Goal: Information Seeking & Learning: Learn about a topic

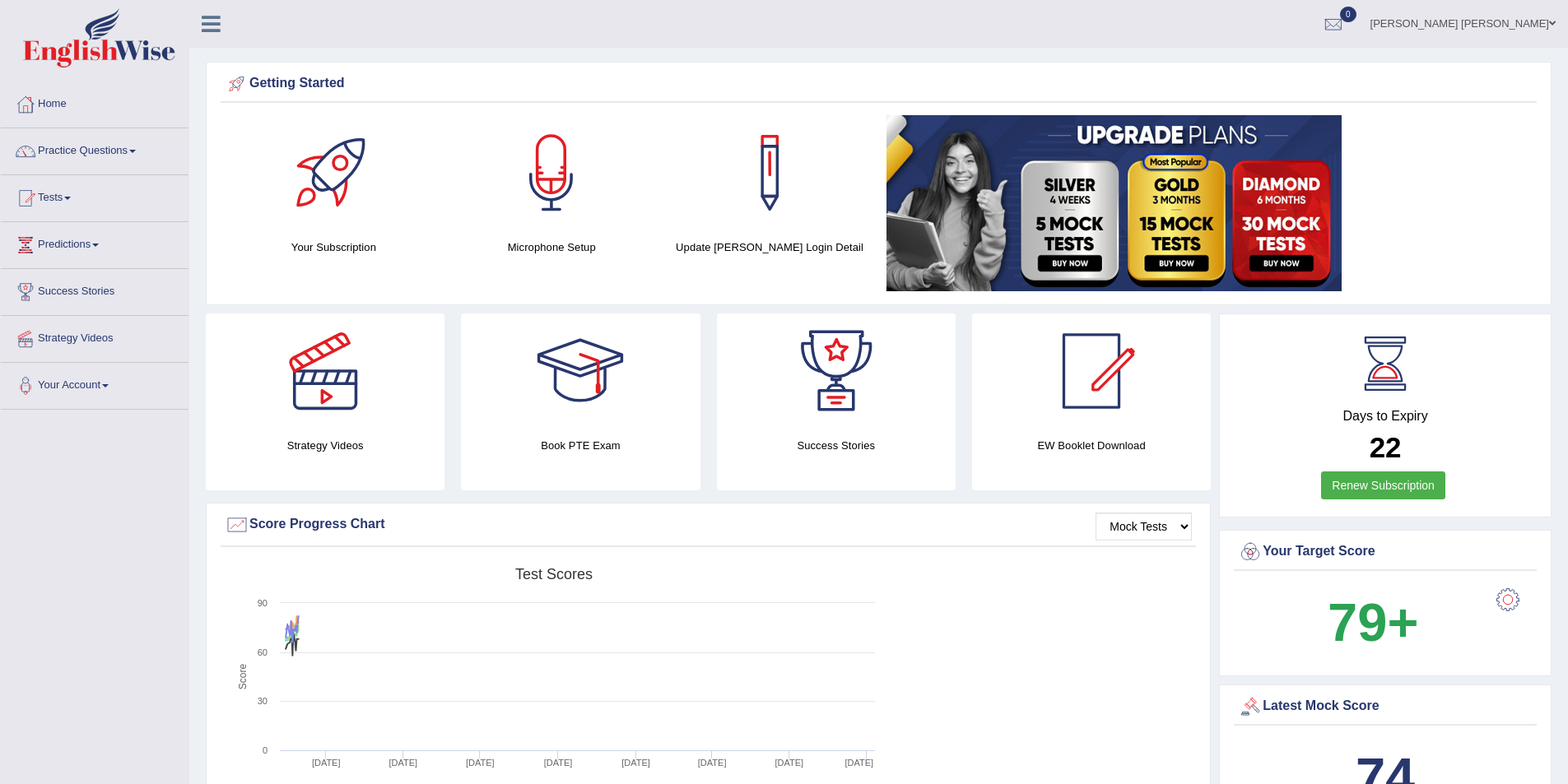
drag, startPoint x: 1017, startPoint y: 622, endPoint x: 983, endPoint y: 629, distance: 34.7
click at [1014, 620] on div "Created with Highcharts 7.1.2 Score Test scores Overall Speaking Writing Readin…" at bounding box center [708, 689] width 975 height 260
click at [153, 148] on link "Practice Questions" at bounding box center [95, 148] width 188 height 41
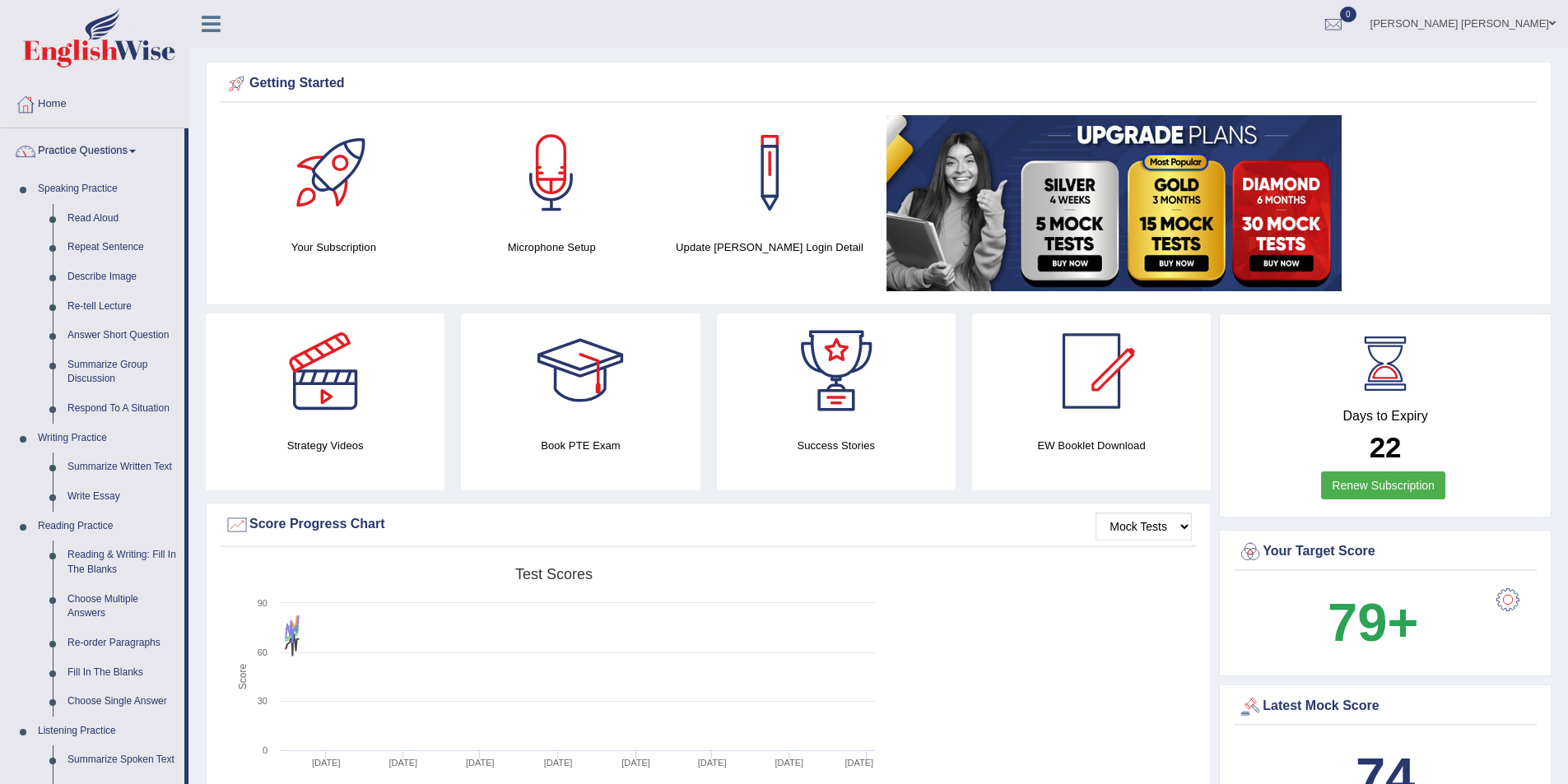
click at [79, 149] on link "Practice Questions" at bounding box center [92, 148] width 184 height 41
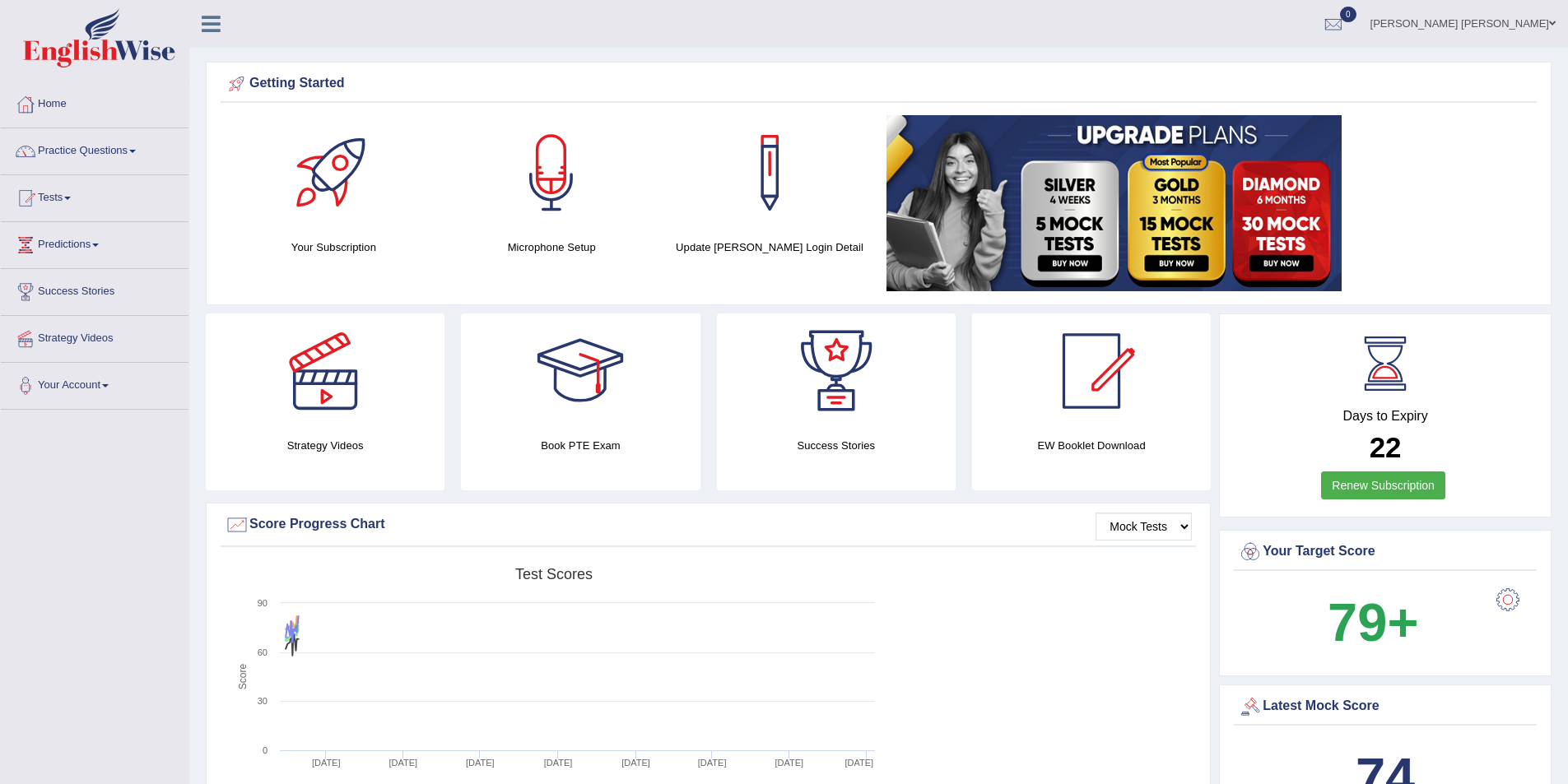
click at [79, 152] on link "Practice Questions" at bounding box center [95, 148] width 188 height 41
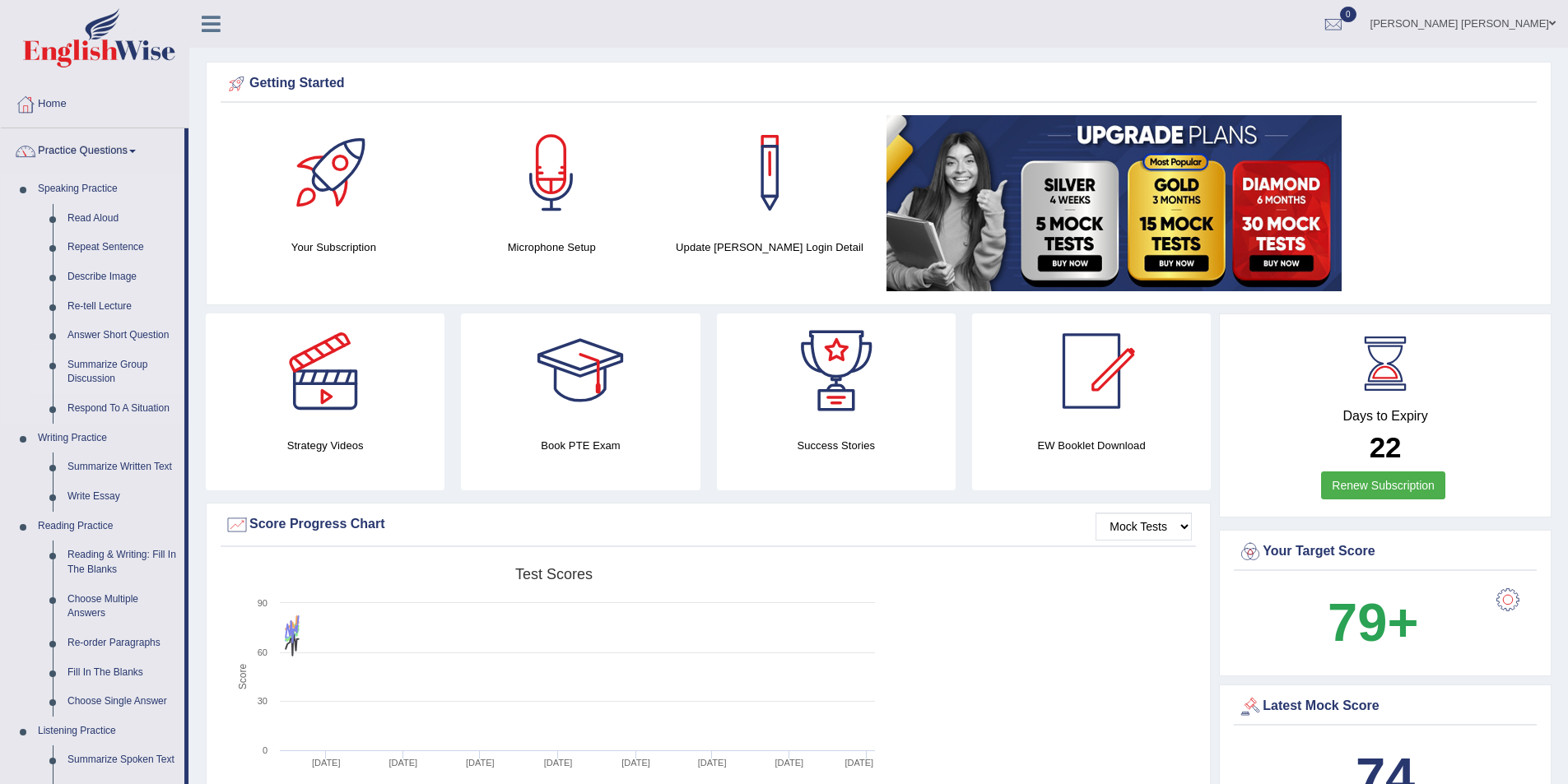
click at [116, 364] on link "Summarize Group Discussion" at bounding box center [122, 372] width 124 height 44
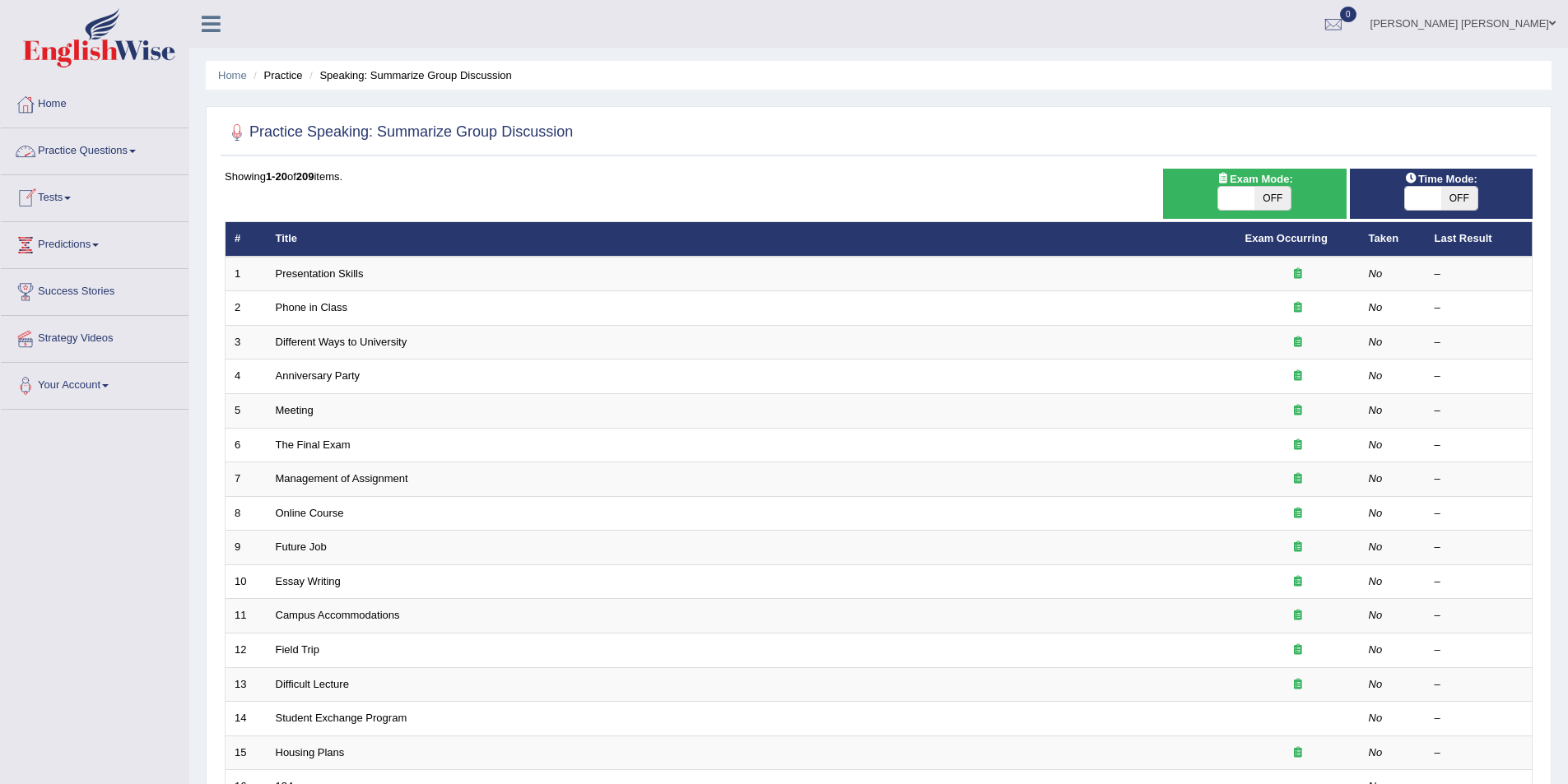
click at [141, 148] on link "Practice Questions" at bounding box center [95, 148] width 188 height 41
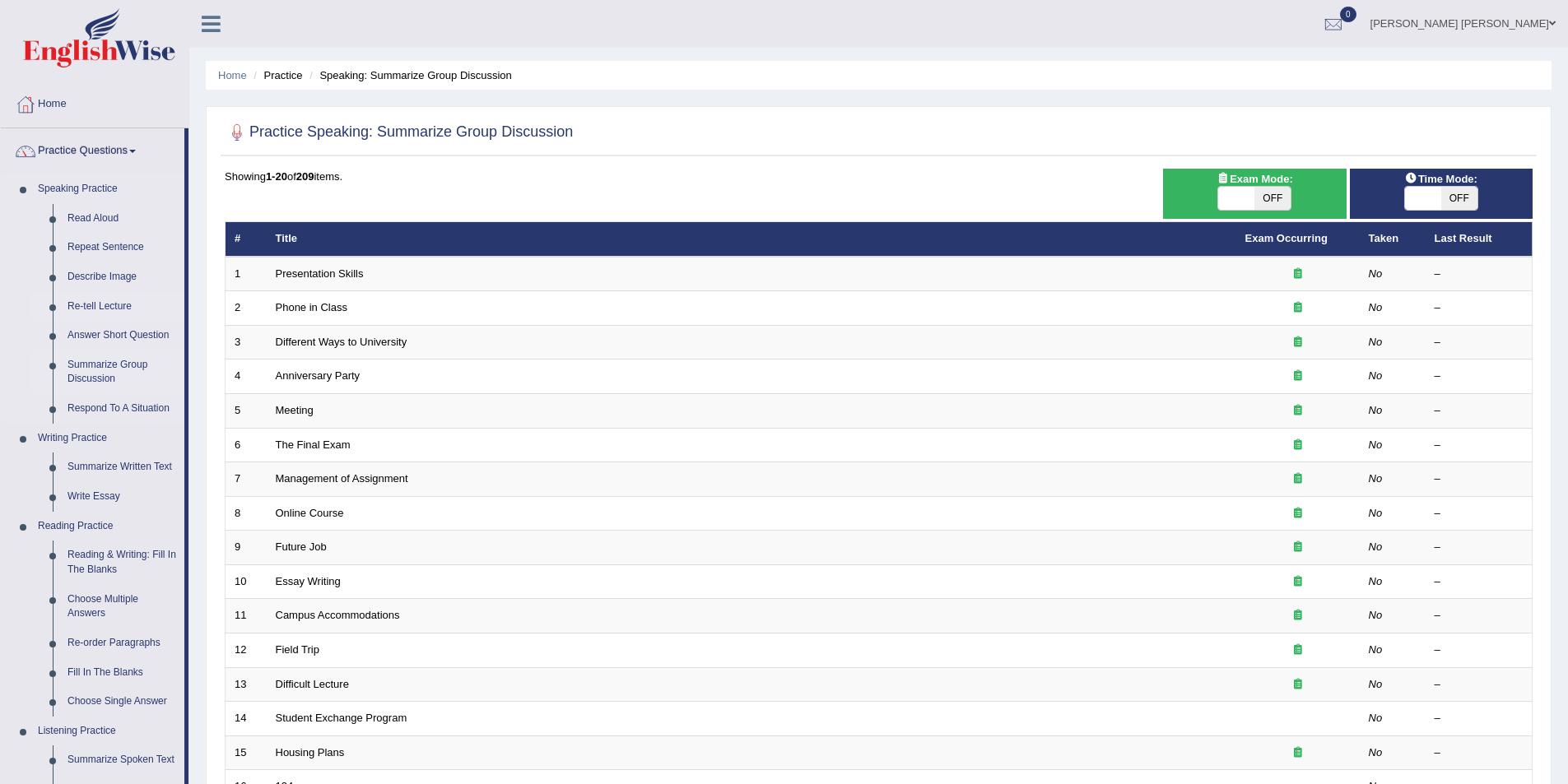
click at [117, 301] on link "Re-tell Lecture" at bounding box center [122, 307] width 124 height 29
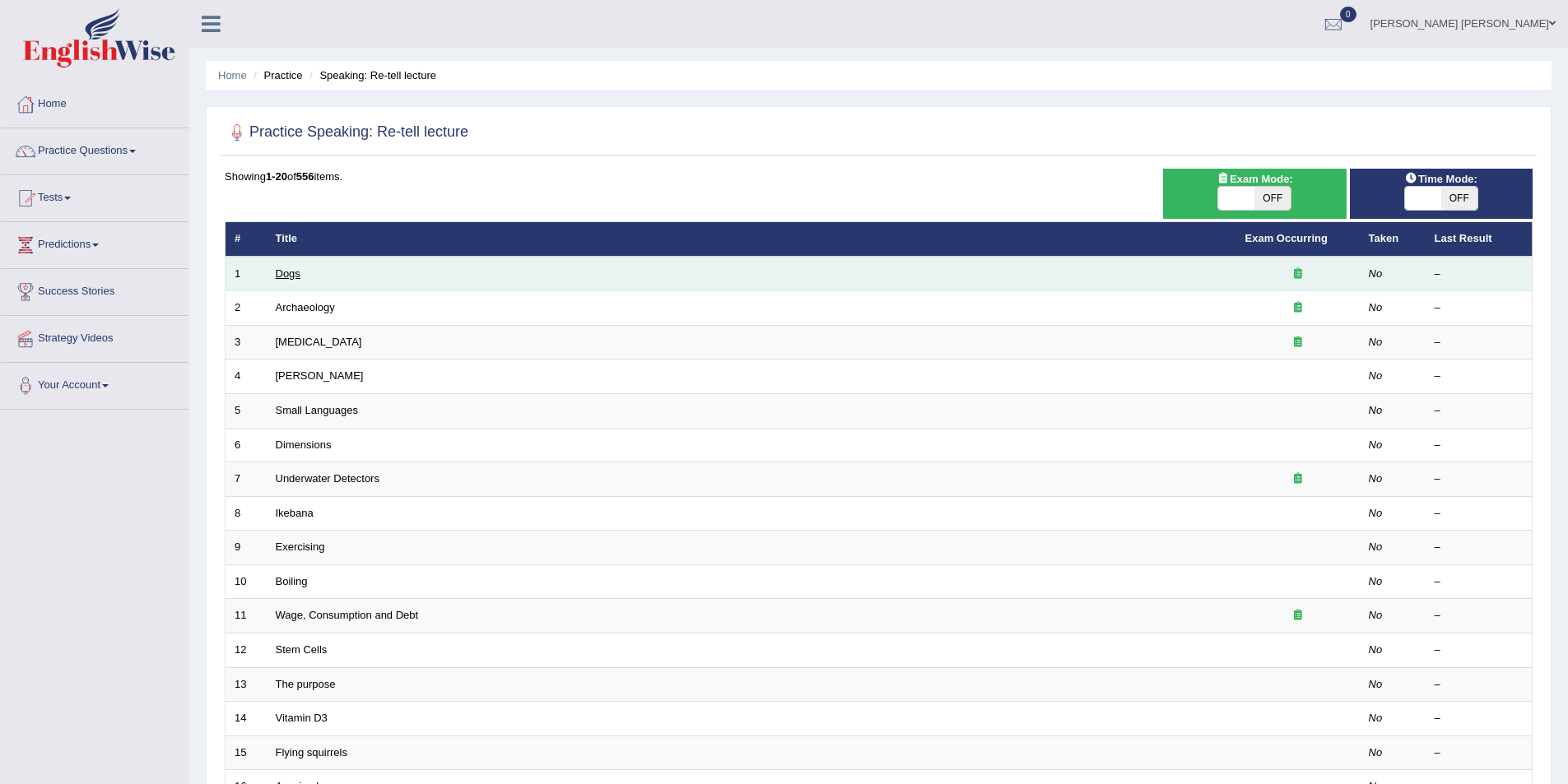
click at [295, 276] on link "Dogs" at bounding box center [287, 273] width 24 height 13
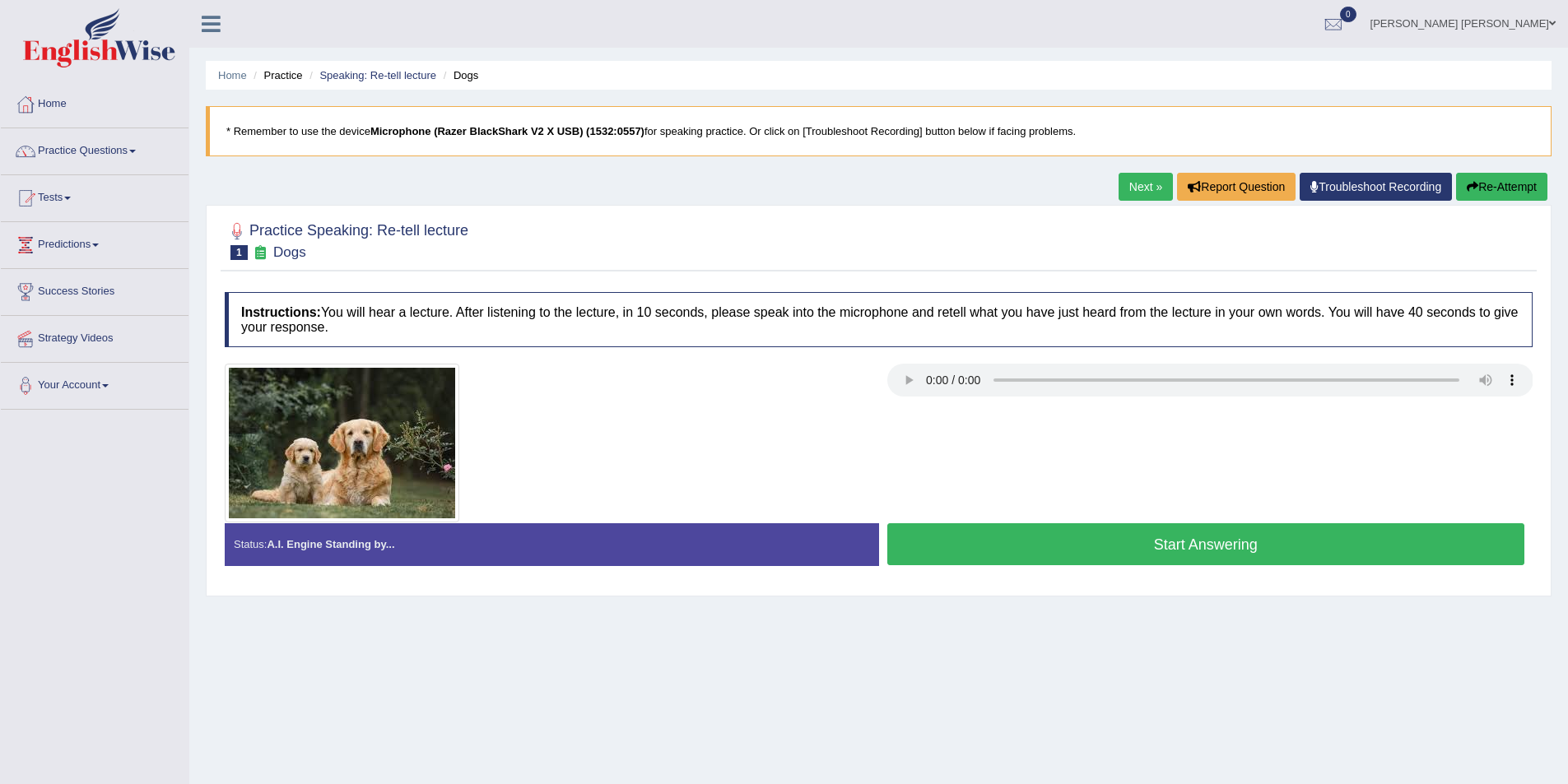
click at [1153, 191] on link "Next »" at bounding box center [1146, 186] width 54 height 28
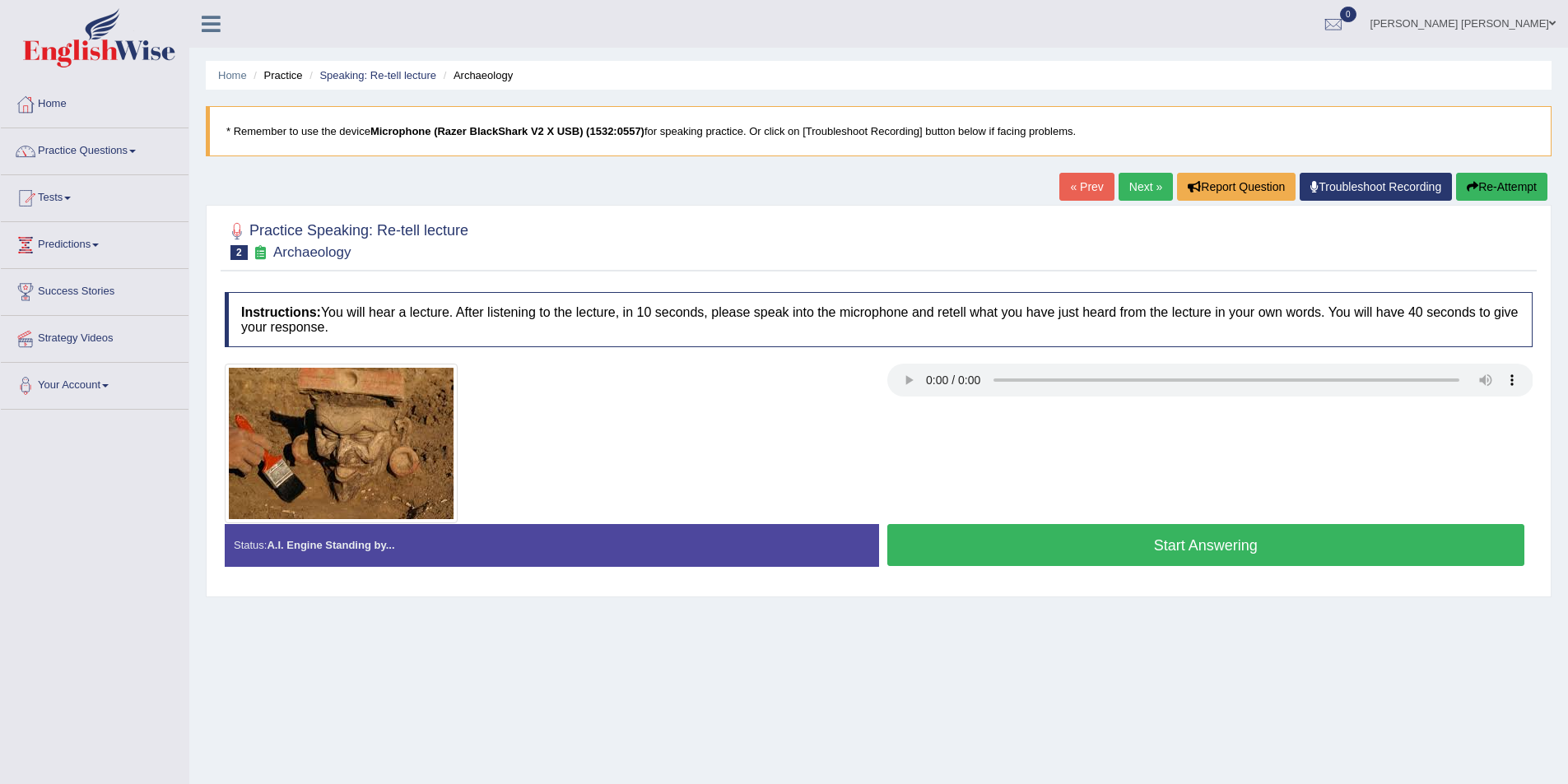
click at [1178, 557] on button "Start Answering" at bounding box center [1206, 545] width 638 height 42
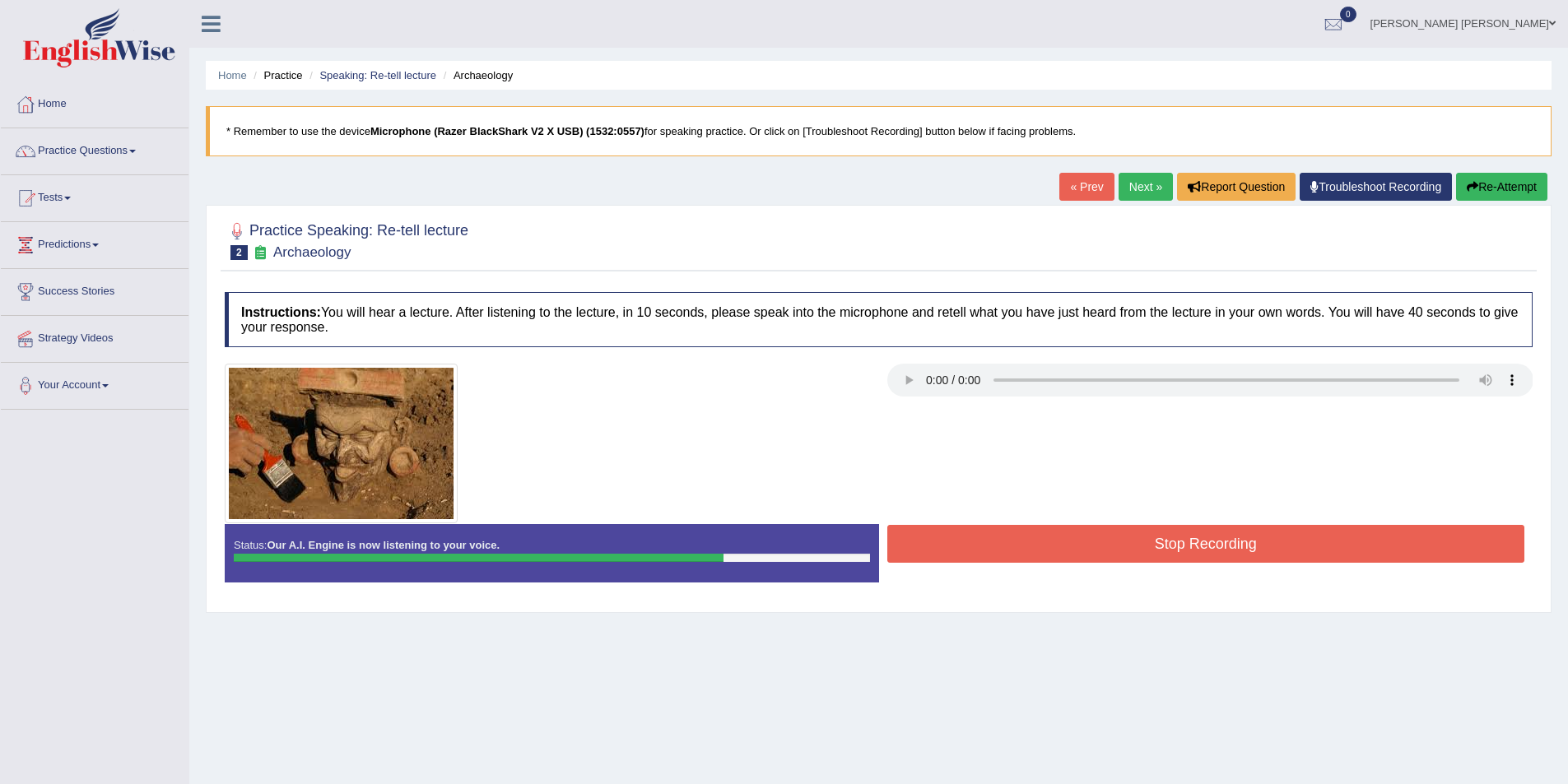
click at [1144, 533] on button "Stop Recording" at bounding box center [1206, 544] width 638 height 38
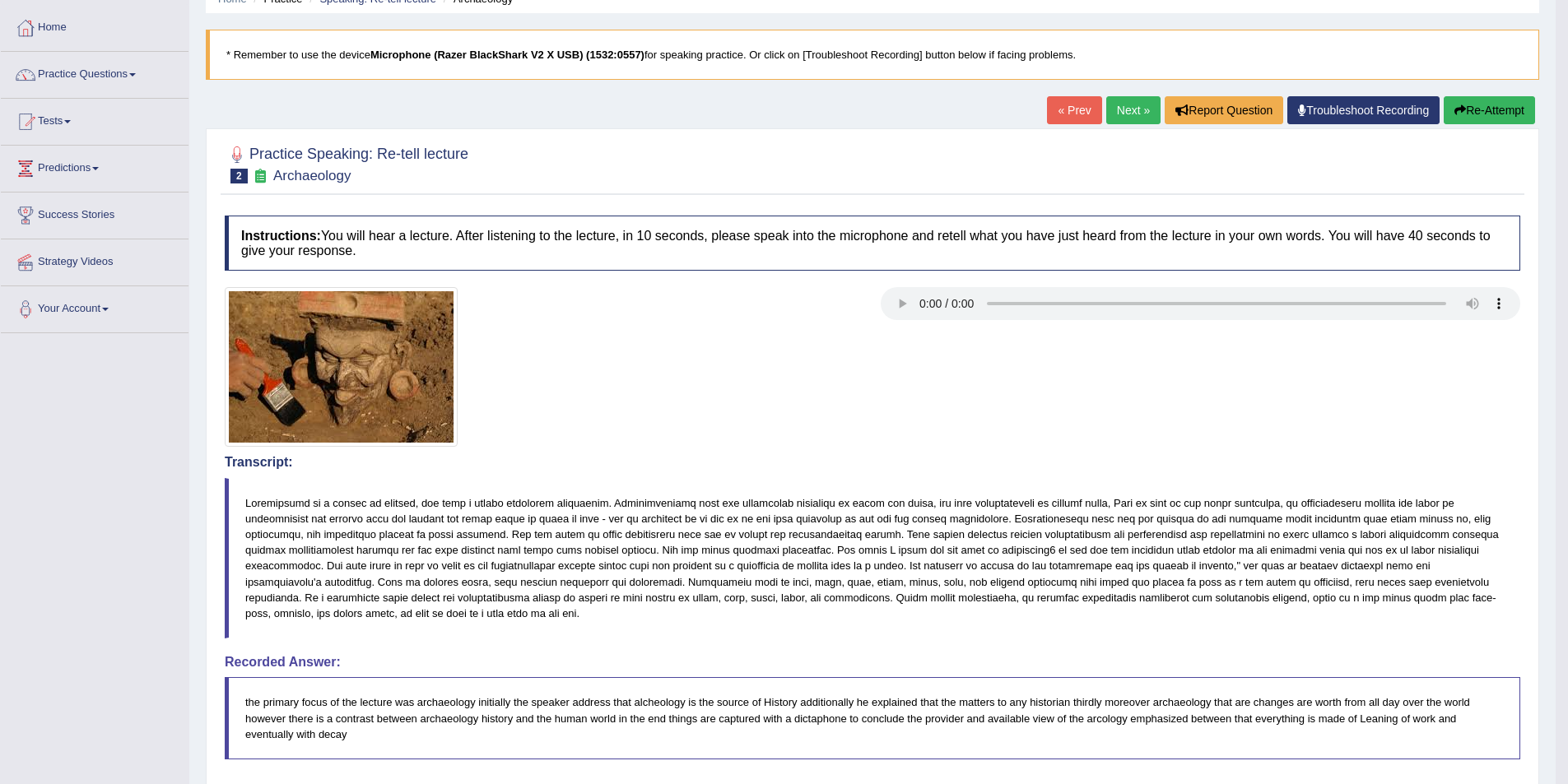
scroll to position [50, 0]
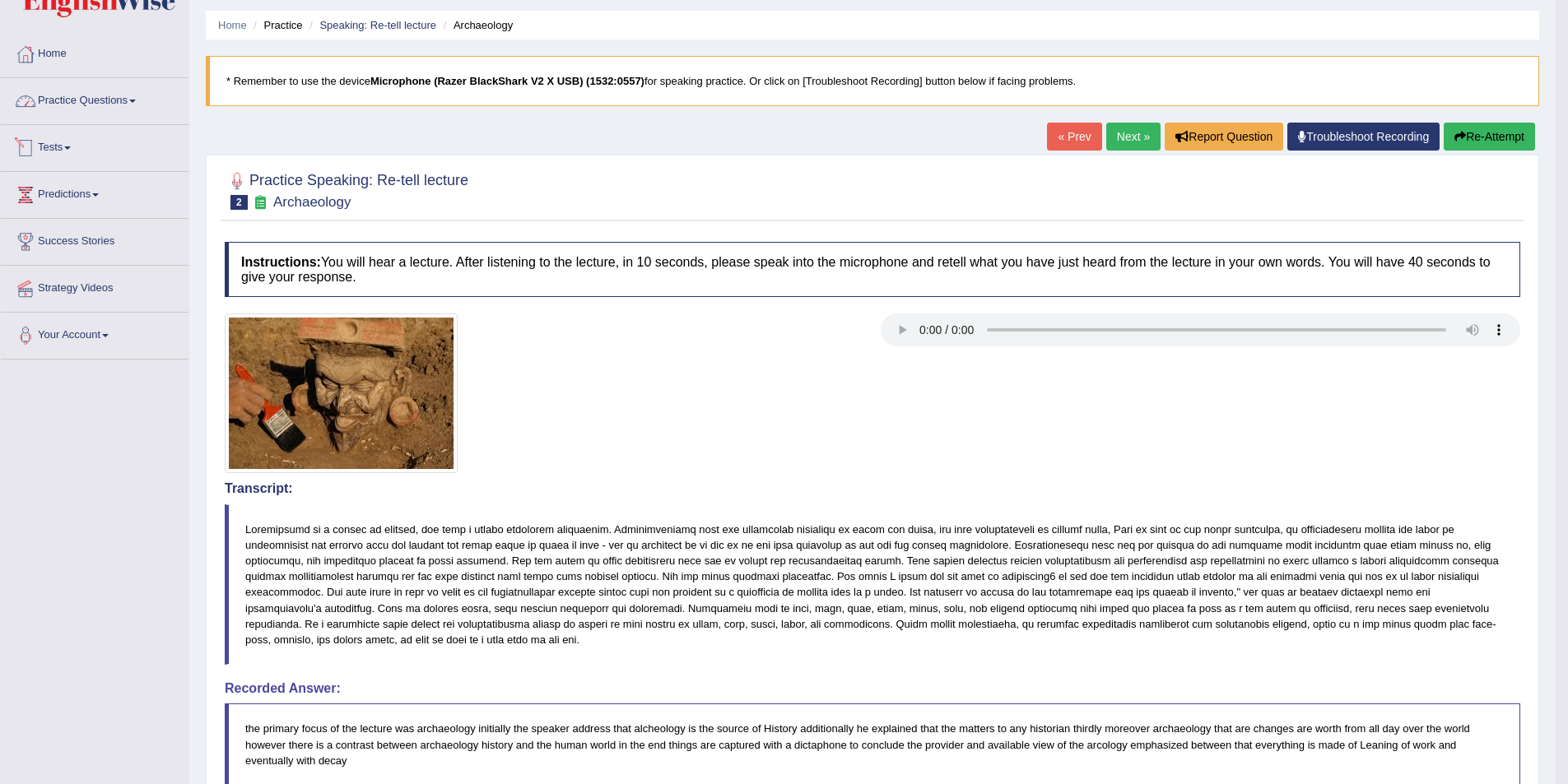
click at [151, 97] on link "Practice Questions" at bounding box center [95, 98] width 188 height 41
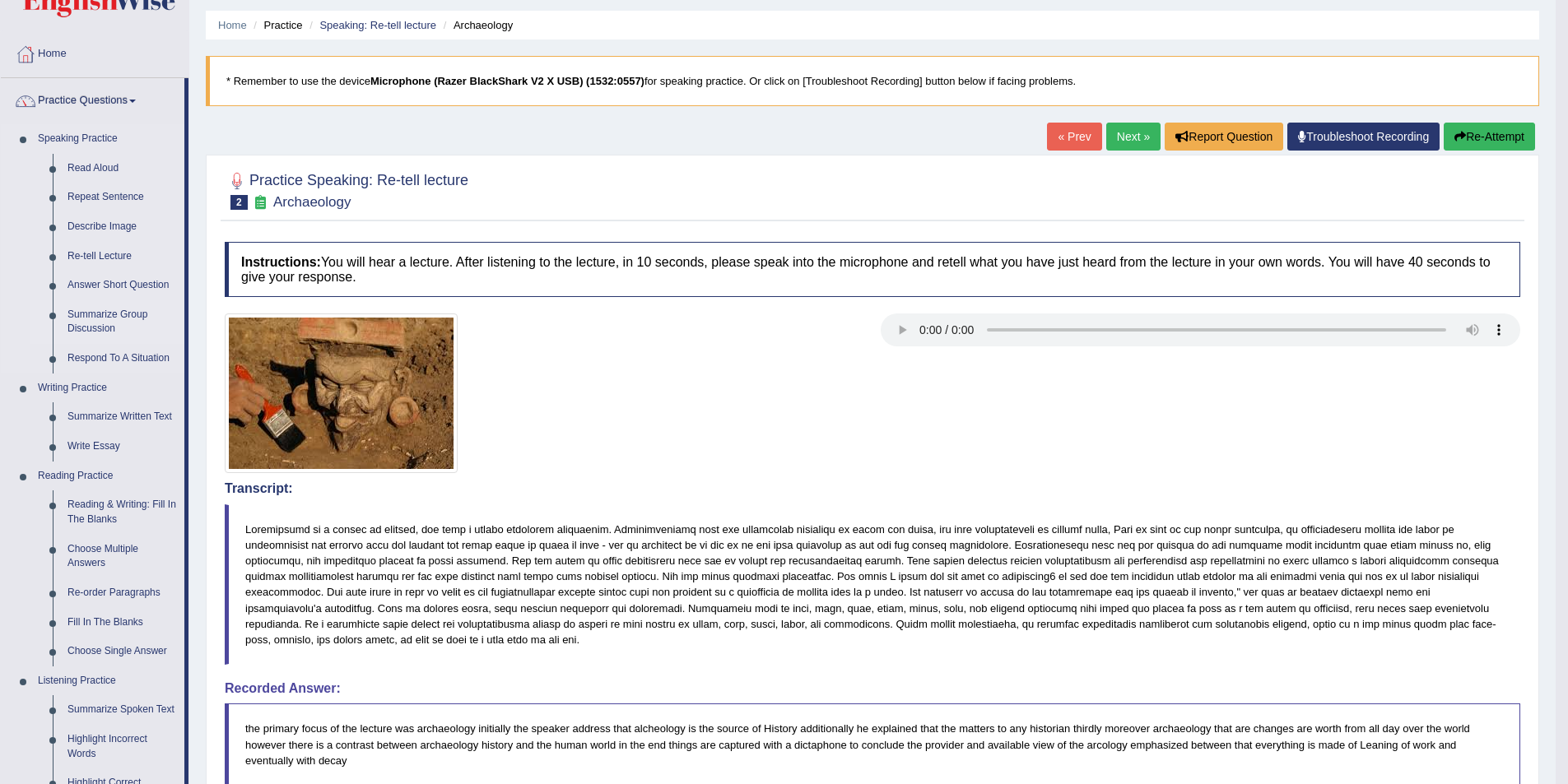
click at [121, 311] on link "Summarize Group Discussion" at bounding box center [122, 322] width 124 height 44
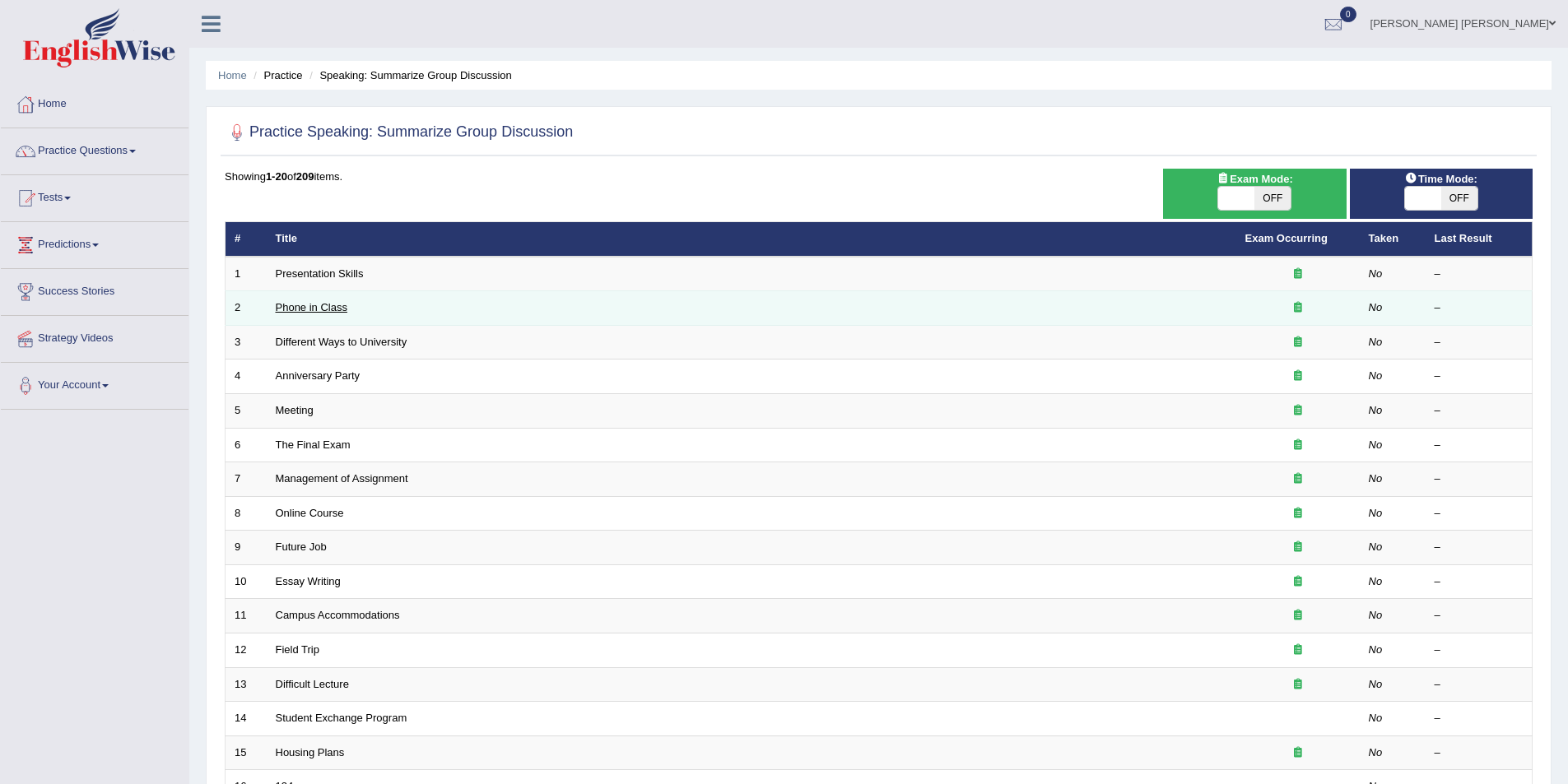
click at [299, 306] on link "Phone in Class" at bounding box center [311, 307] width 71 height 13
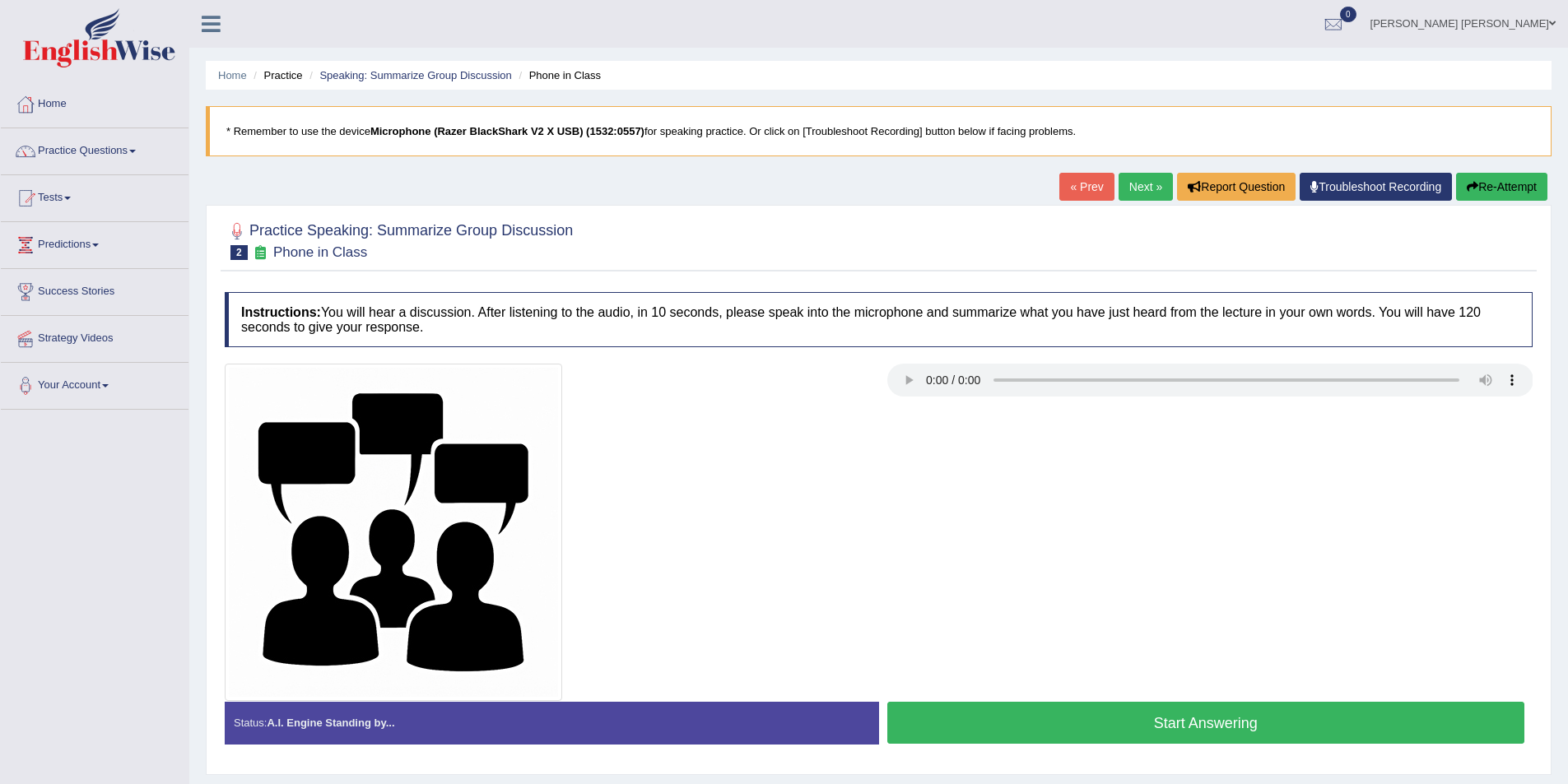
click at [1128, 187] on link "Next »" at bounding box center [1146, 186] width 54 height 28
click at [1226, 733] on button "Start Answering" at bounding box center [1206, 723] width 638 height 42
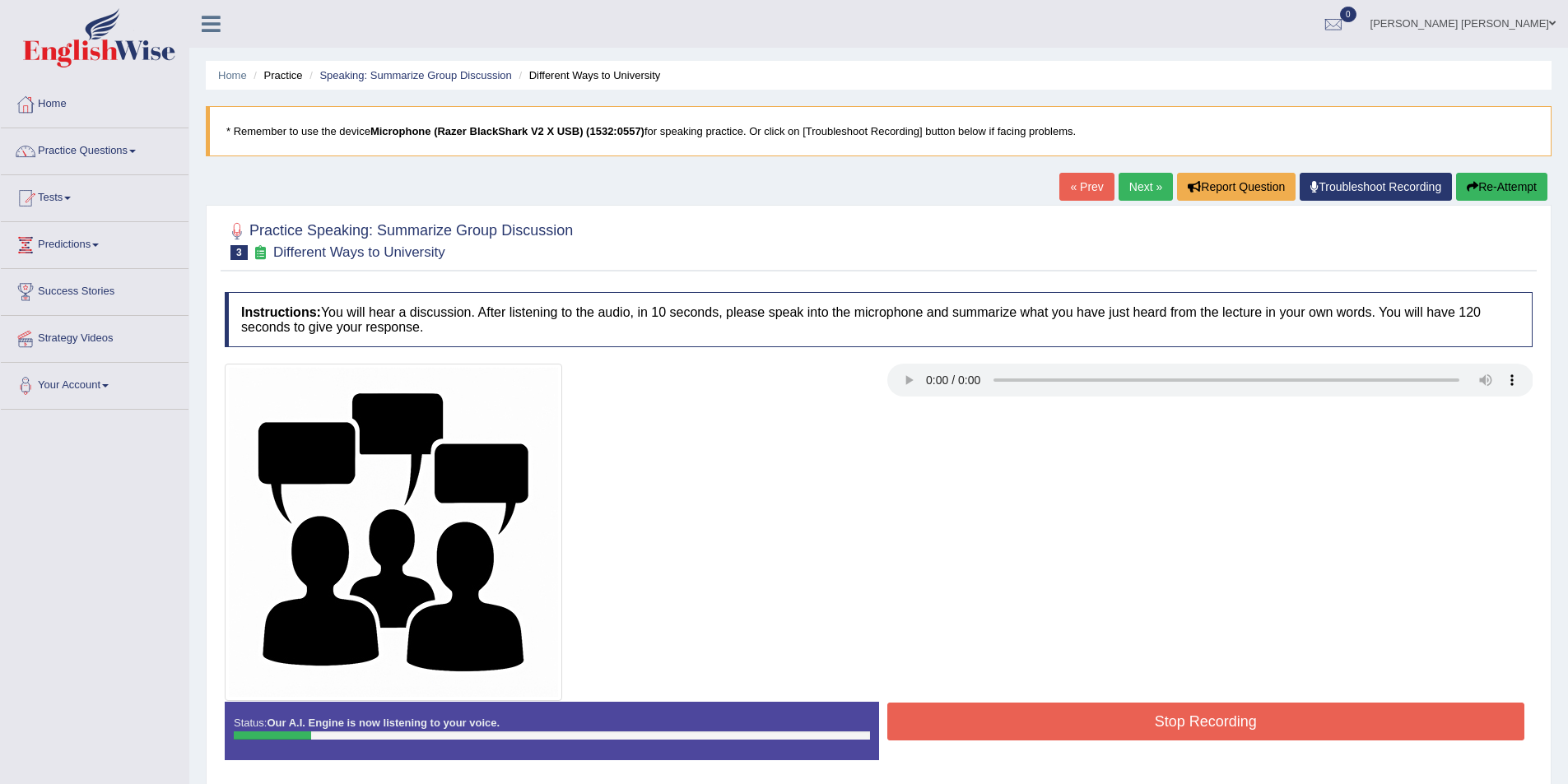
click at [1218, 719] on button "Stop Recording" at bounding box center [1206, 721] width 638 height 38
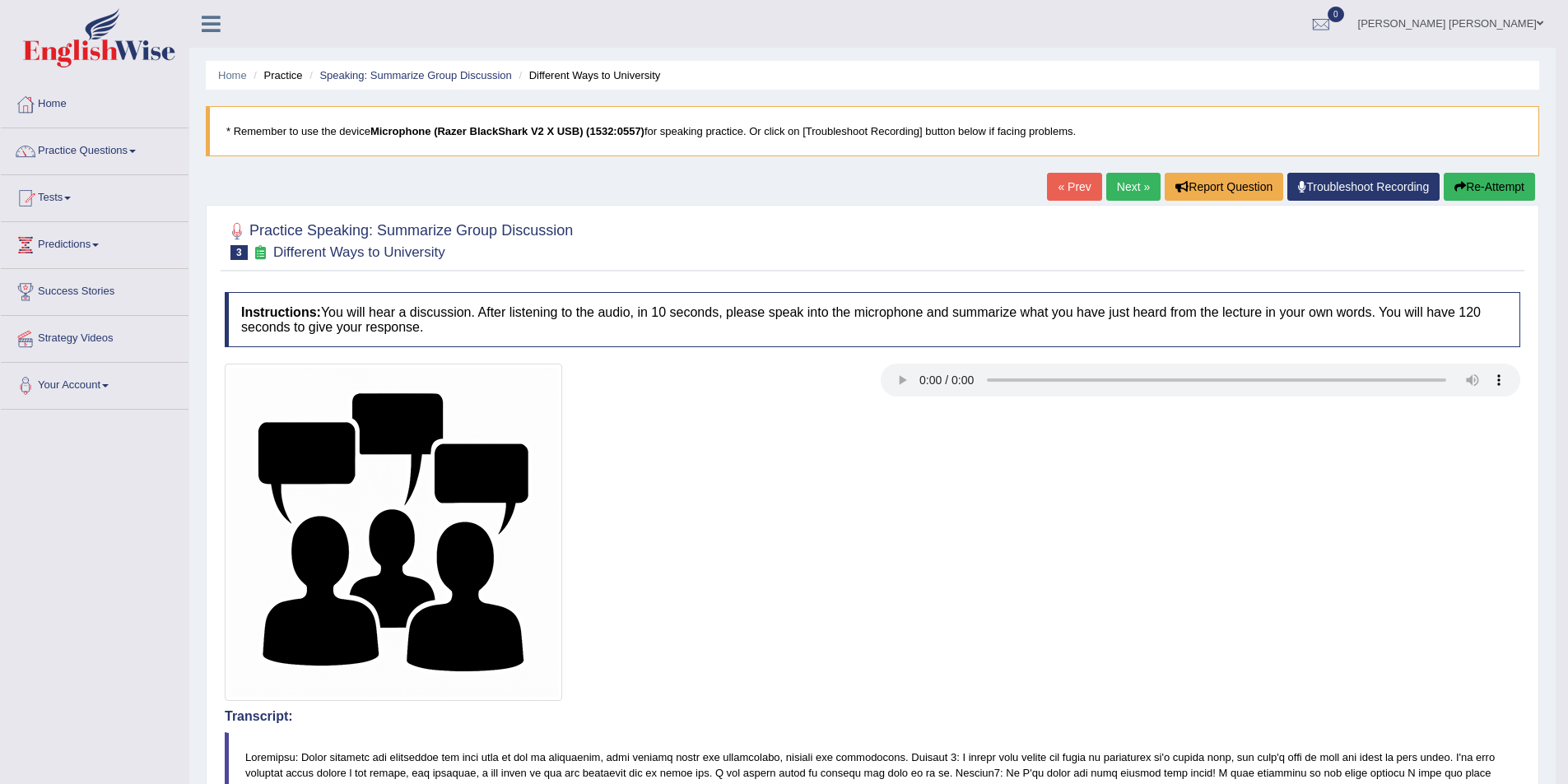
click at [1487, 184] on button "Re-Attempt" at bounding box center [1489, 186] width 91 height 28
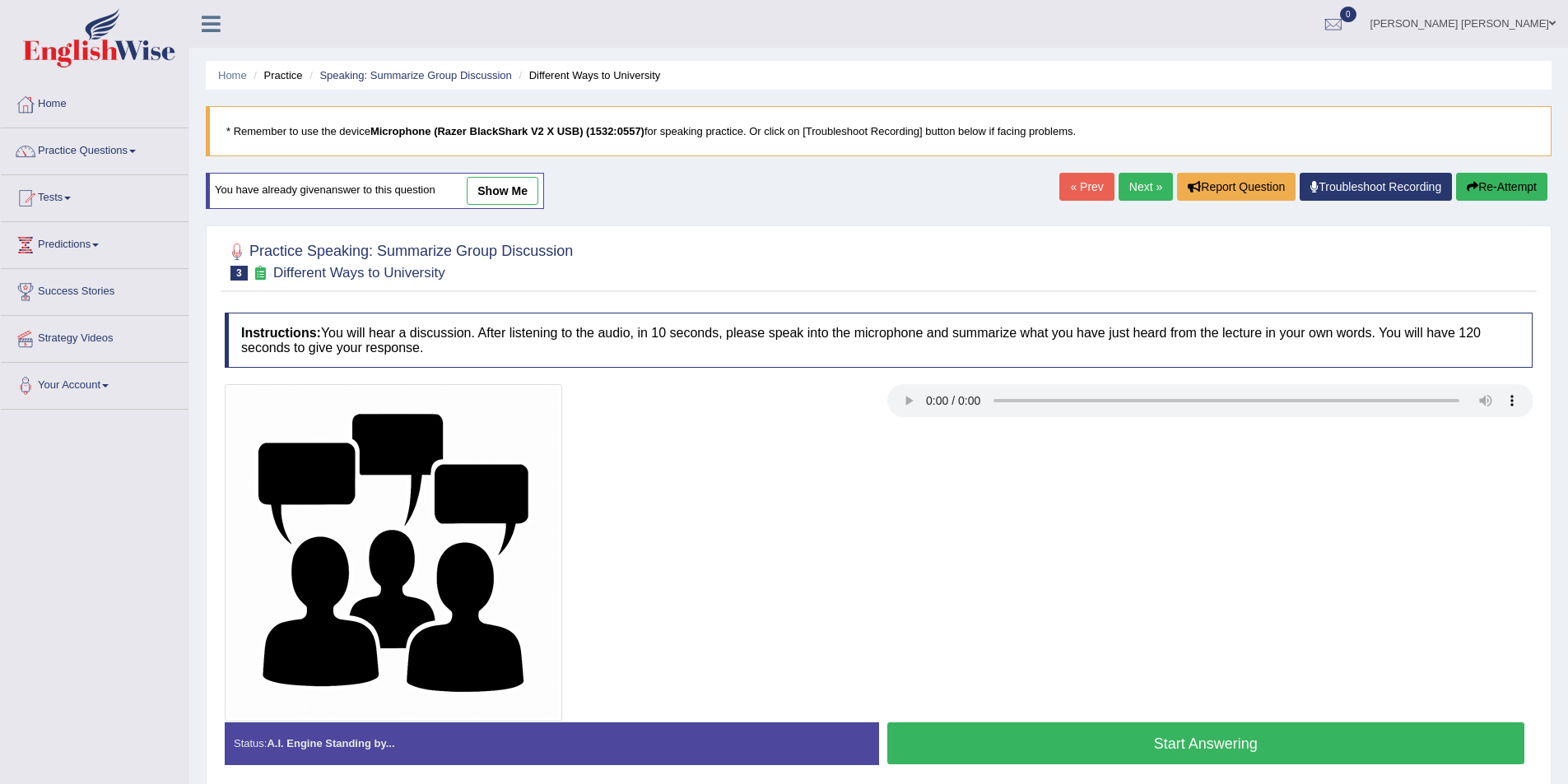
click at [1248, 747] on button "Start Answering" at bounding box center [1206, 743] width 638 height 42
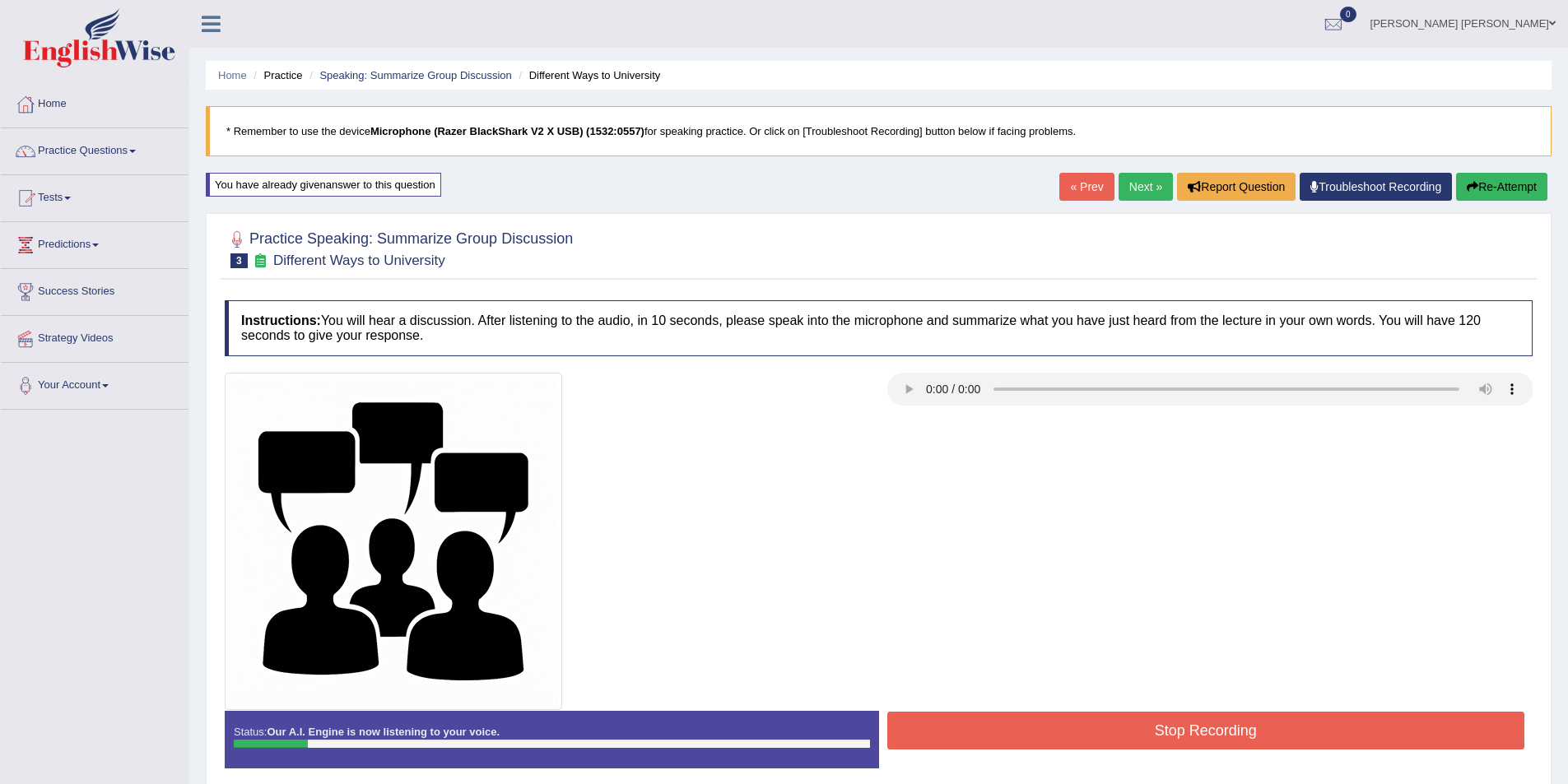
click at [1228, 727] on button "Stop Recording" at bounding box center [1206, 730] width 638 height 38
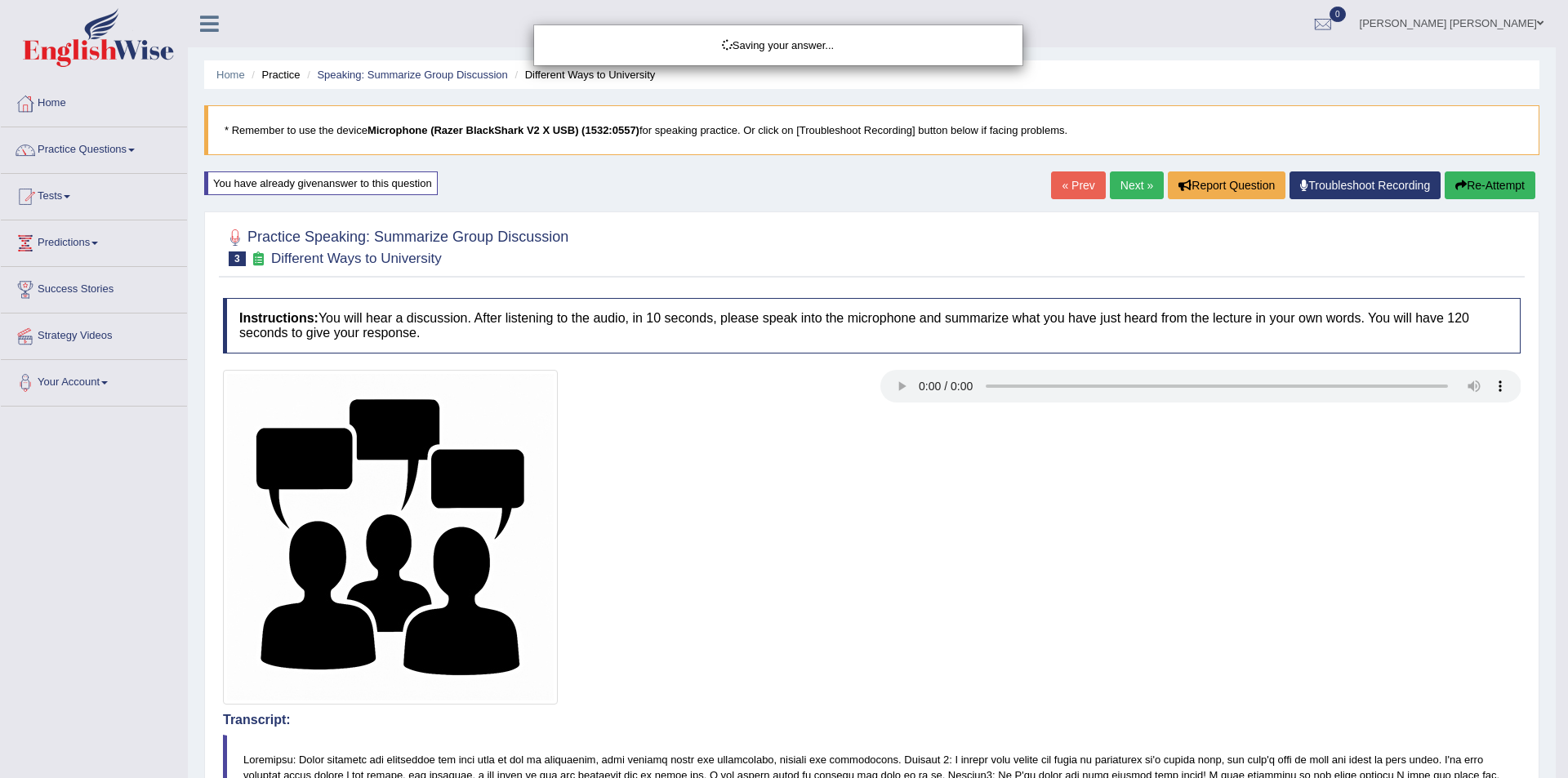
click at [1454, 180] on div "Saving your answer..." at bounding box center [784, 389] width 1568 height 778
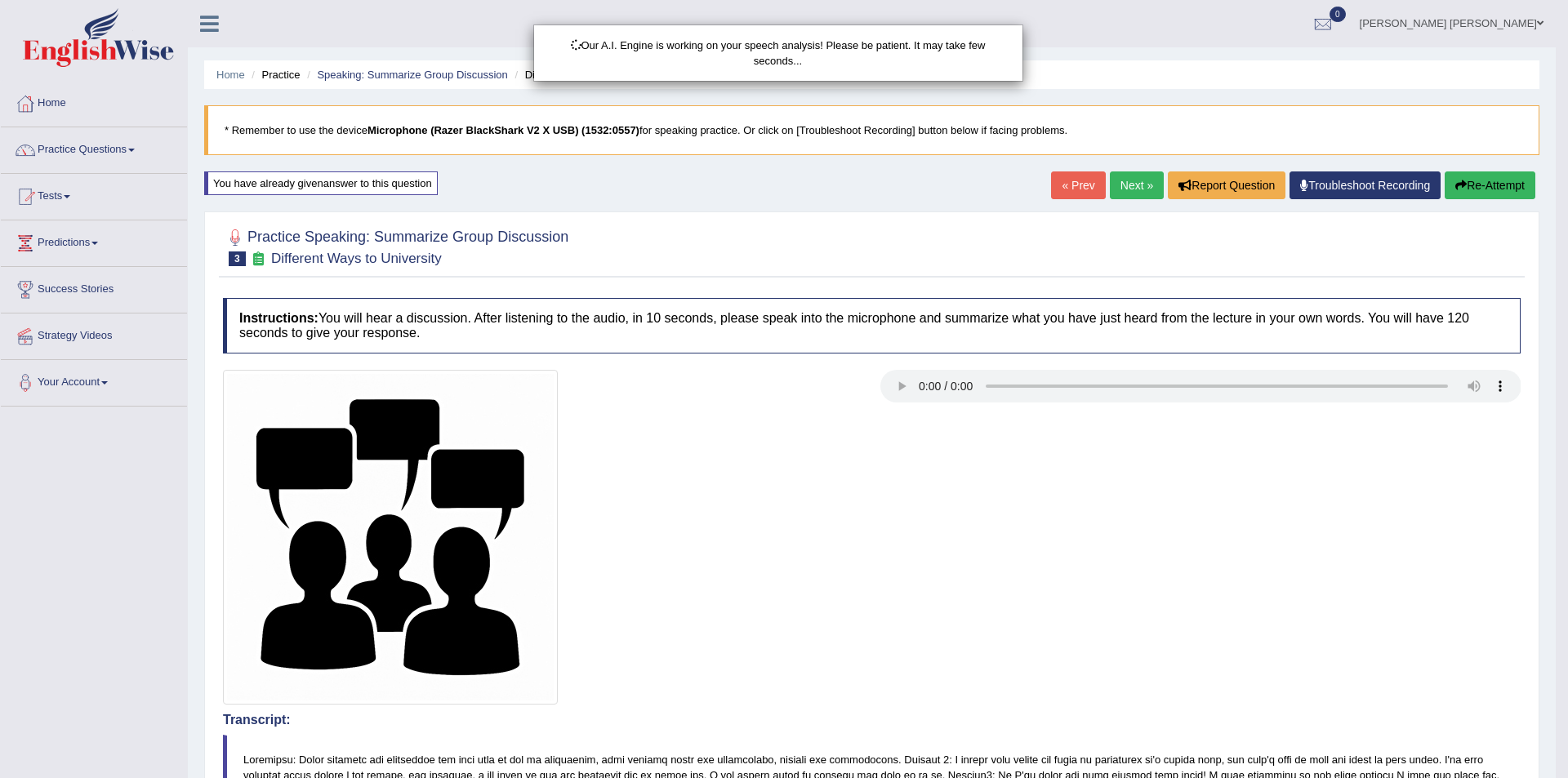
click at [1462, 185] on div "Our A.I. Engine is working on your speech analysis! Please be patient. It may t…" at bounding box center [784, 389] width 1568 height 778
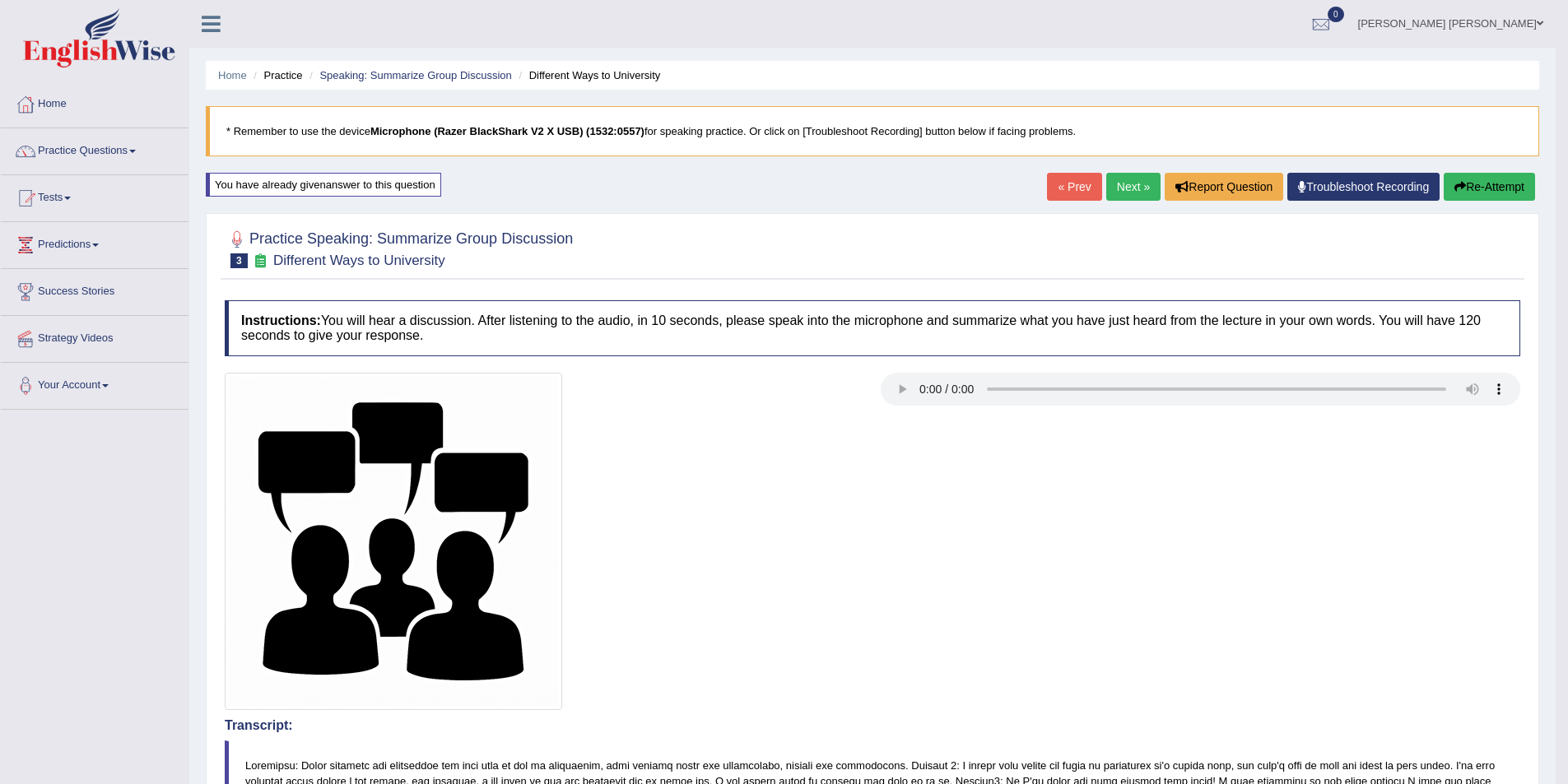
click at [1493, 188] on button "Re-Attempt" at bounding box center [1489, 186] width 91 height 28
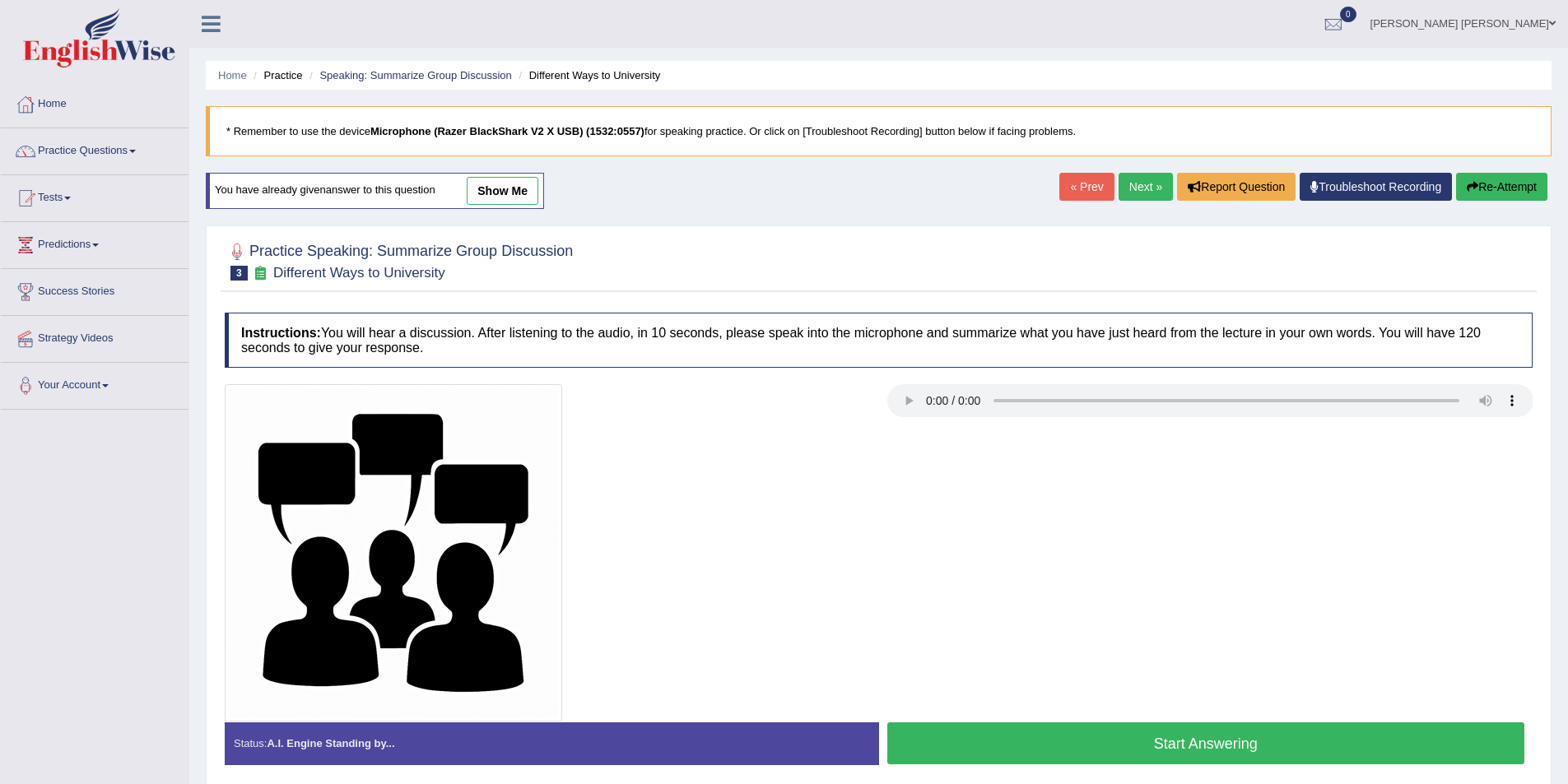
click at [1223, 735] on button "Start Answering" at bounding box center [1206, 743] width 638 height 42
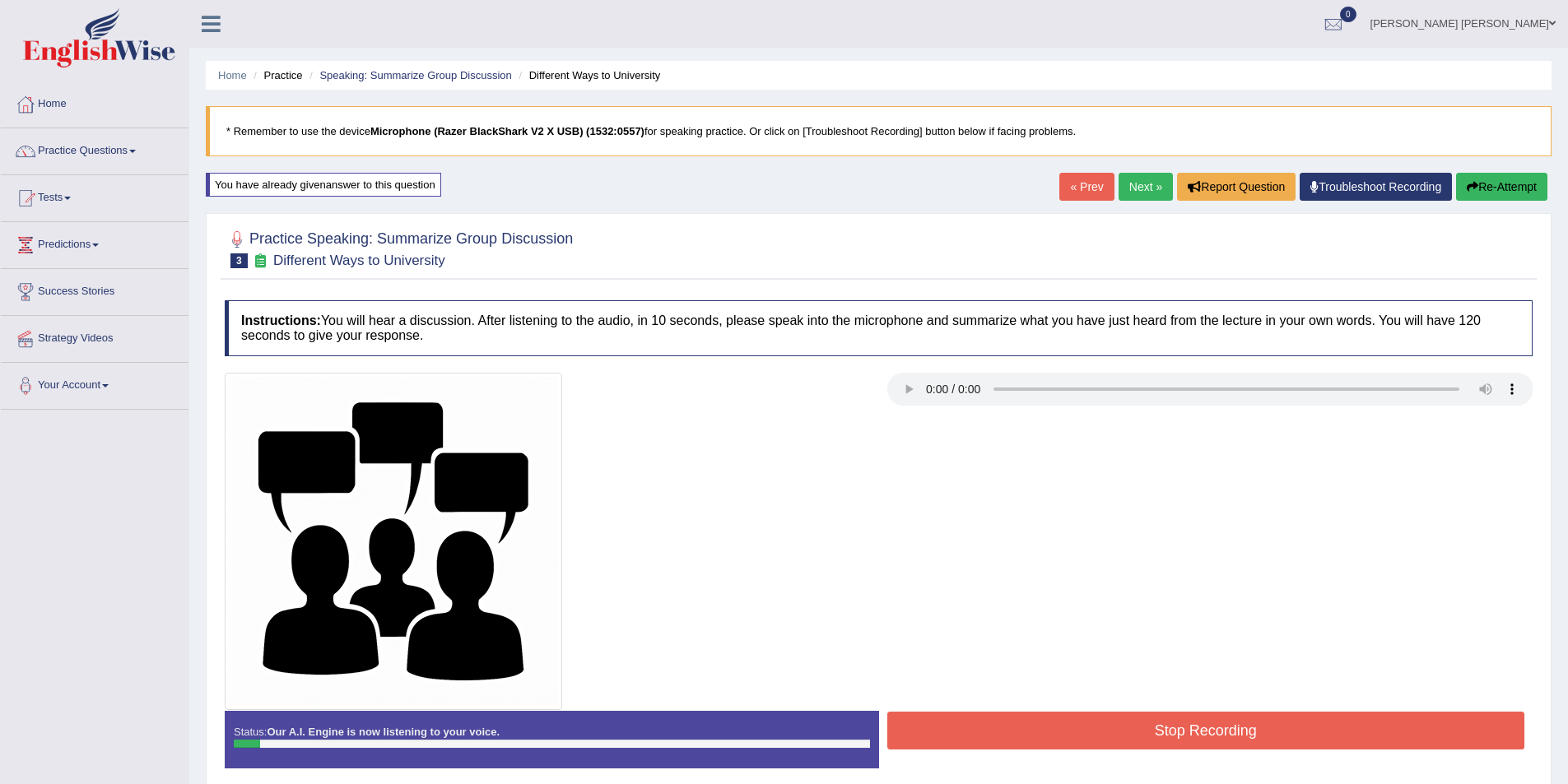
click at [1478, 193] on button "Re-Attempt" at bounding box center [1502, 186] width 91 height 28
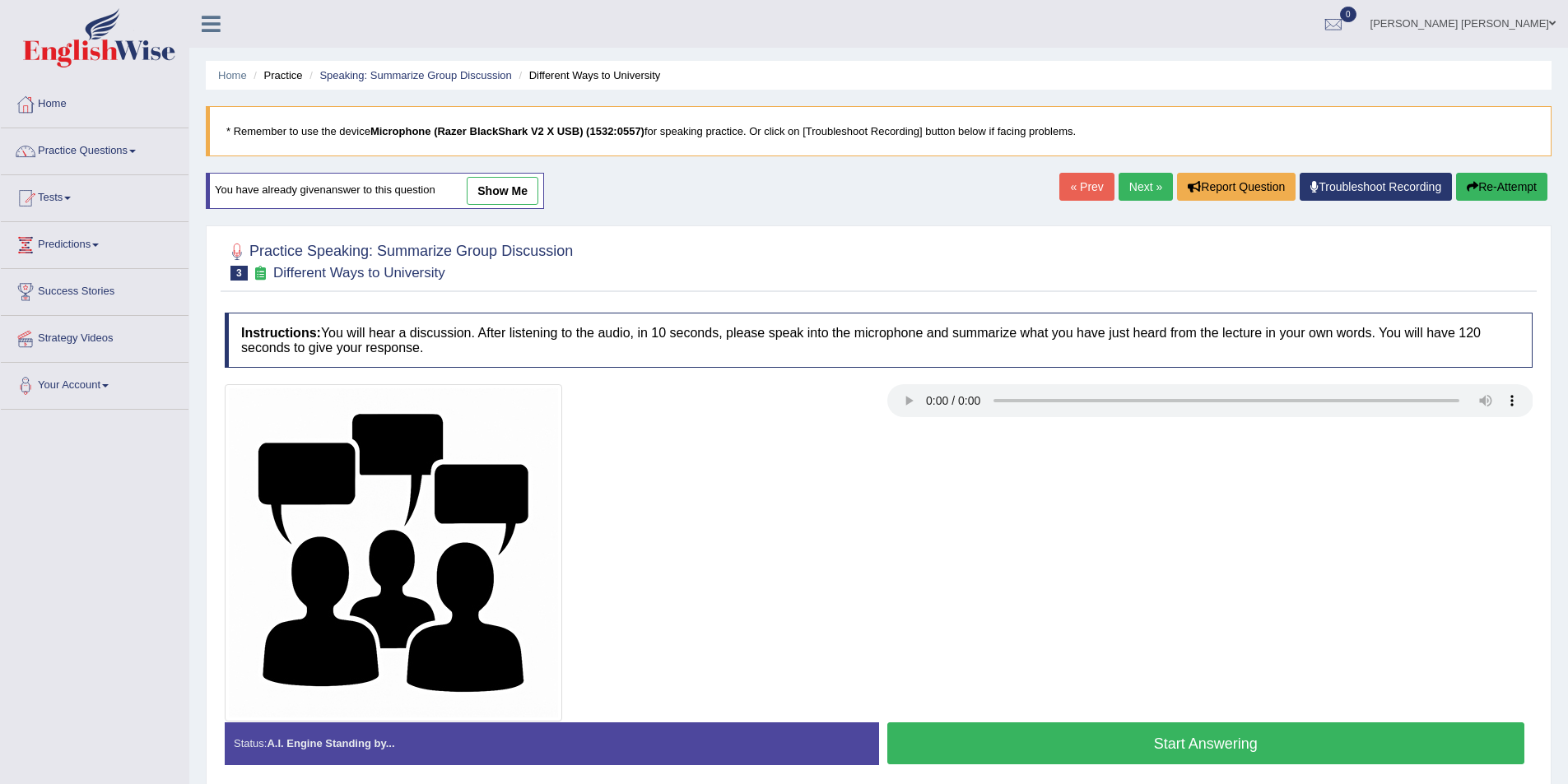
click at [1291, 731] on button "Start Answering" at bounding box center [1206, 743] width 638 height 42
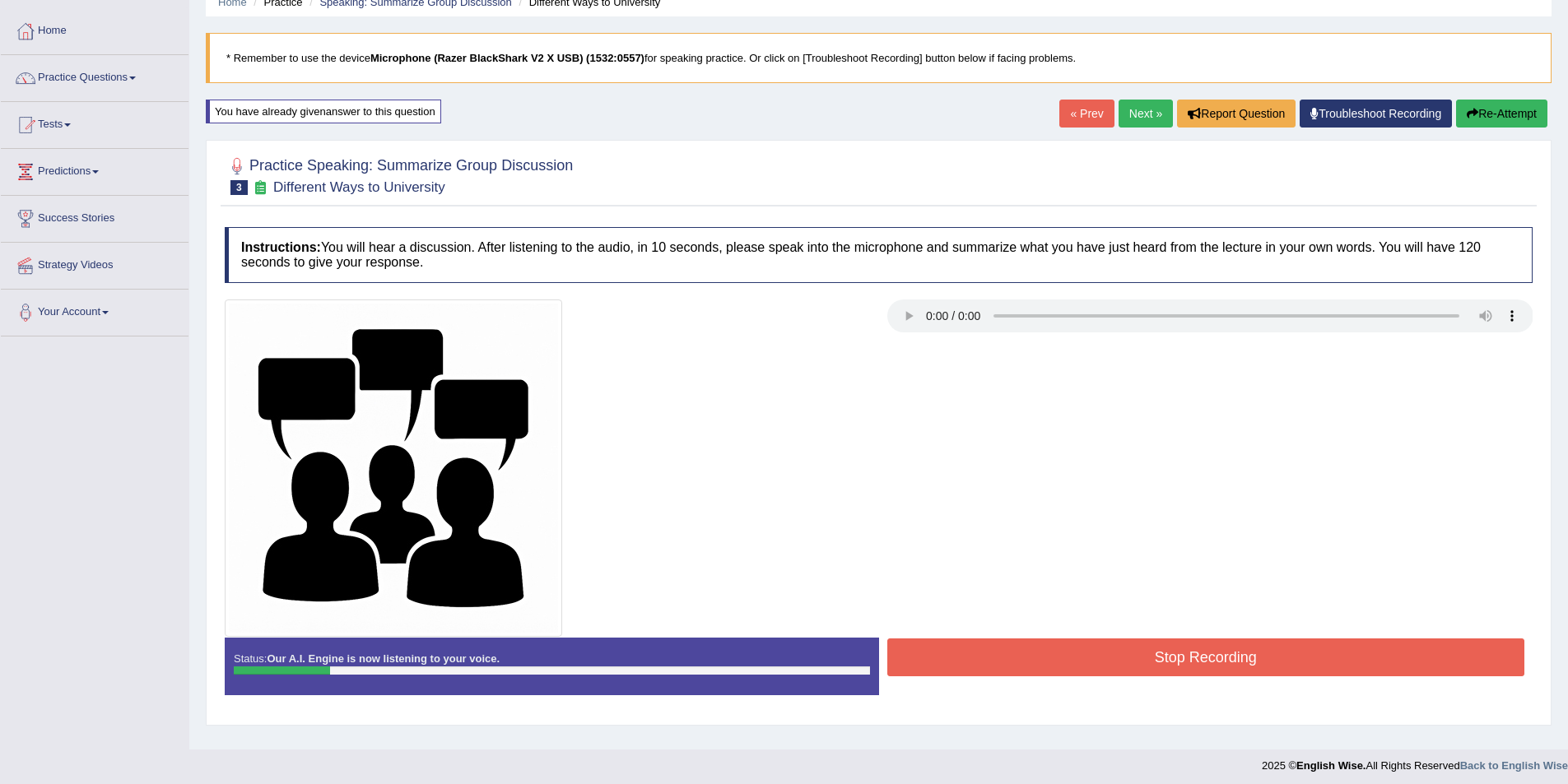
scroll to position [80, 0]
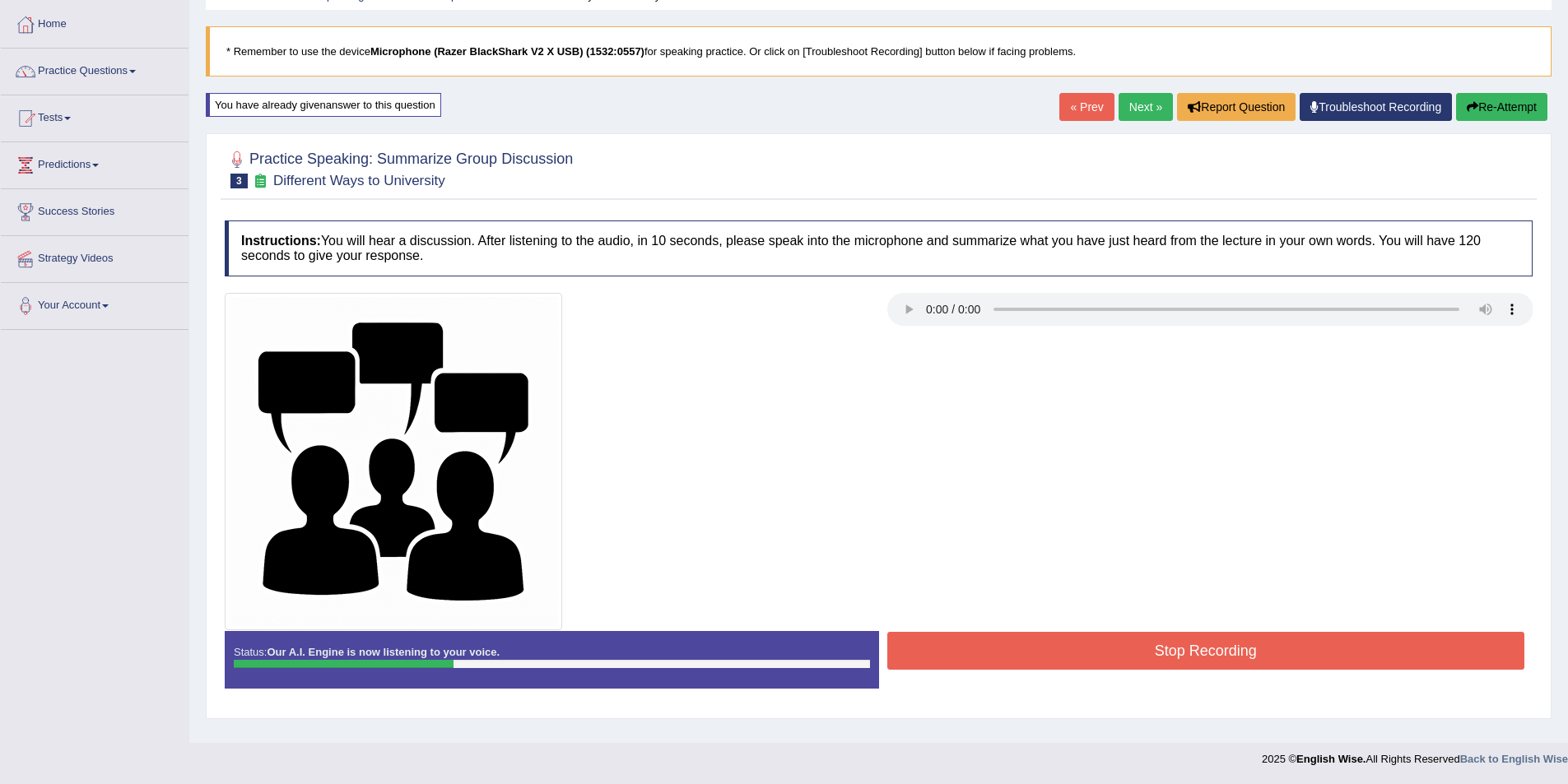
click at [1146, 645] on button "Stop Recording" at bounding box center [1206, 650] width 638 height 38
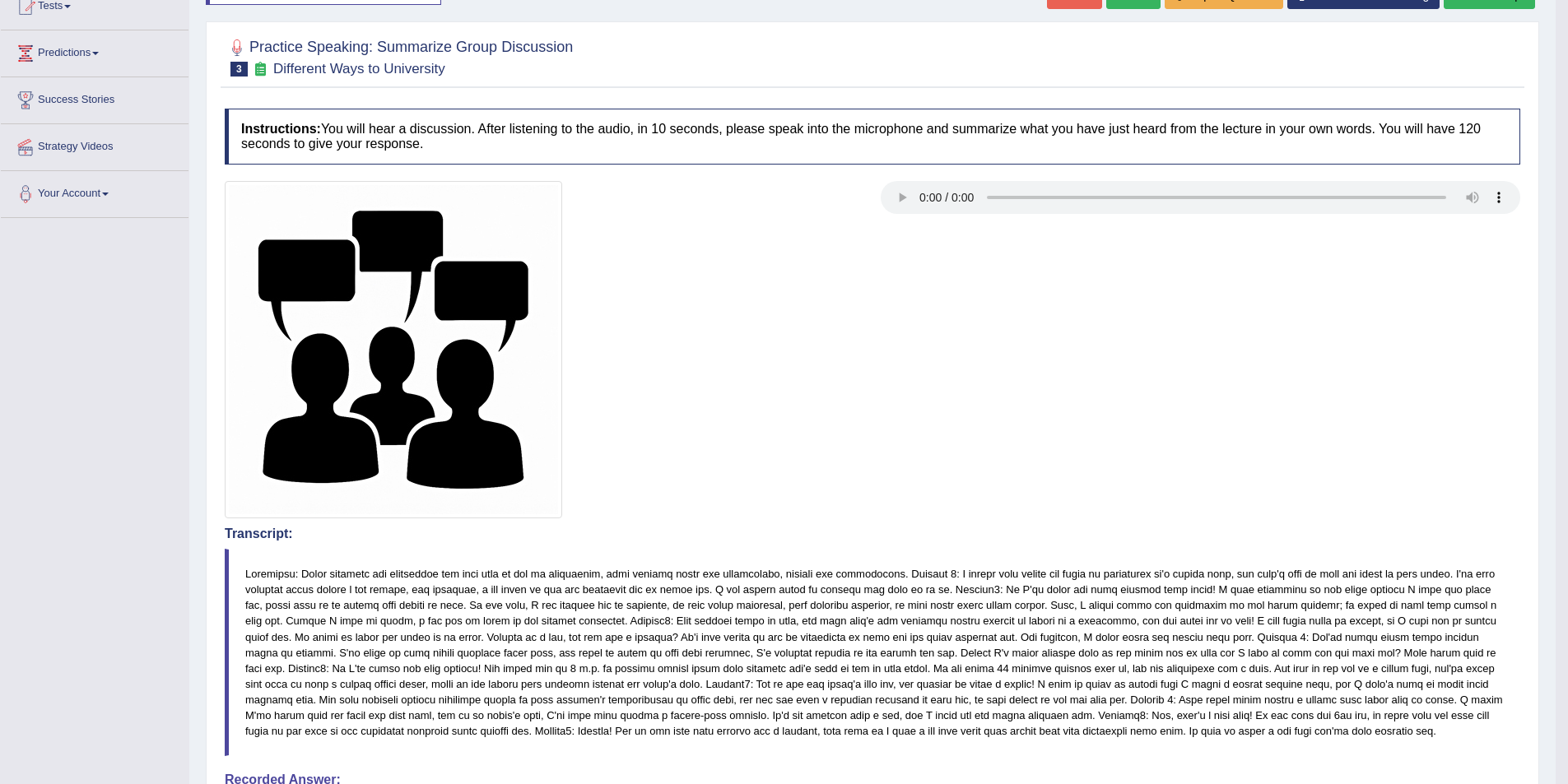
scroll to position [0, 0]
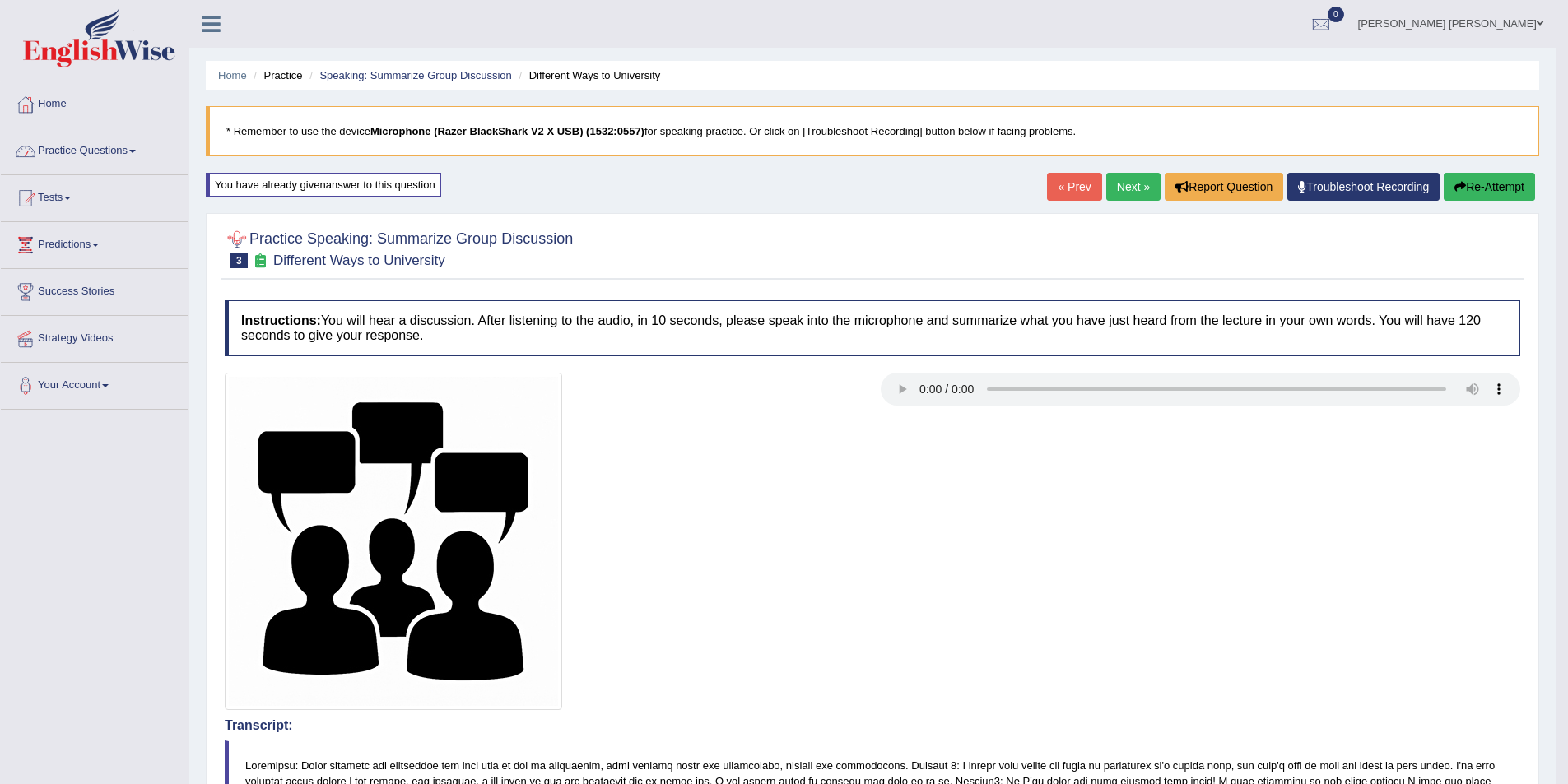
click at [120, 146] on link "Practice Questions" at bounding box center [95, 148] width 188 height 41
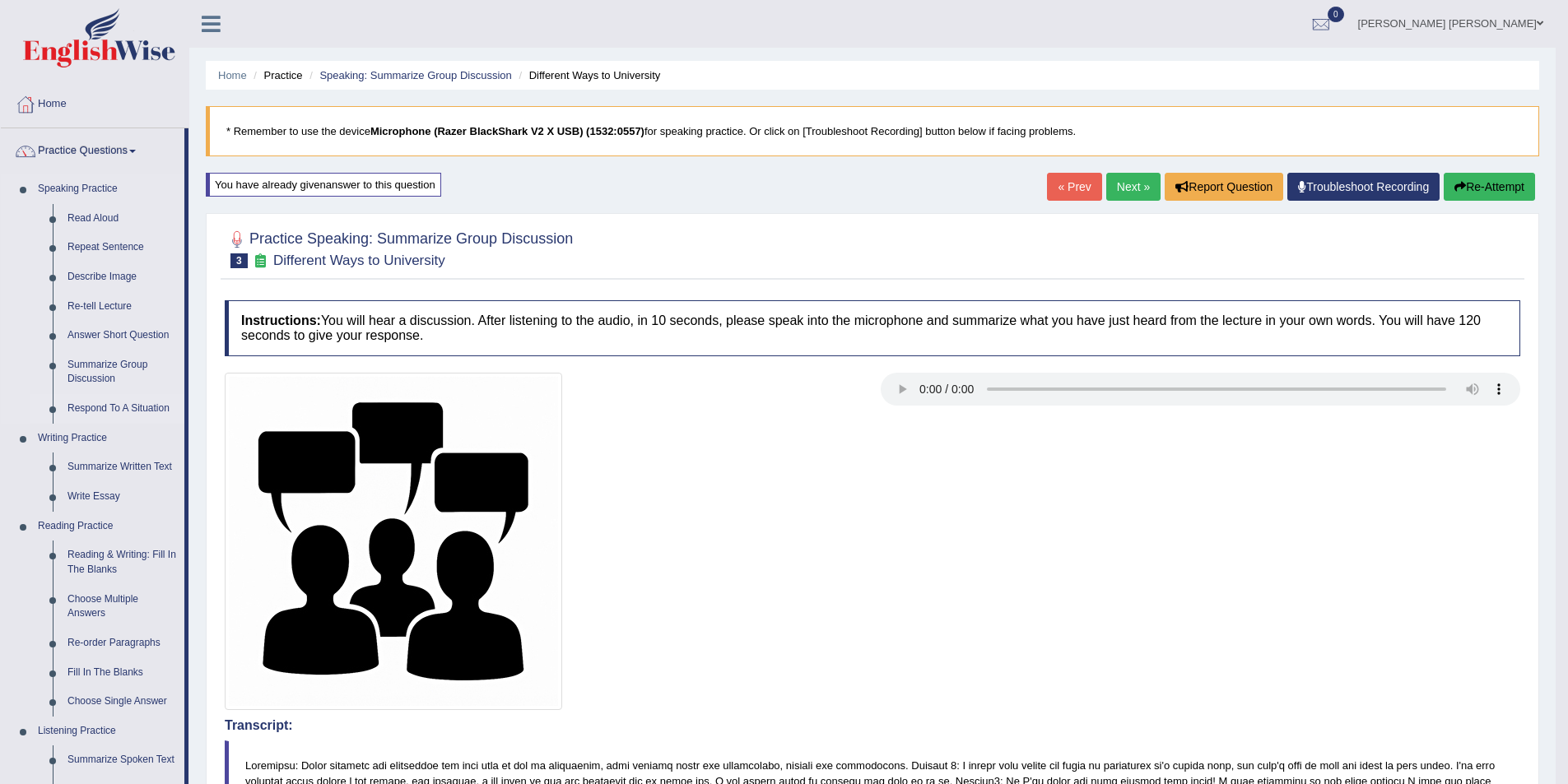
click at [96, 409] on link "Respond To A Situation" at bounding box center [122, 408] width 124 height 29
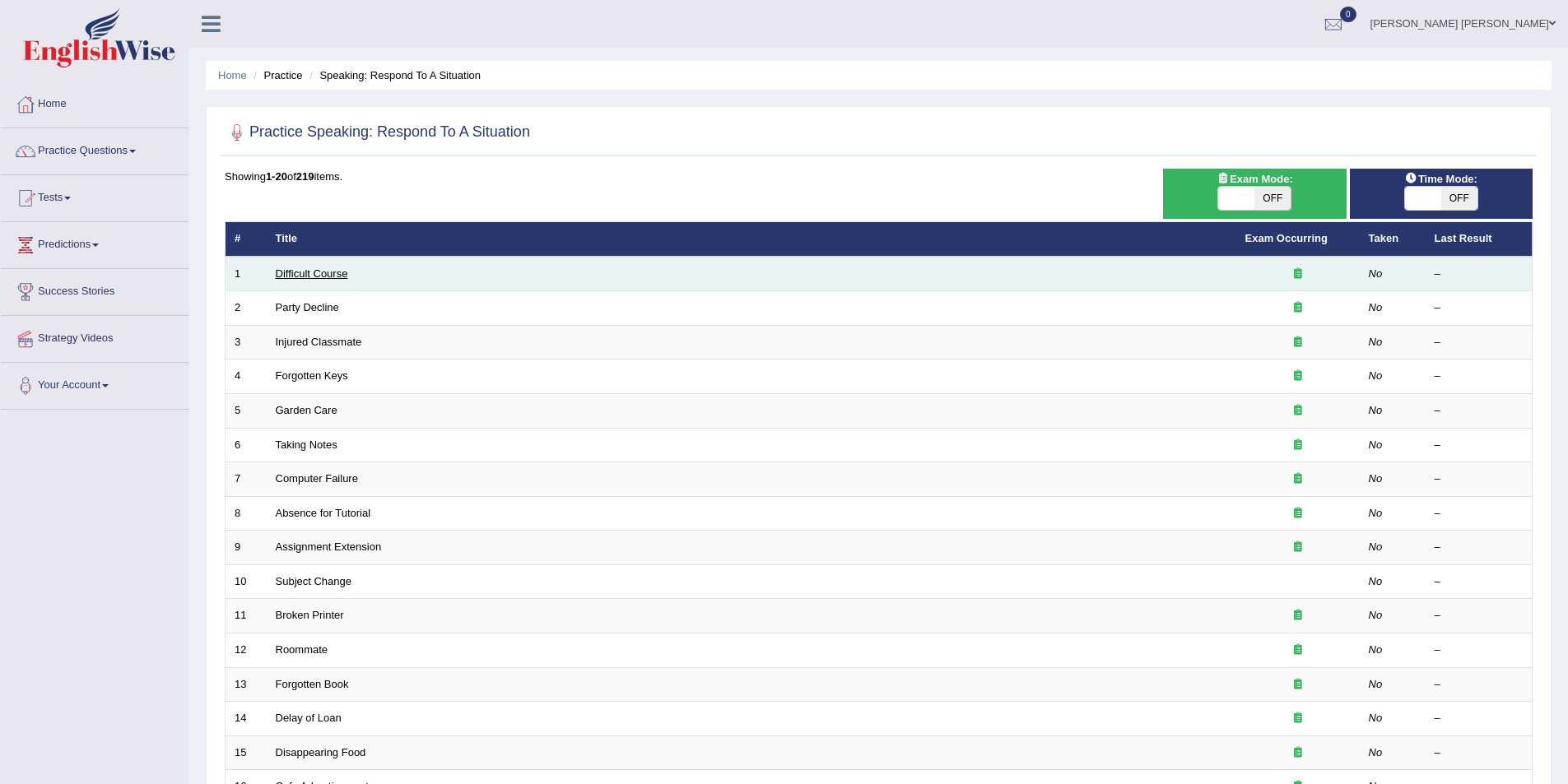
click at [332, 270] on link "Difficult Course" at bounding box center [312, 273] width 72 height 13
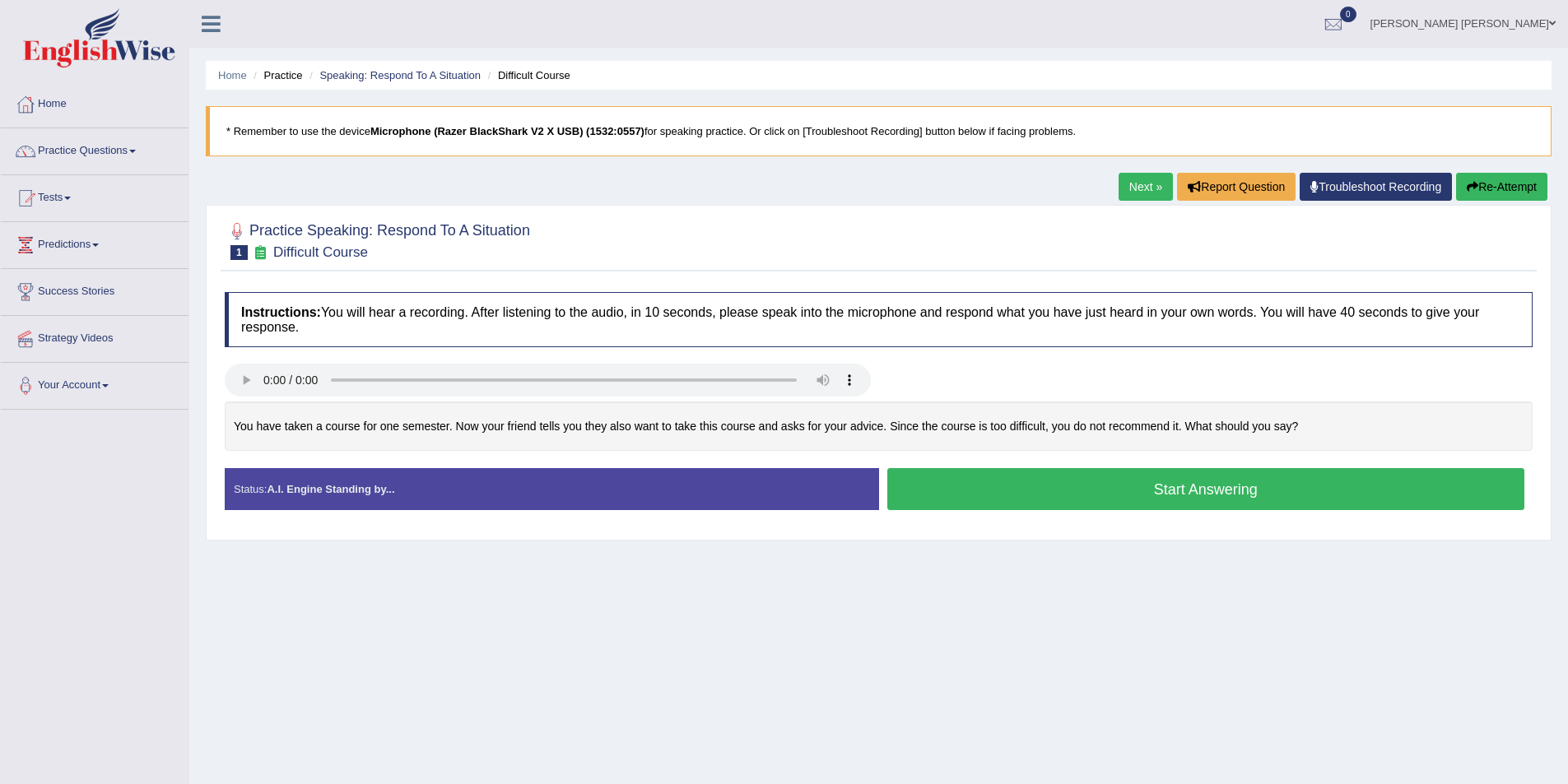
click at [959, 495] on button "Start Answering" at bounding box center [1206, 489] width 638 height 42
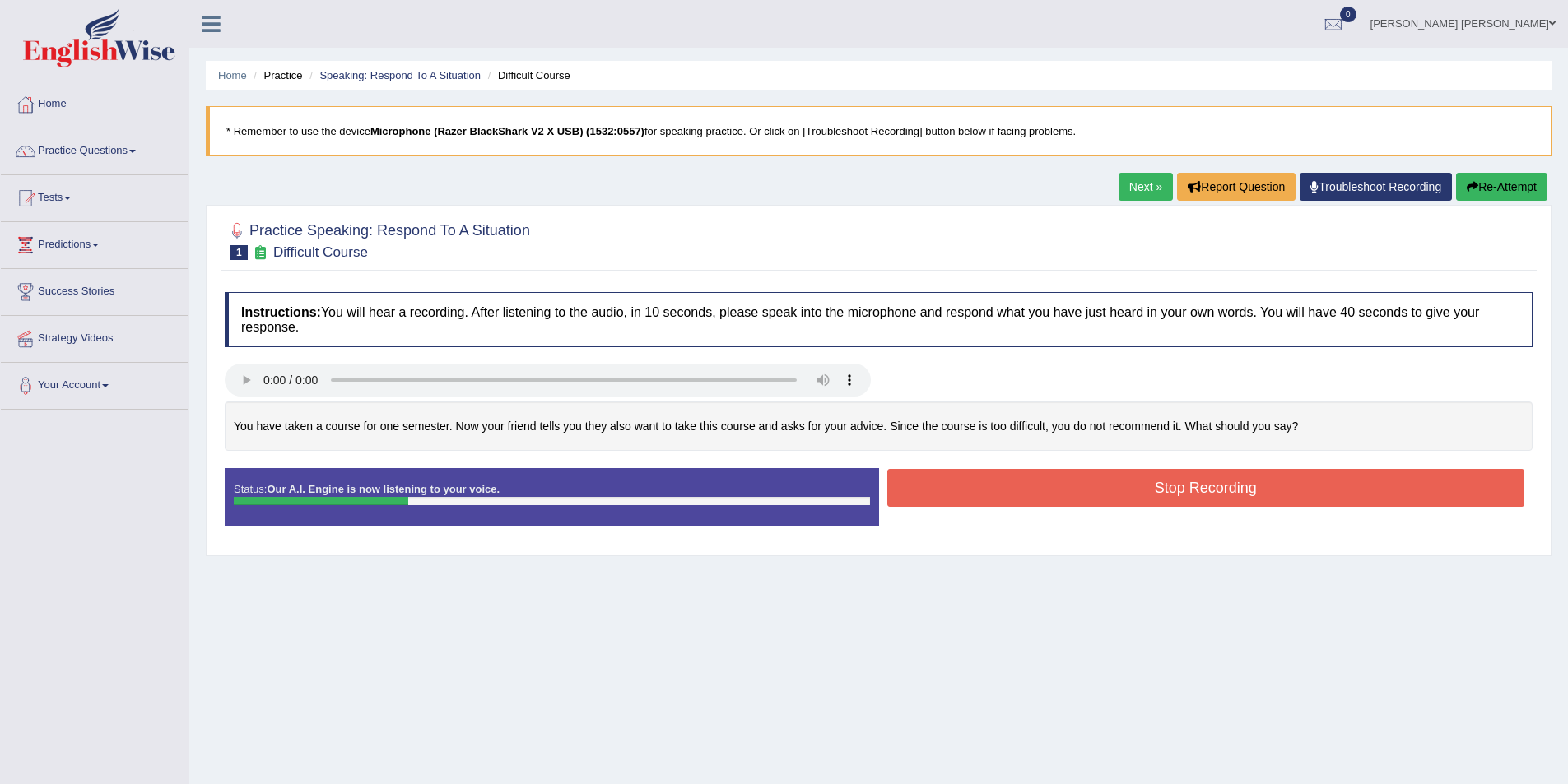
click at [987, 477] on button "Stop Recording" at bounding box center [1206, 487] width 638 height 38
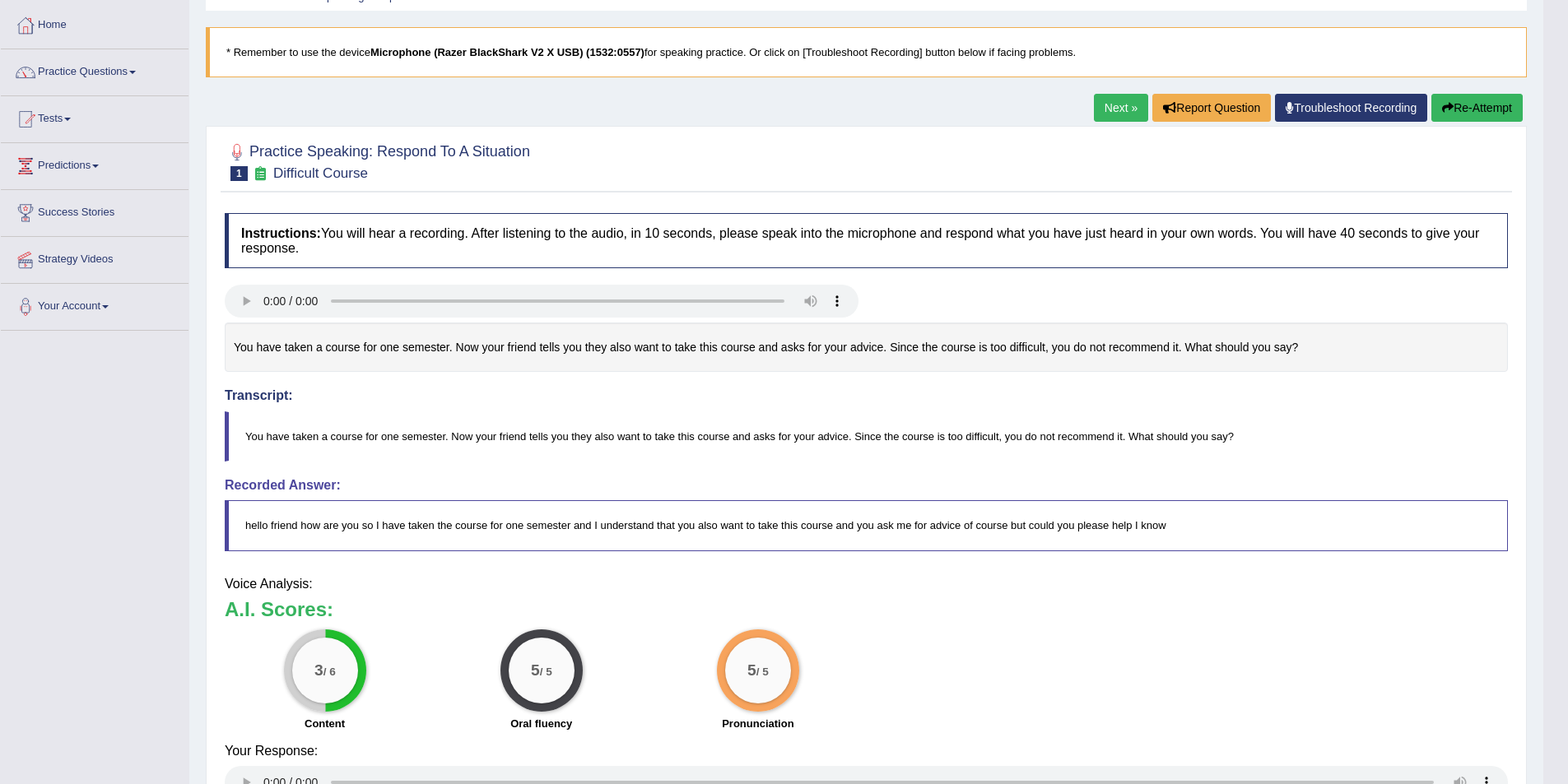
scroll to position [102, 0]
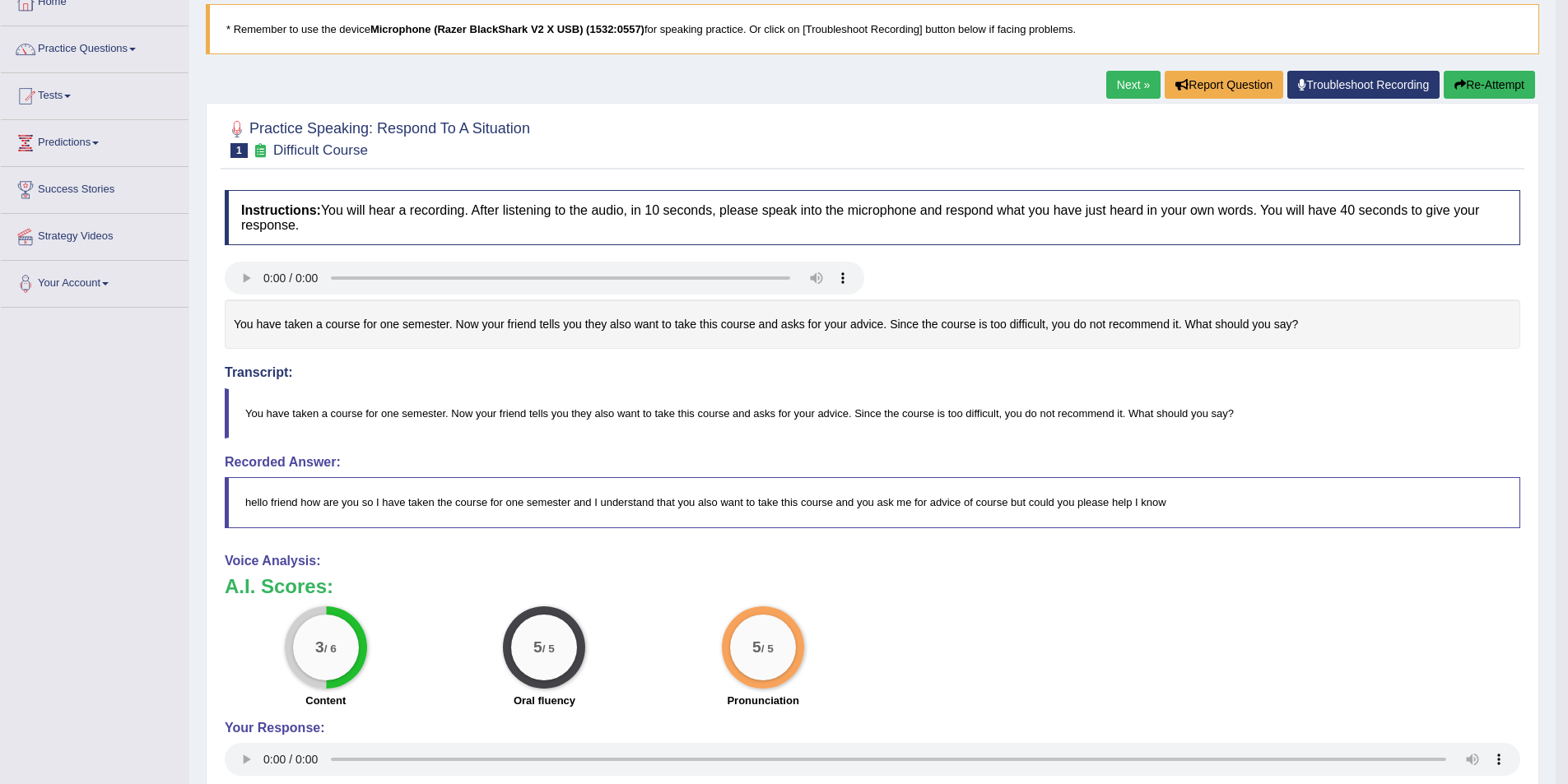
click at [1131, 90] on link "Next »" at bounding box center [1133, 84] width 54 height 28
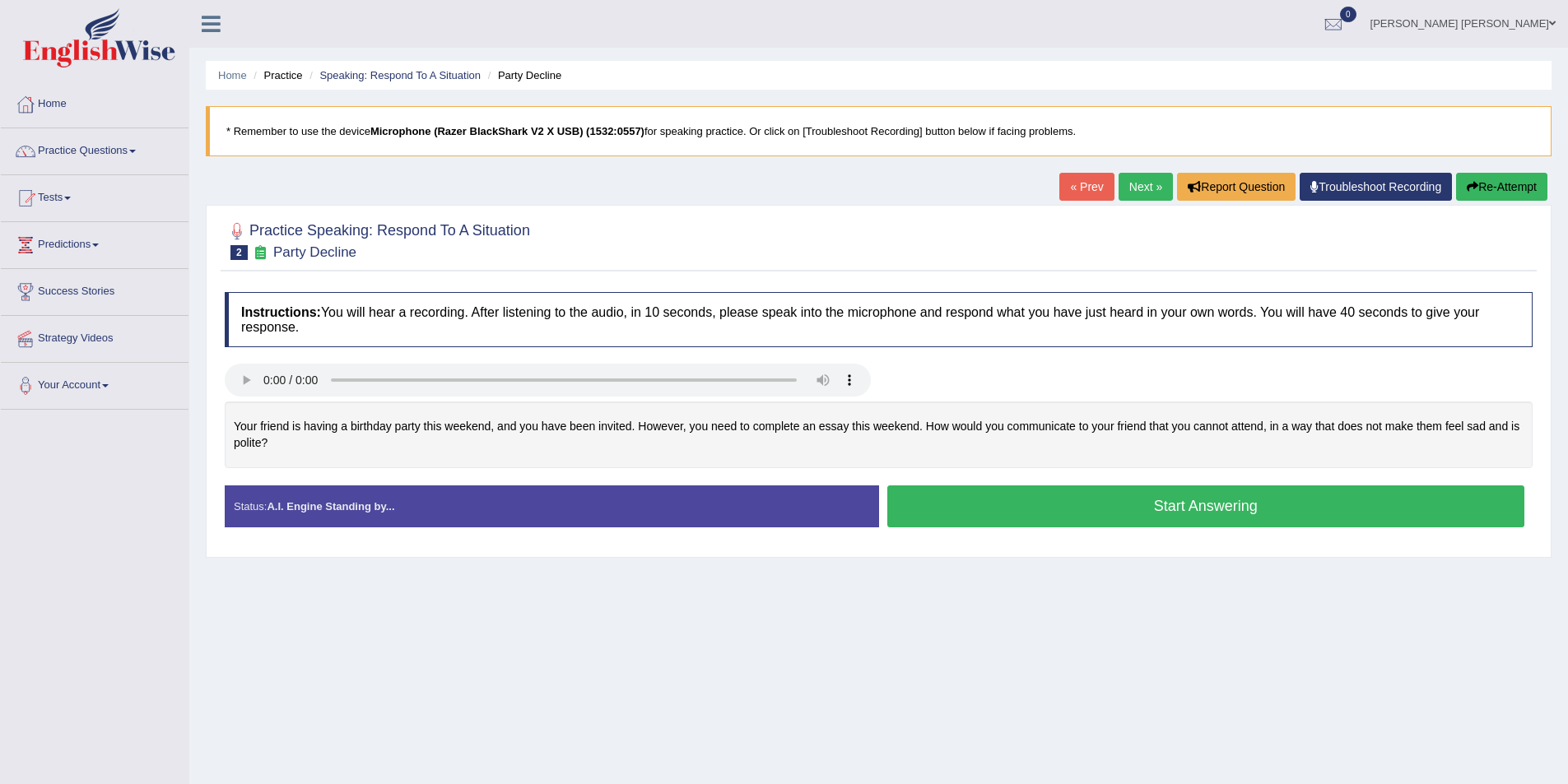
click at [988, 500] on button "Start Answering" at bounding box center [1206, 507] width 638 height 42
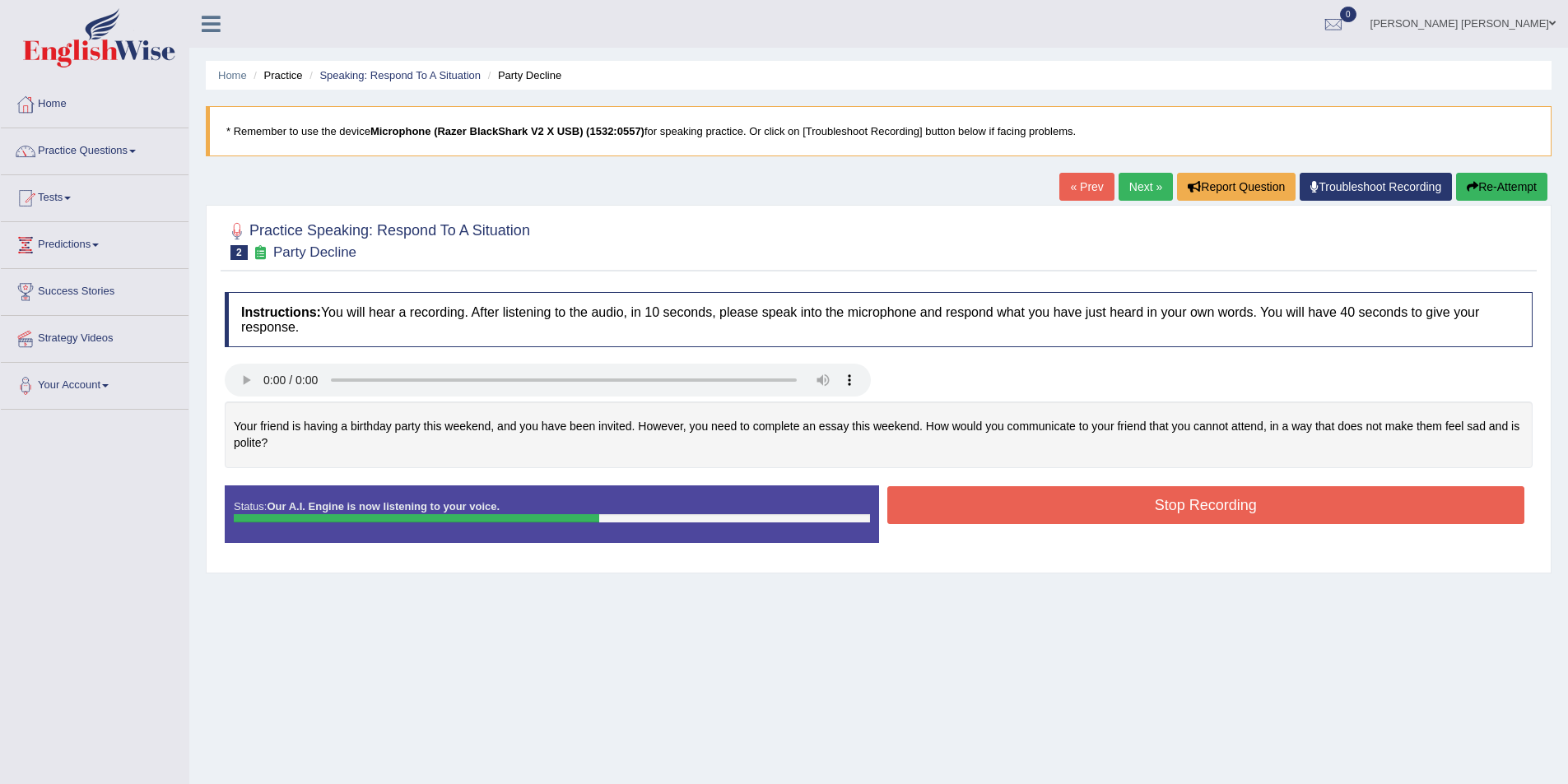
click at [1059, 500] on button "Stop Recording" at bounding box center [1206, 504] width 638 height 38
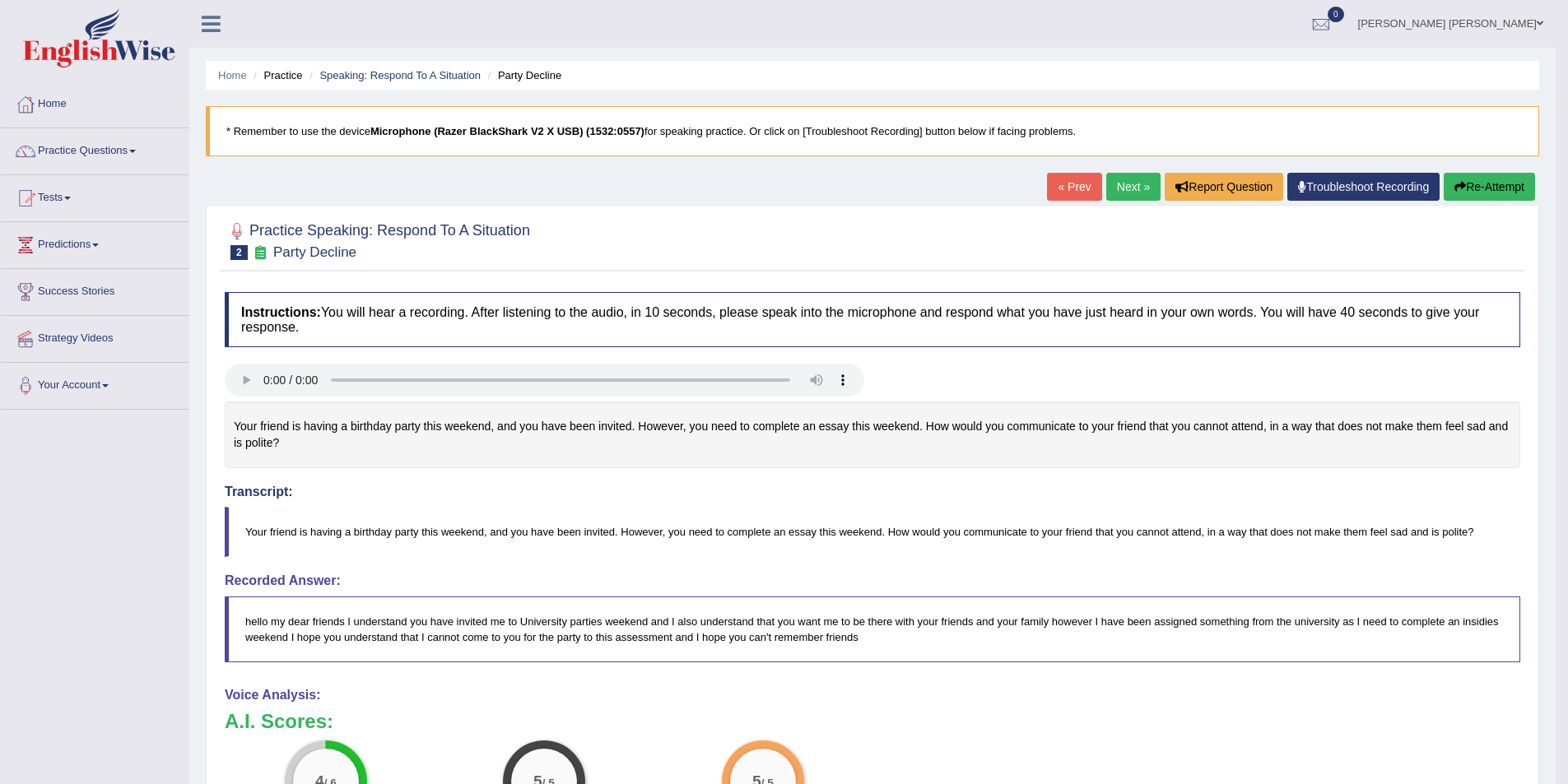
click at [1110, 193] on link "Next »" at bounding box center [1133, 186] width 54 height 28
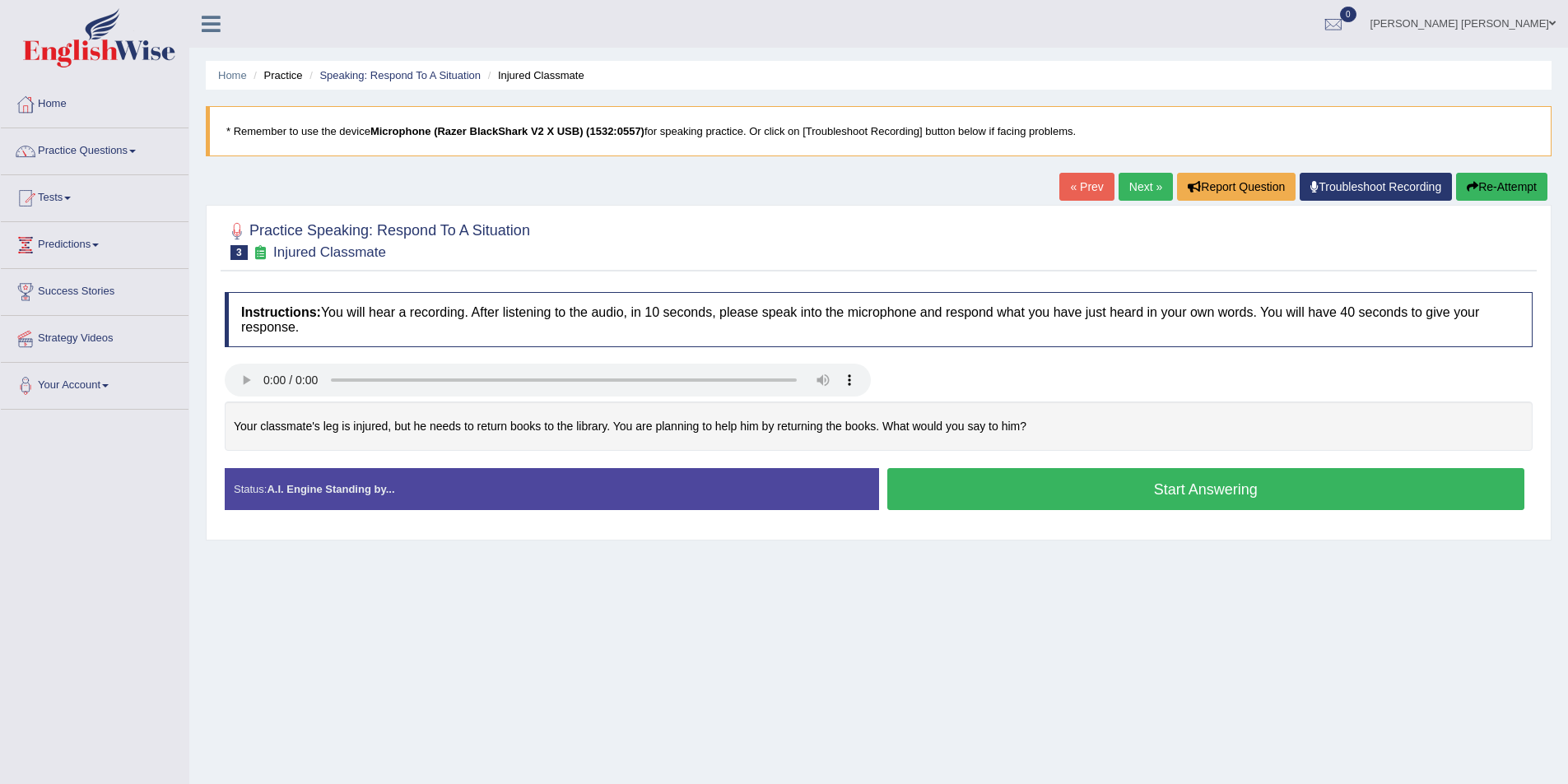
click at [1024, 493] on button "Start Answering" at bounding box center [1206, 489] width 638 height 42
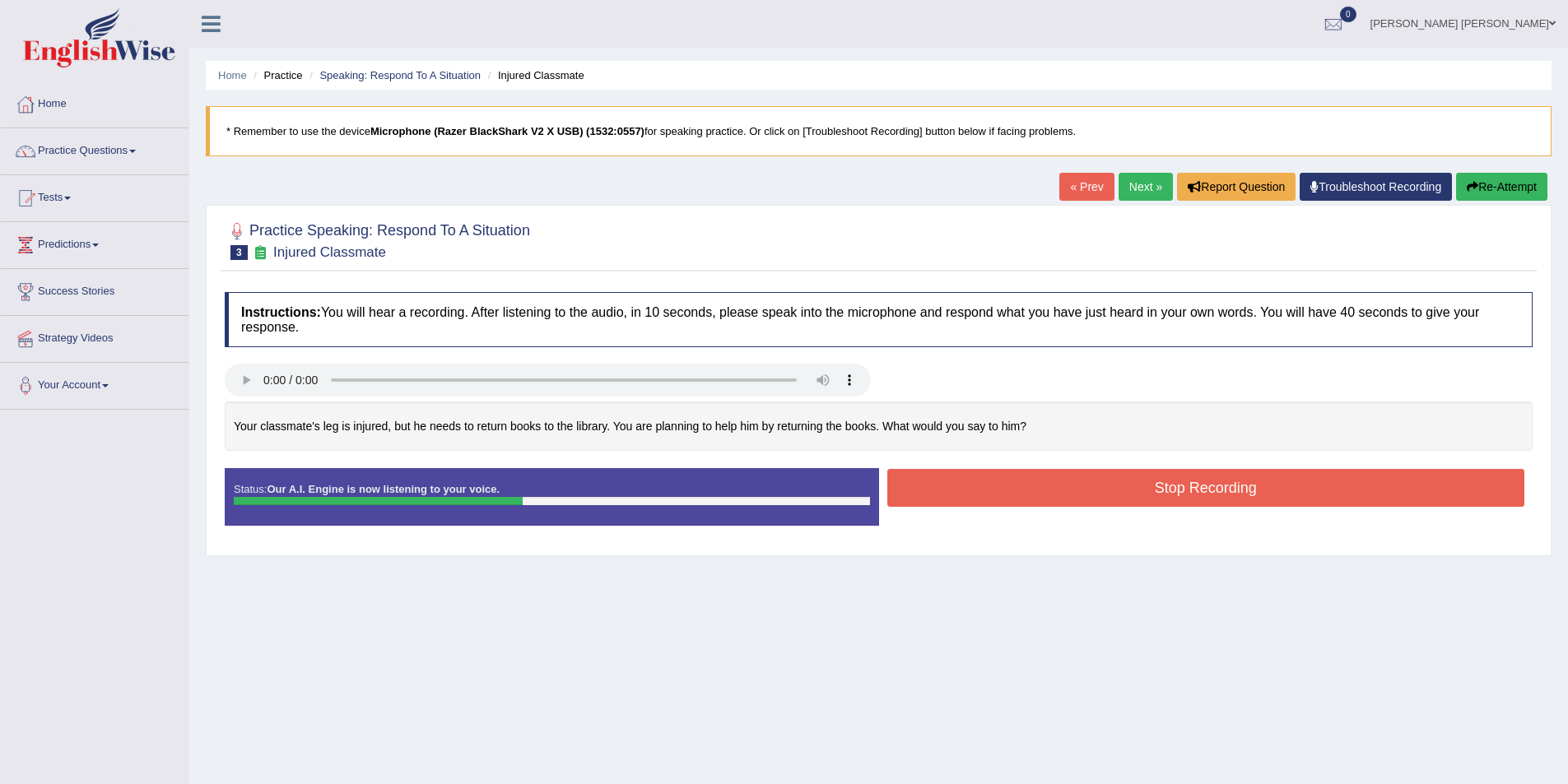
click at [1025, 472] on button "Stop Recording" at bounding box center [1206, 487] width 638 height 38
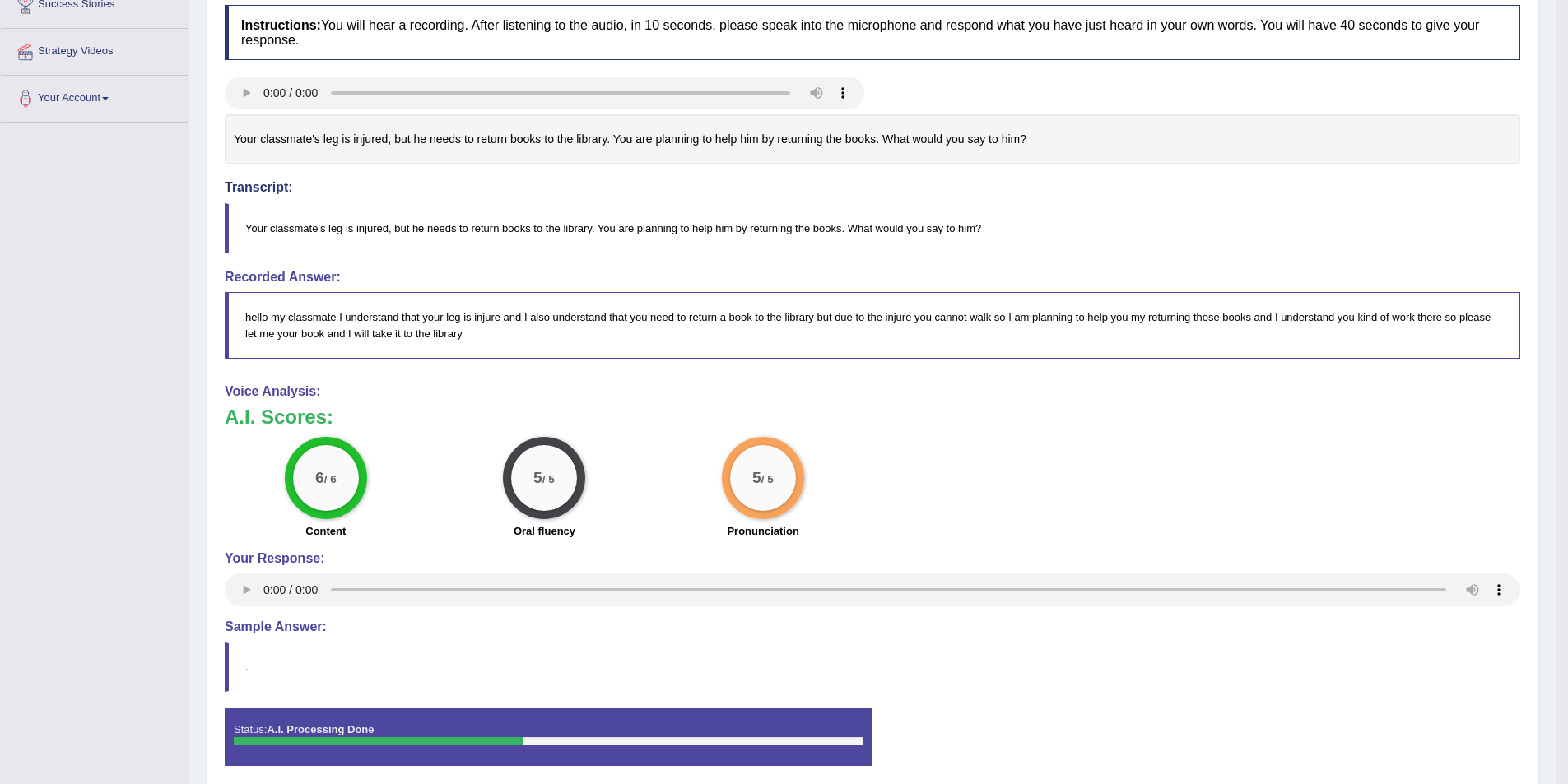
scroll to position [23, 0]
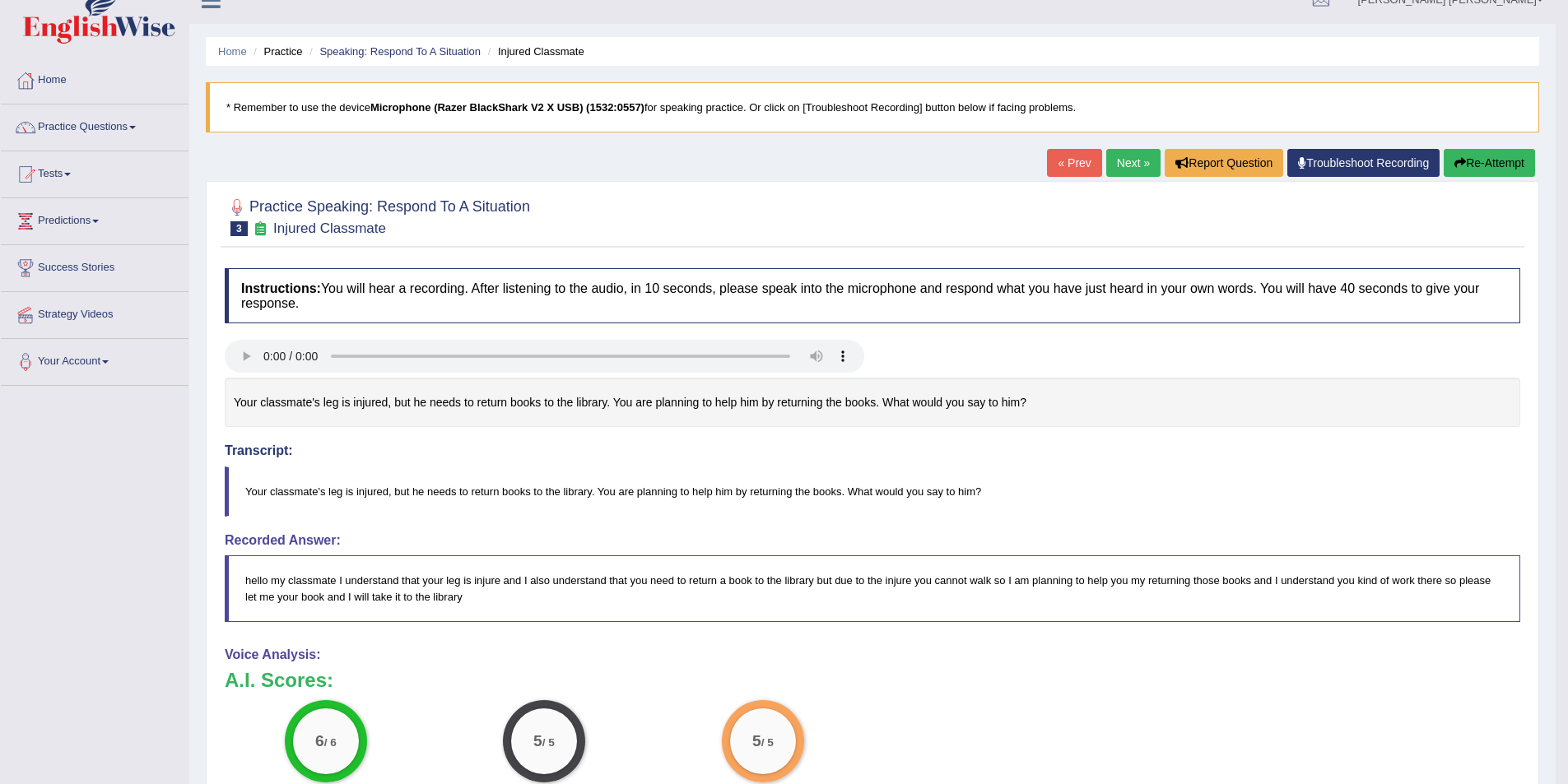
click at [1126, 156] on link "Next »" at bounding box center [1133, 162] width 54 height 28
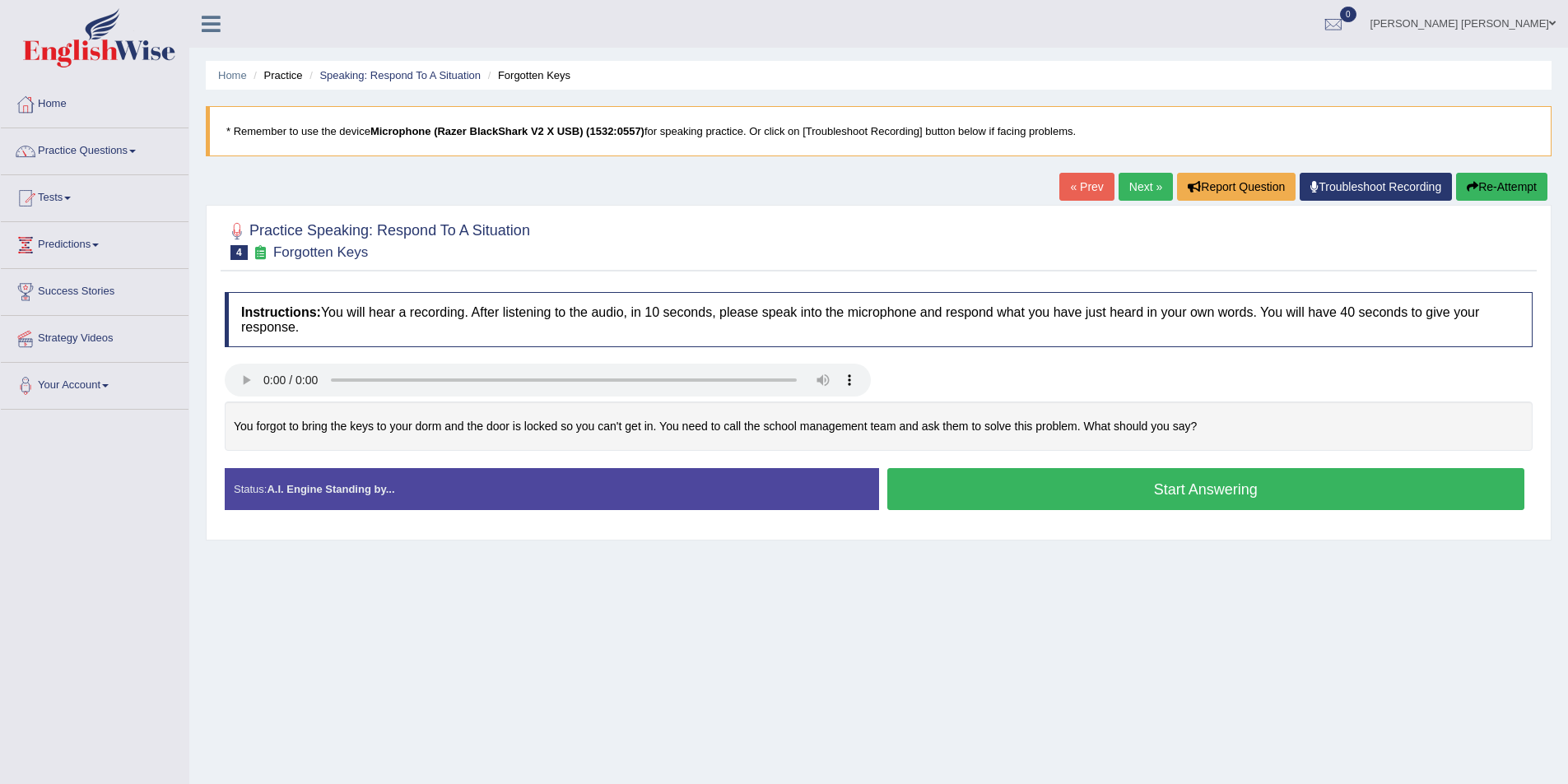
click at [1064, 487] on button "Start Answering" at bounding box center [1206, 489] width 638 height 42
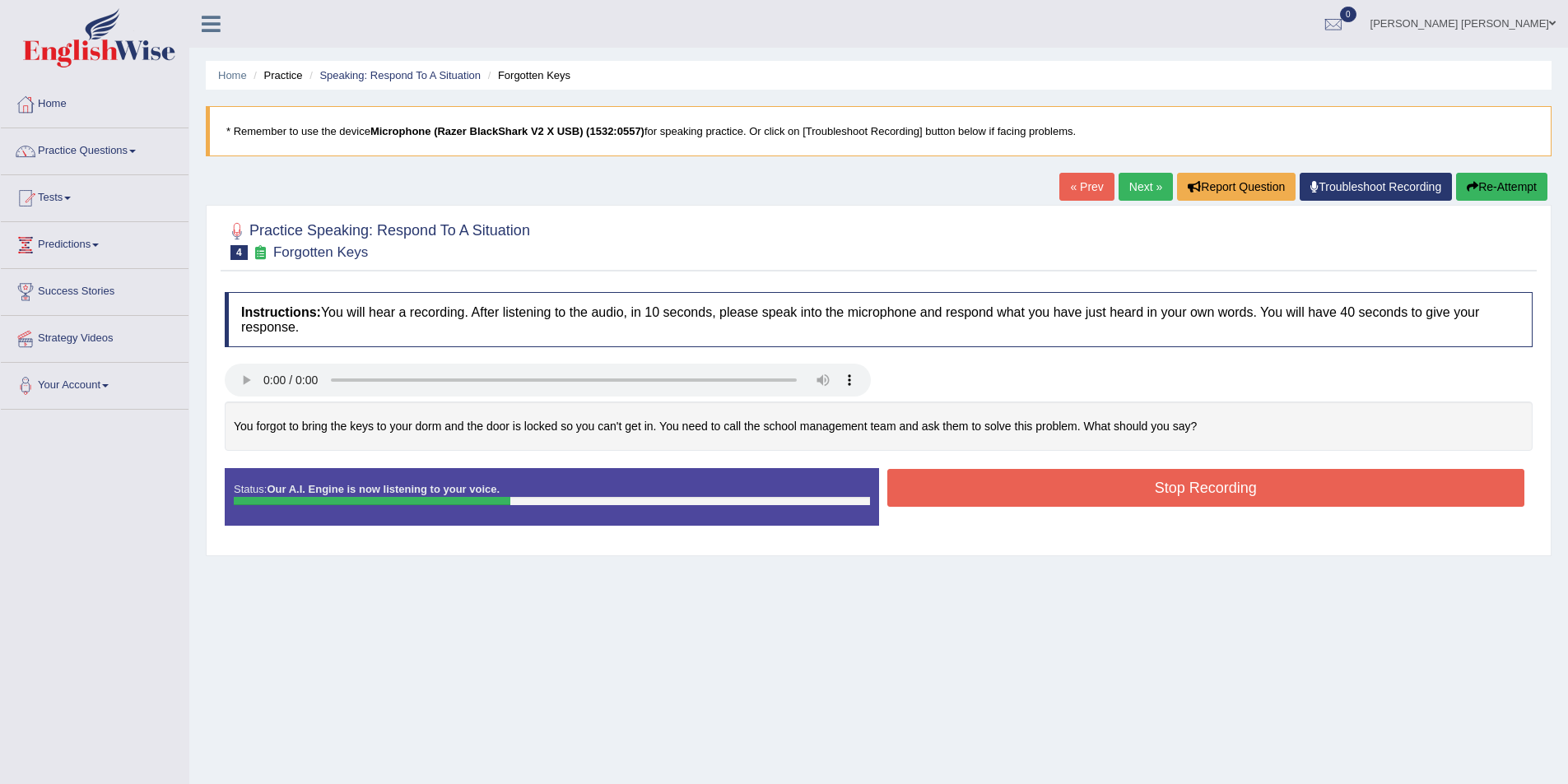
click at [963, 470] on button "Stop Recording" at bounding box center [1206, 487] width 638 height 38
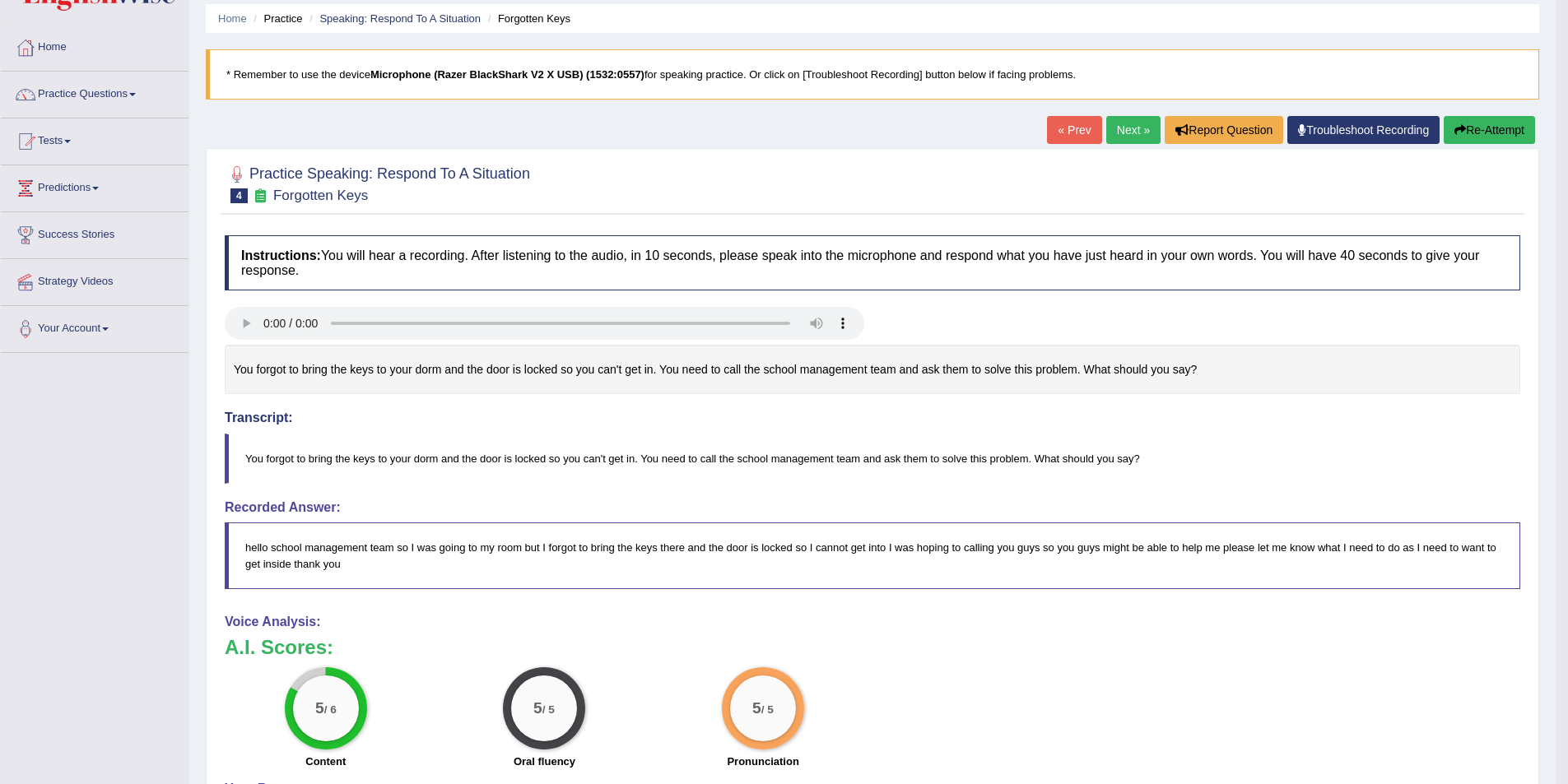
scroll to position [23, 0]
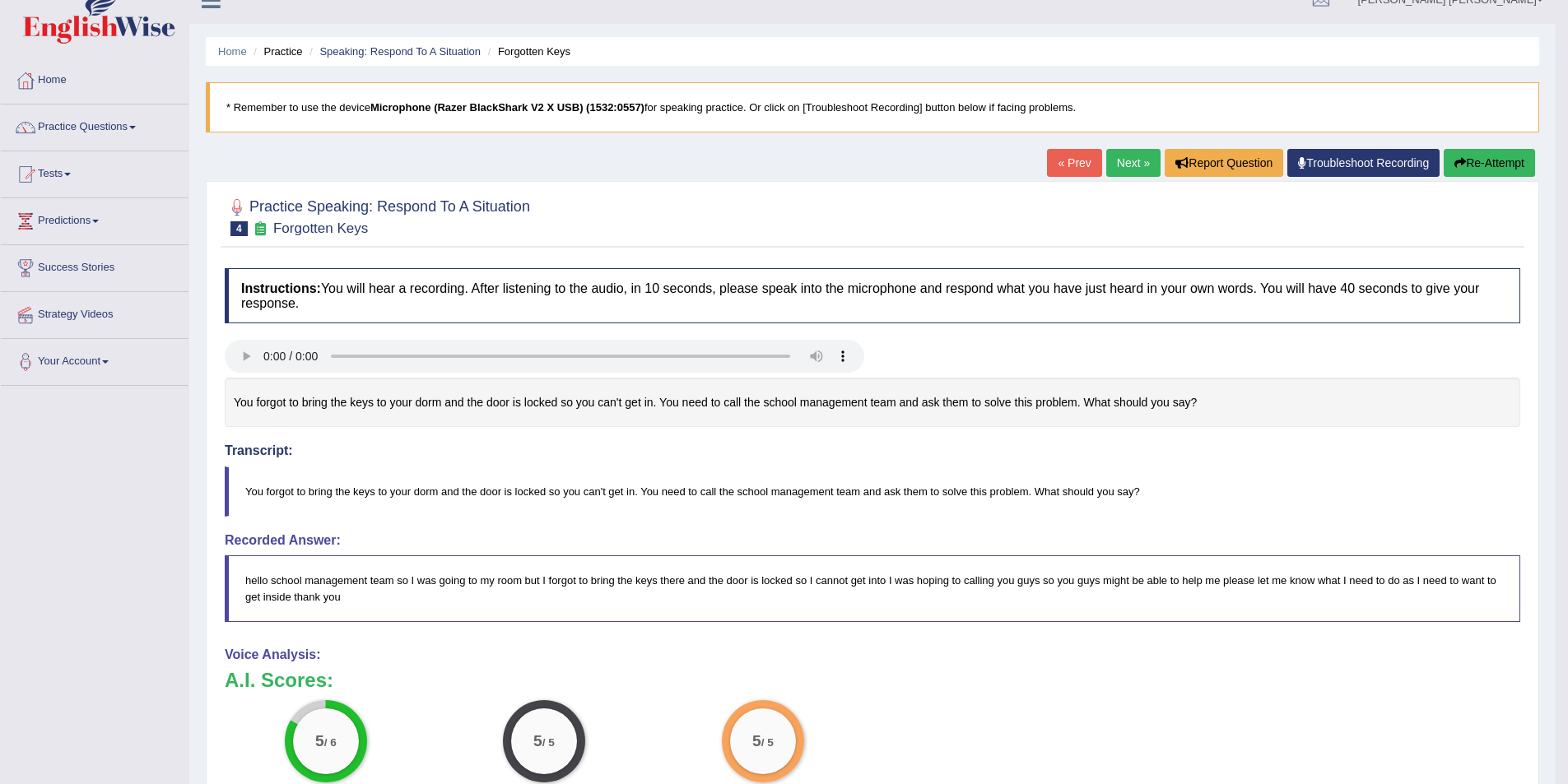
click at [1127, 162] on link "Next »" at bounding box center [1133, 162] width 54 height 28
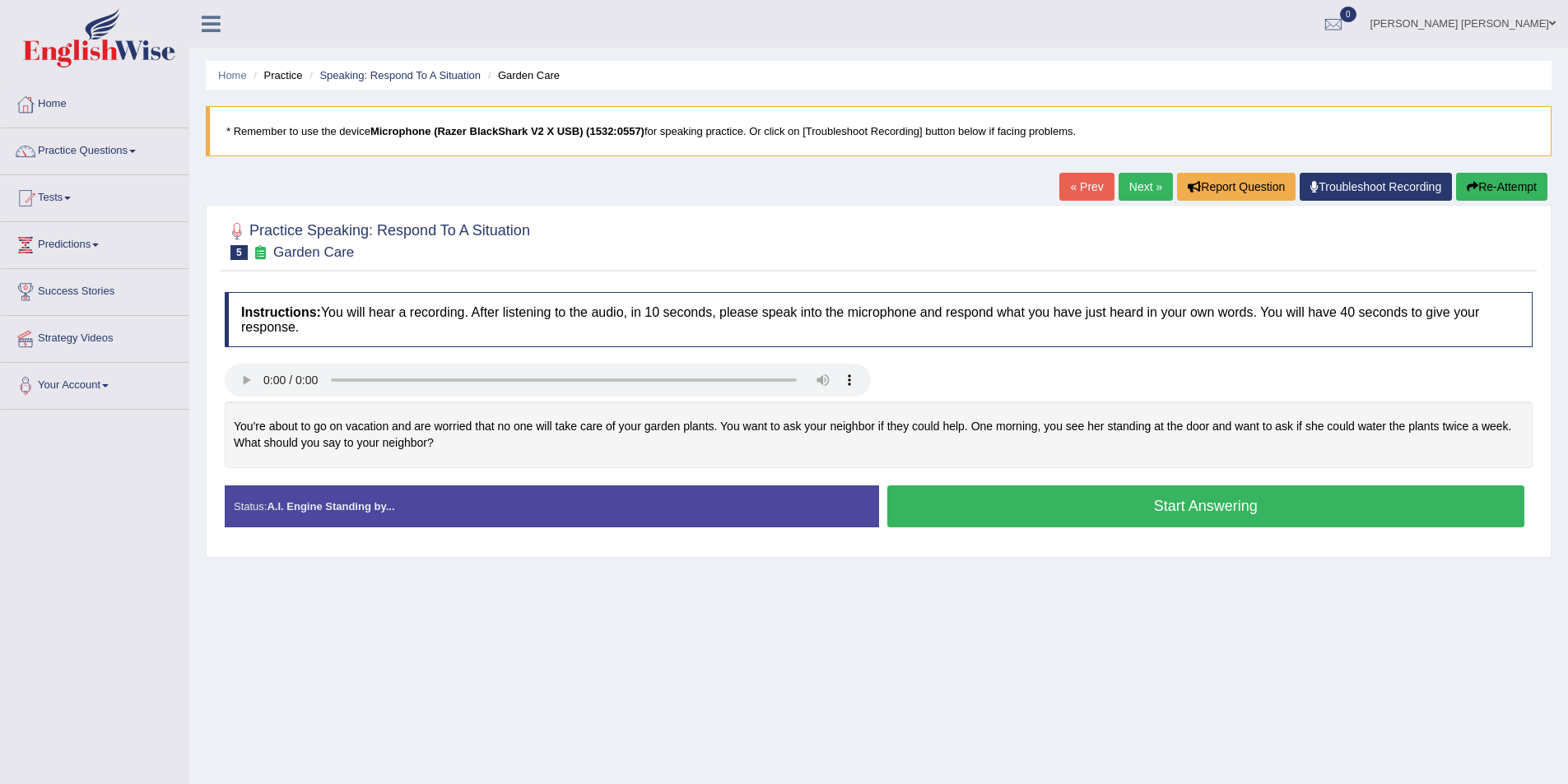
click at [1059, 505] on button "Start Answering" at bounding box center [1206, 507] width 638 height 42
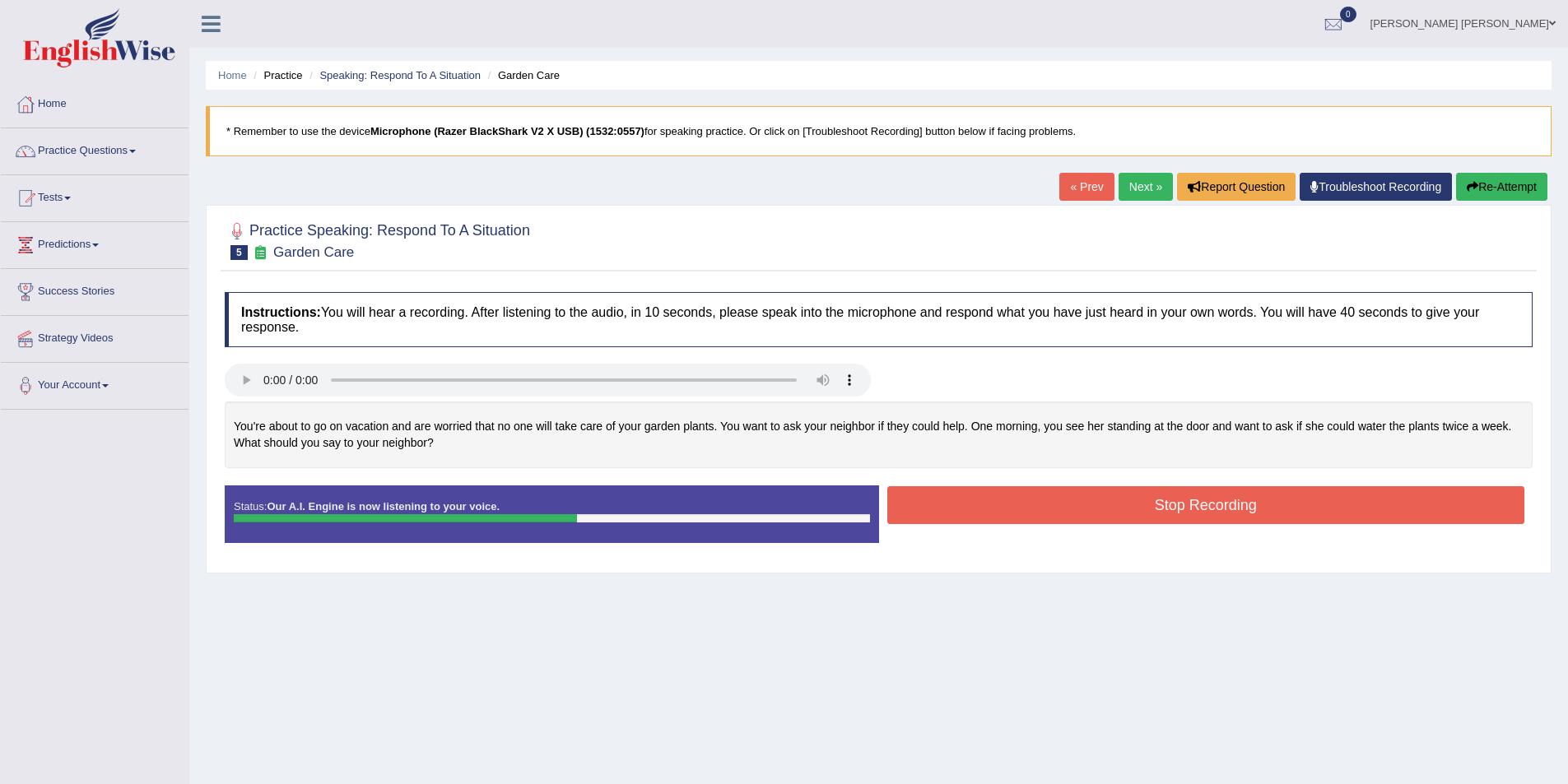
click at [955, 496] on button "Stop Recording" at bounding box center [1206, 504] width 638 height 38
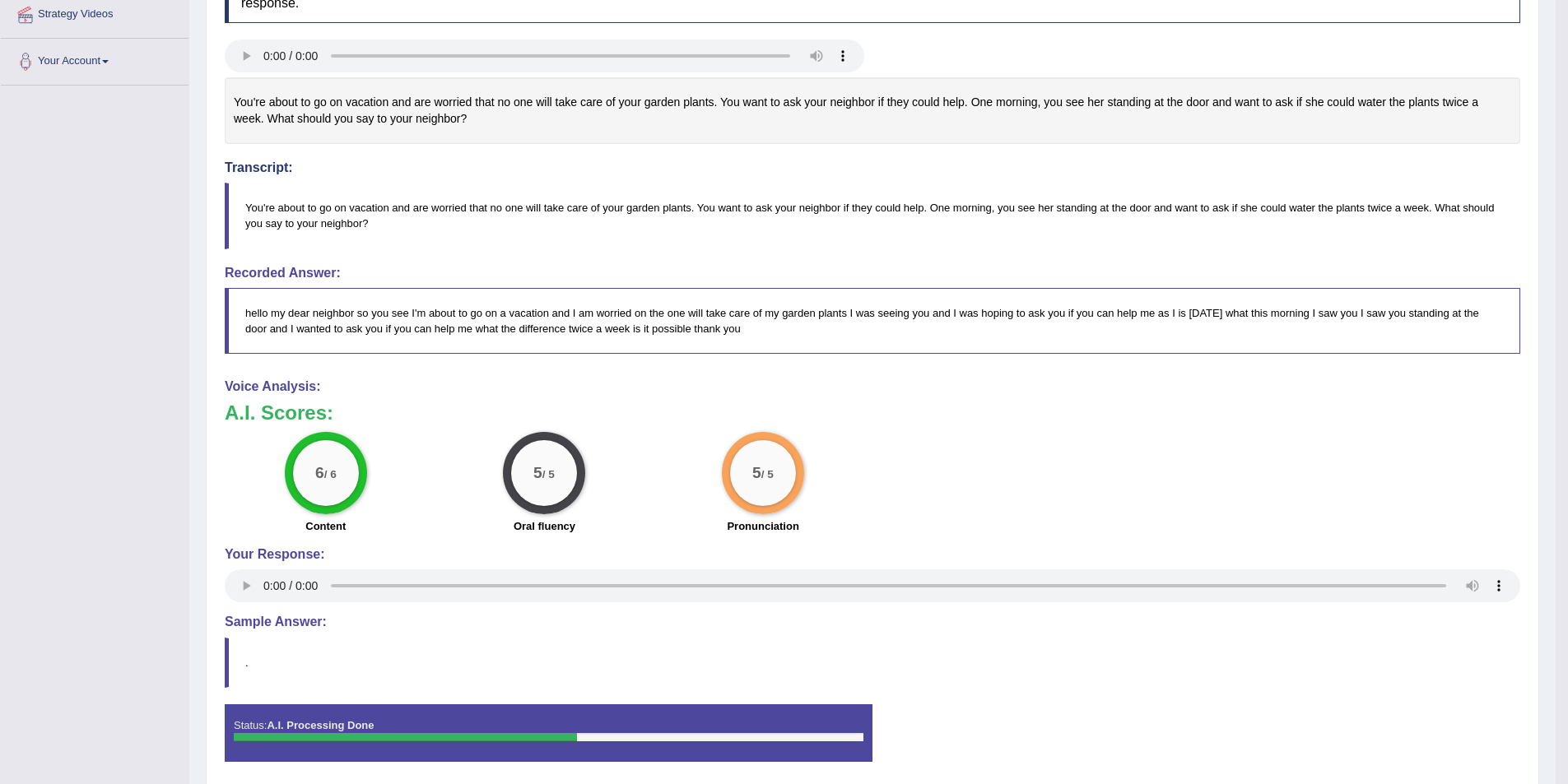
scroll to position [57, 0]
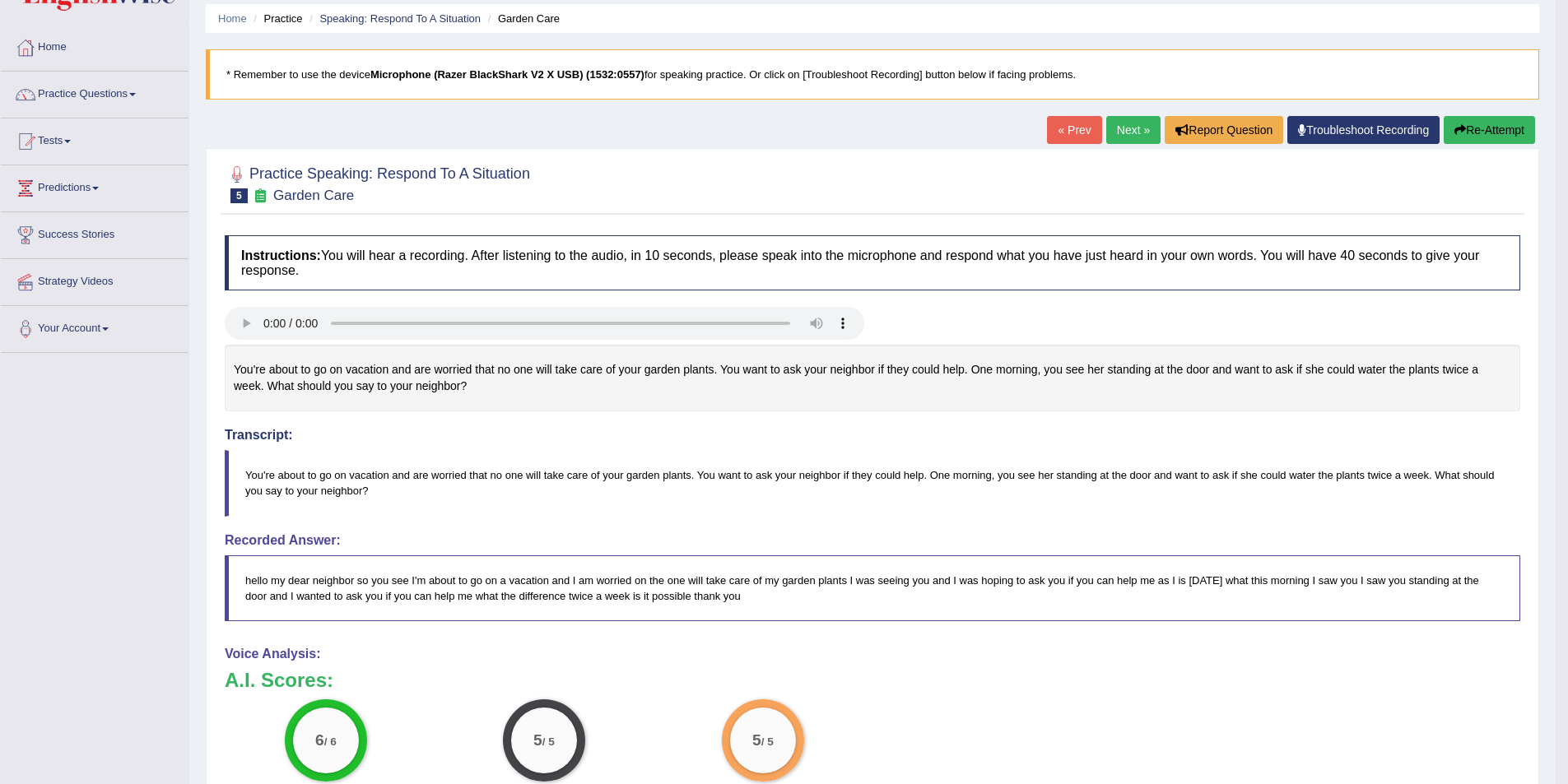
click at [1106, 135] on link "Next »" at bounding box center [1133, 129] width 54 height 28
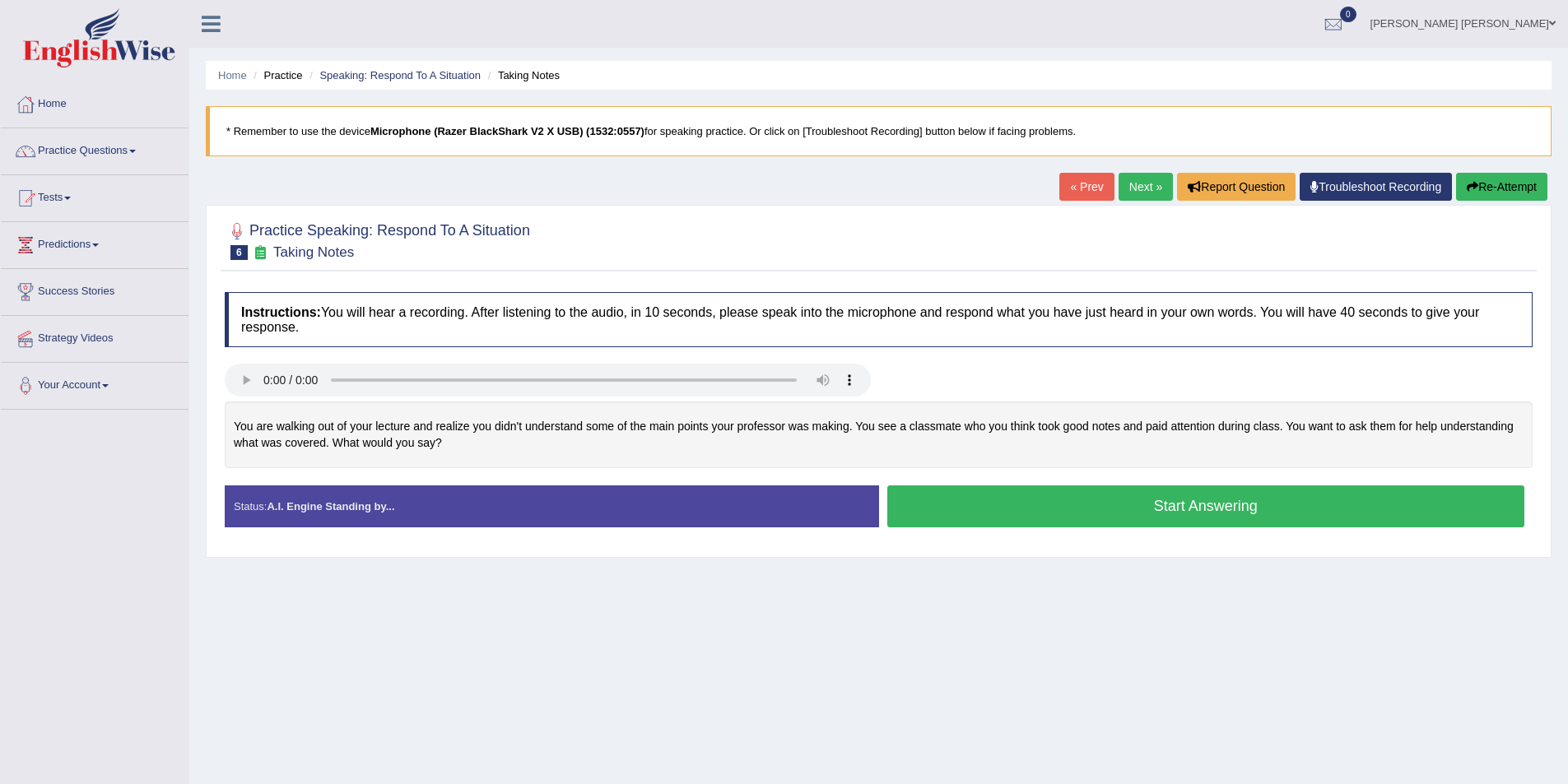
click at [1113, 510] on button "Start Answering" at bounding box center [1206, 507] width 638 height 42
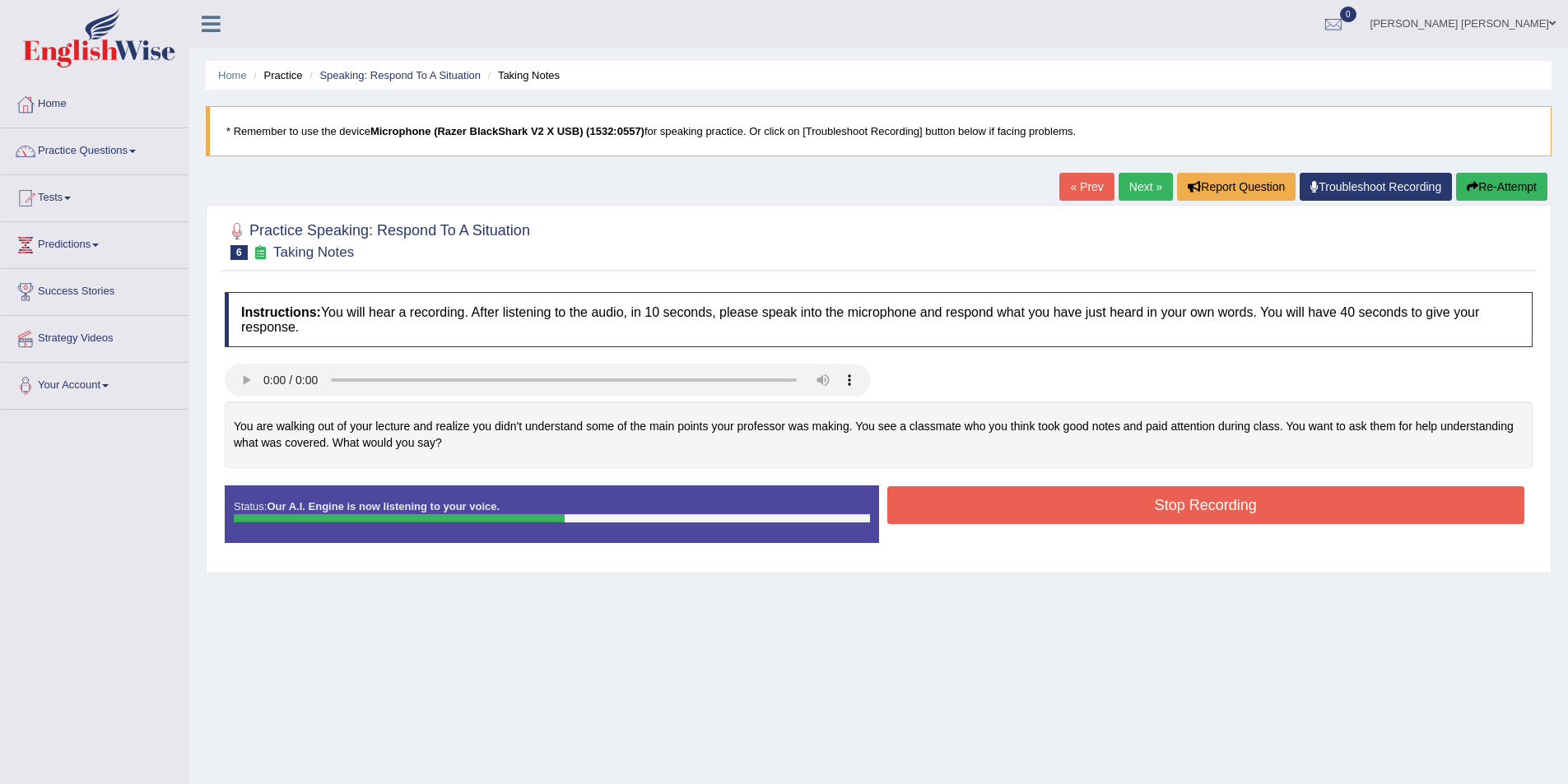
click at [1077, 508] on button "Stop Recording" at bounding box center [1206, 504] width 638 height 38
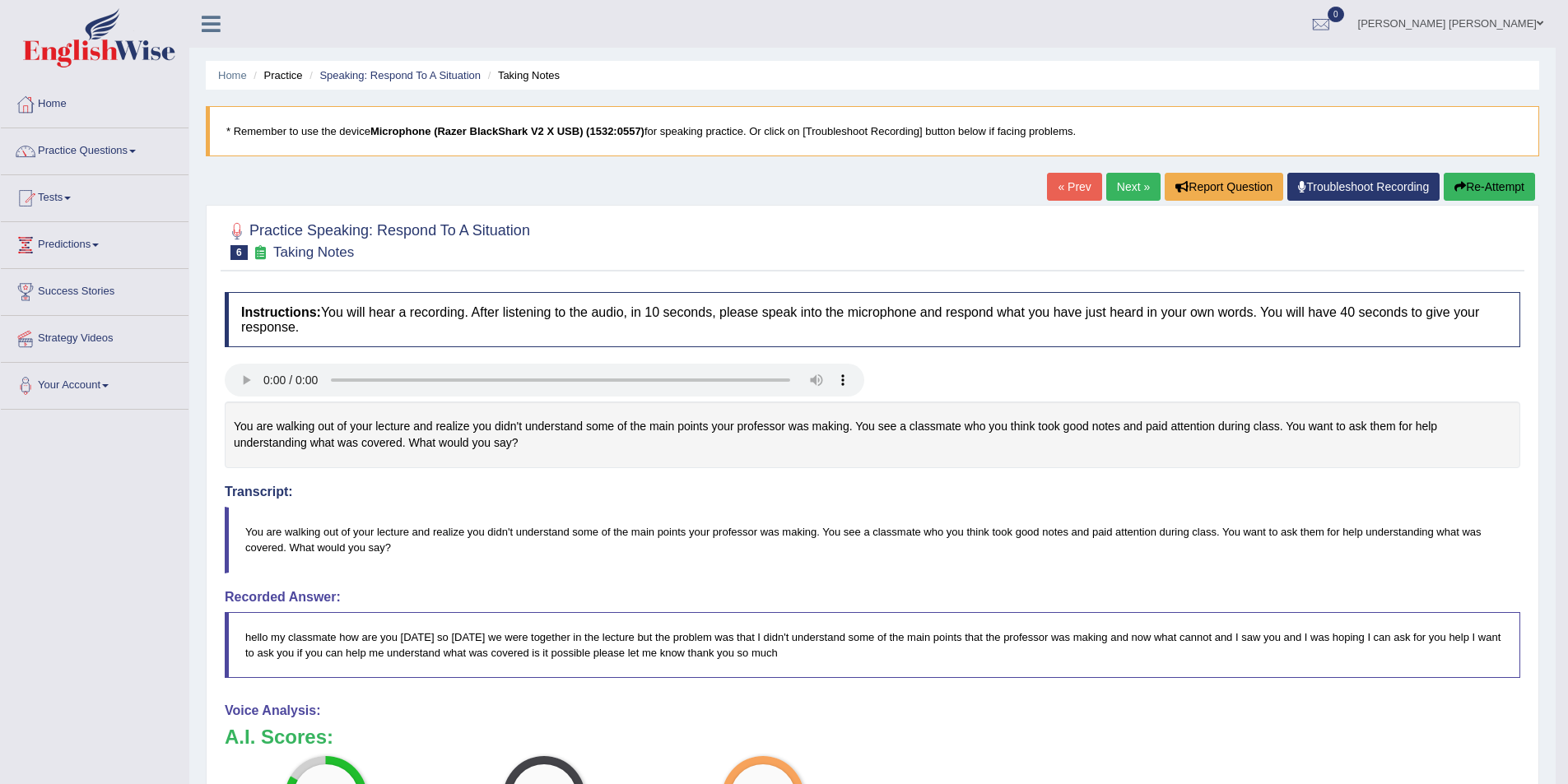
click at [1134, 185] on link "Next »" at bounding box center [1133, 186] width 54 height 28
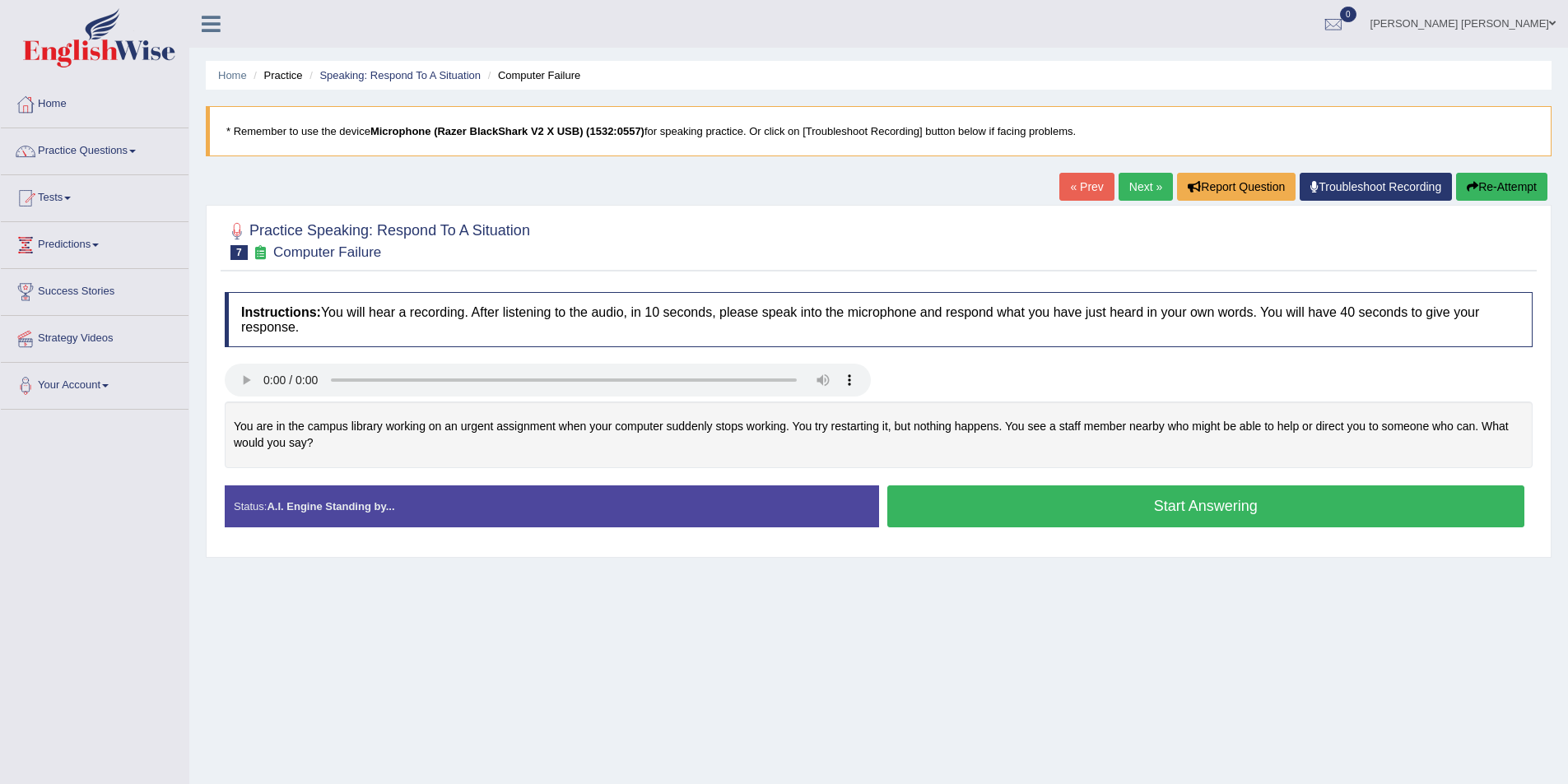
click at [1114, 498] on button "Start Answering" at bounding box center [1206, 507] width 638 height 42
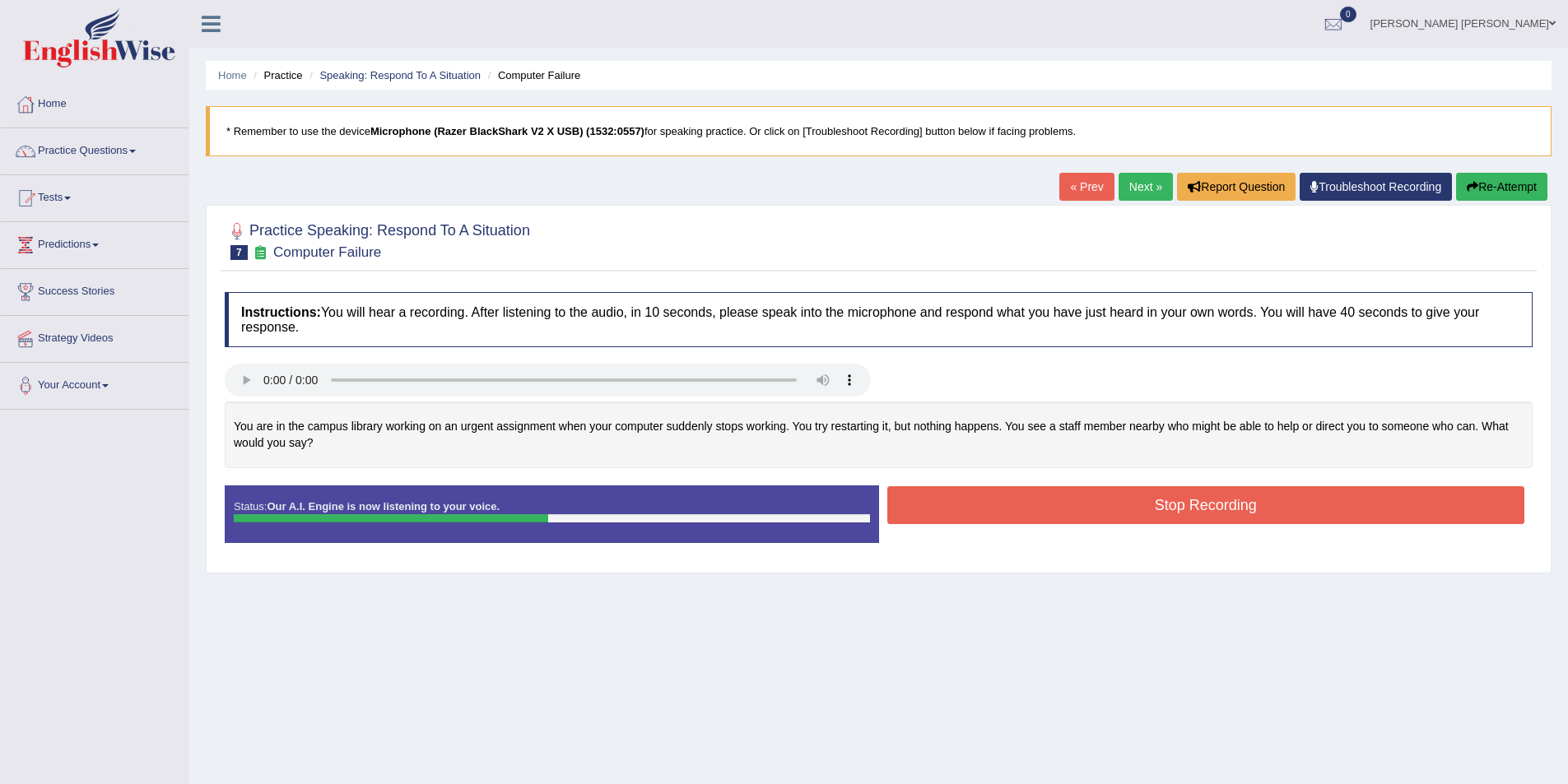
click at [1141, 507] on button "Stop Recording" at bounding box center [1206, 504] width 638 height 38
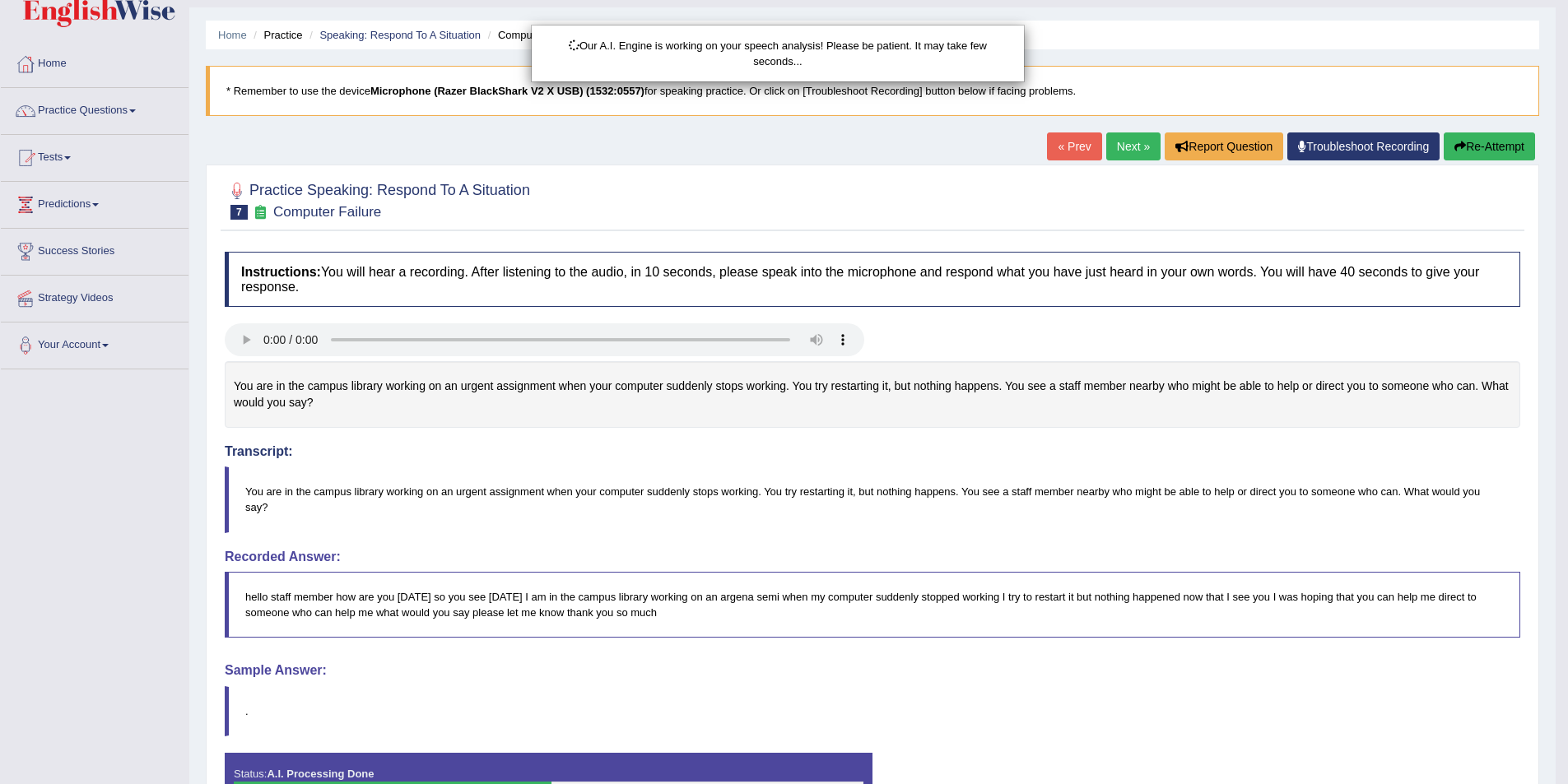
scroll to position [151, 0]
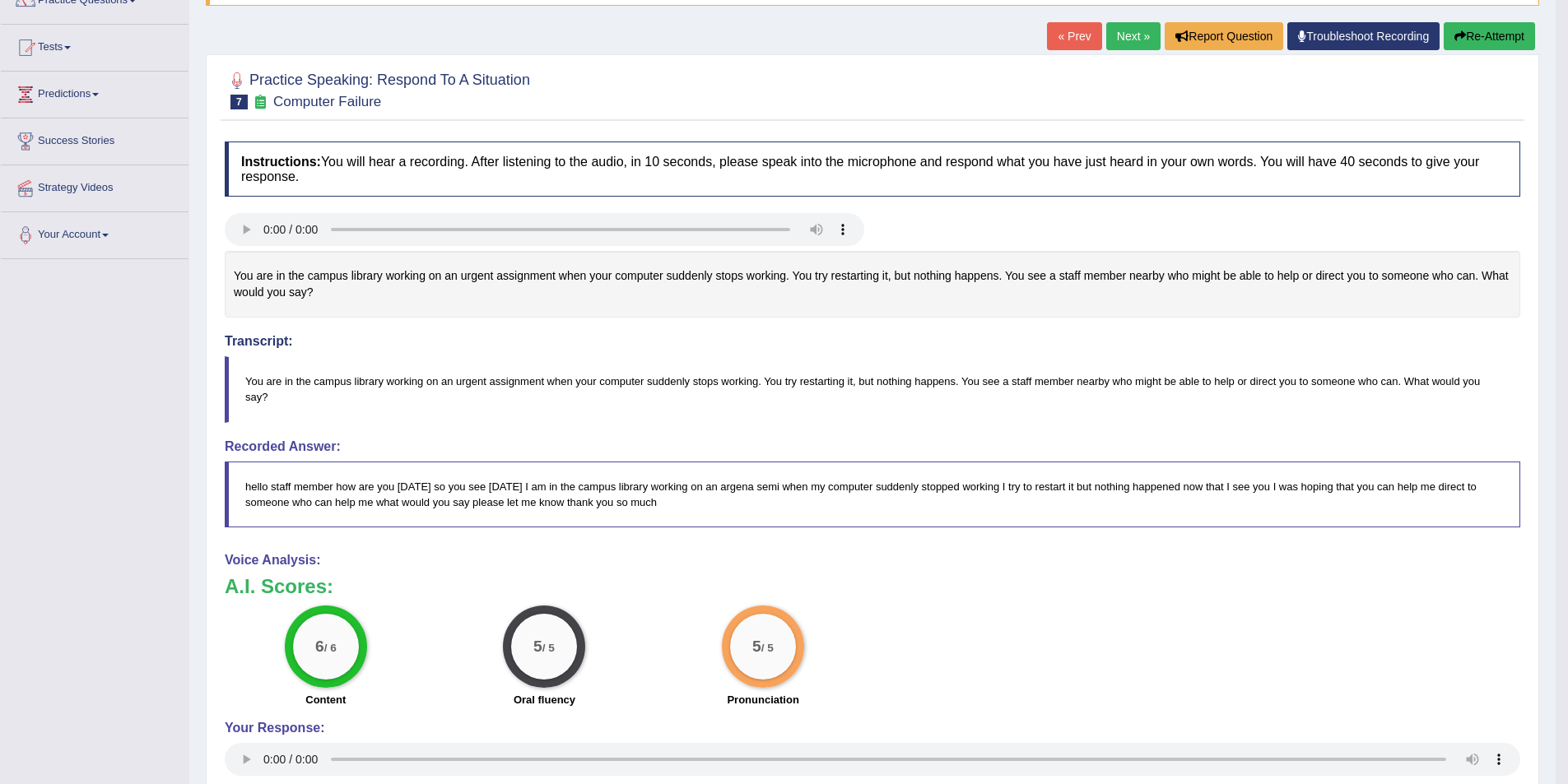
click at [1110, 35] on link "Next »" at bounding box center [1133, 36] width 54 height 28
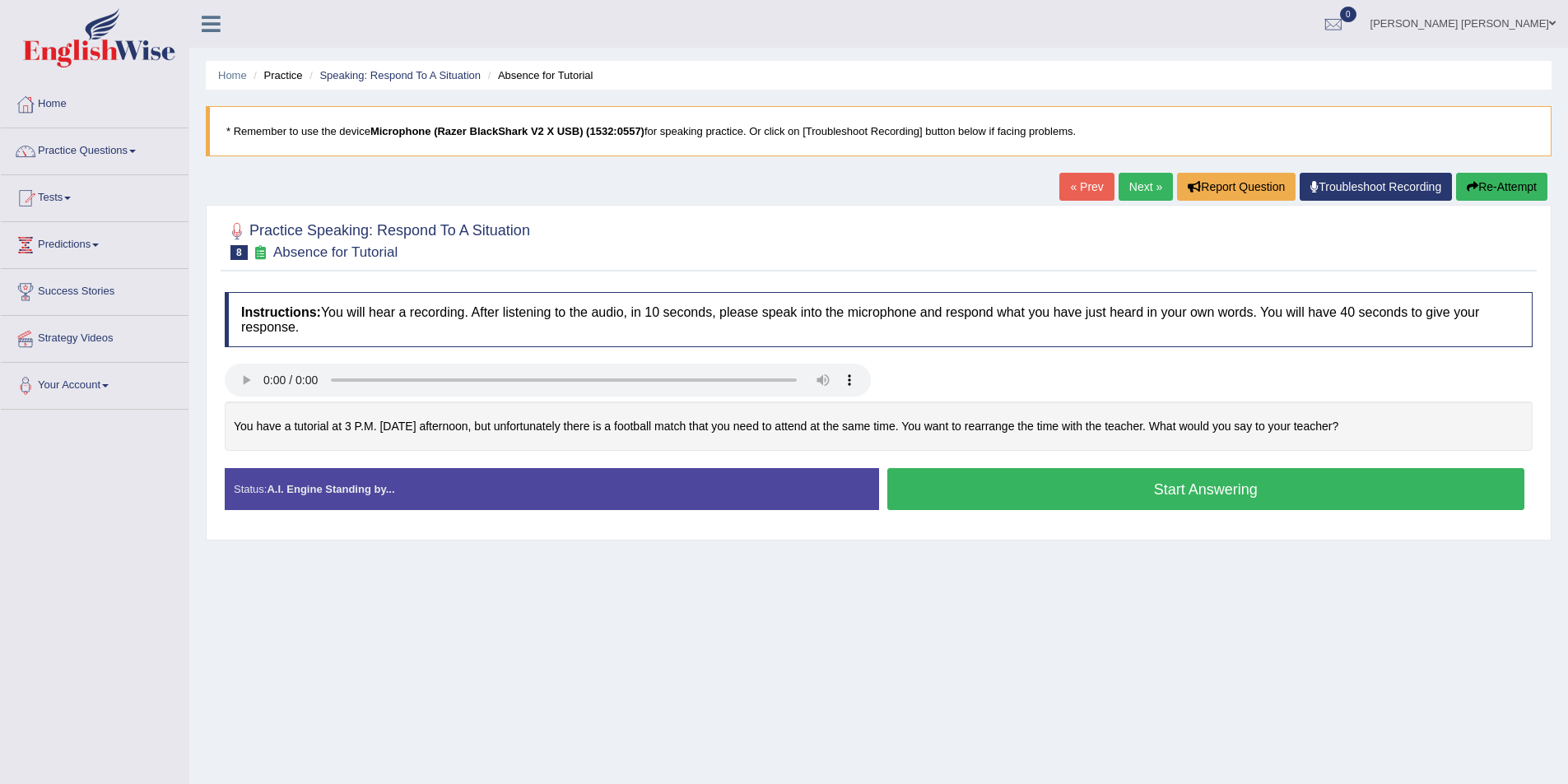
click at [1059, 483] on button "Start Answering" at bounding box center [1206, 489] width 638 height 42
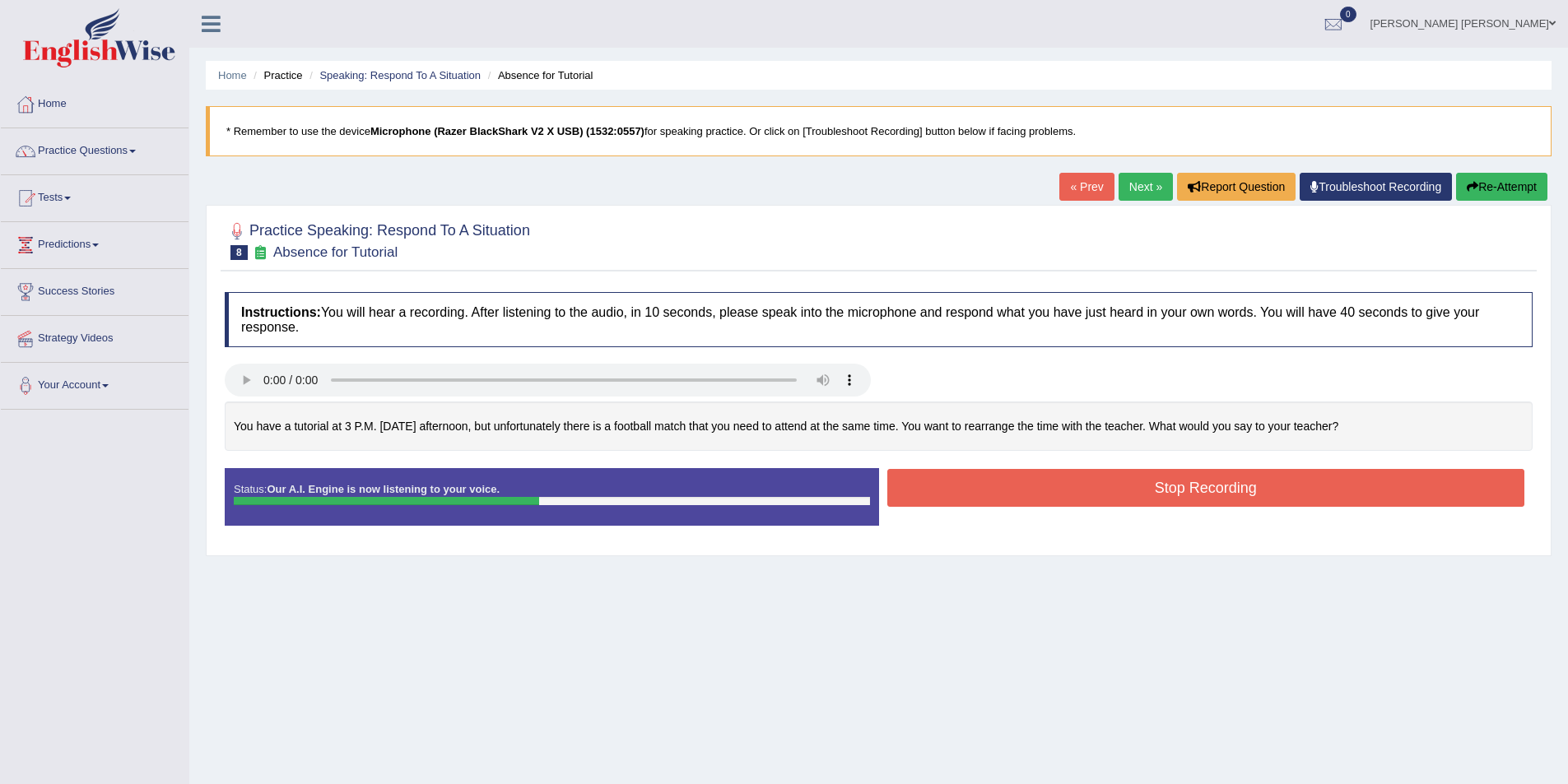
click at [1193, 486] on button "Stop Recording" at bounding box center [1206, 487] width 638 height 38
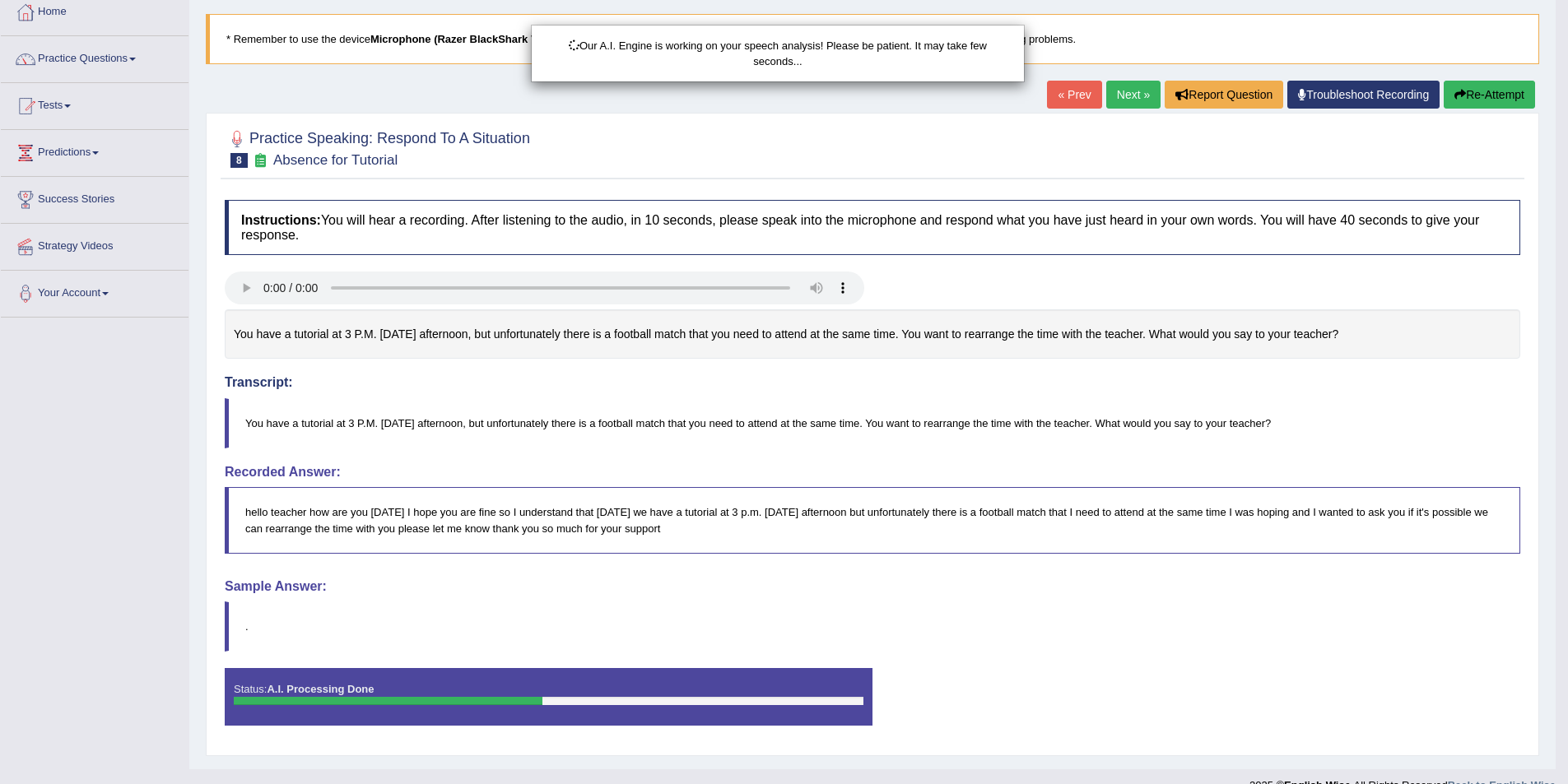
scroll to position [118, 0]
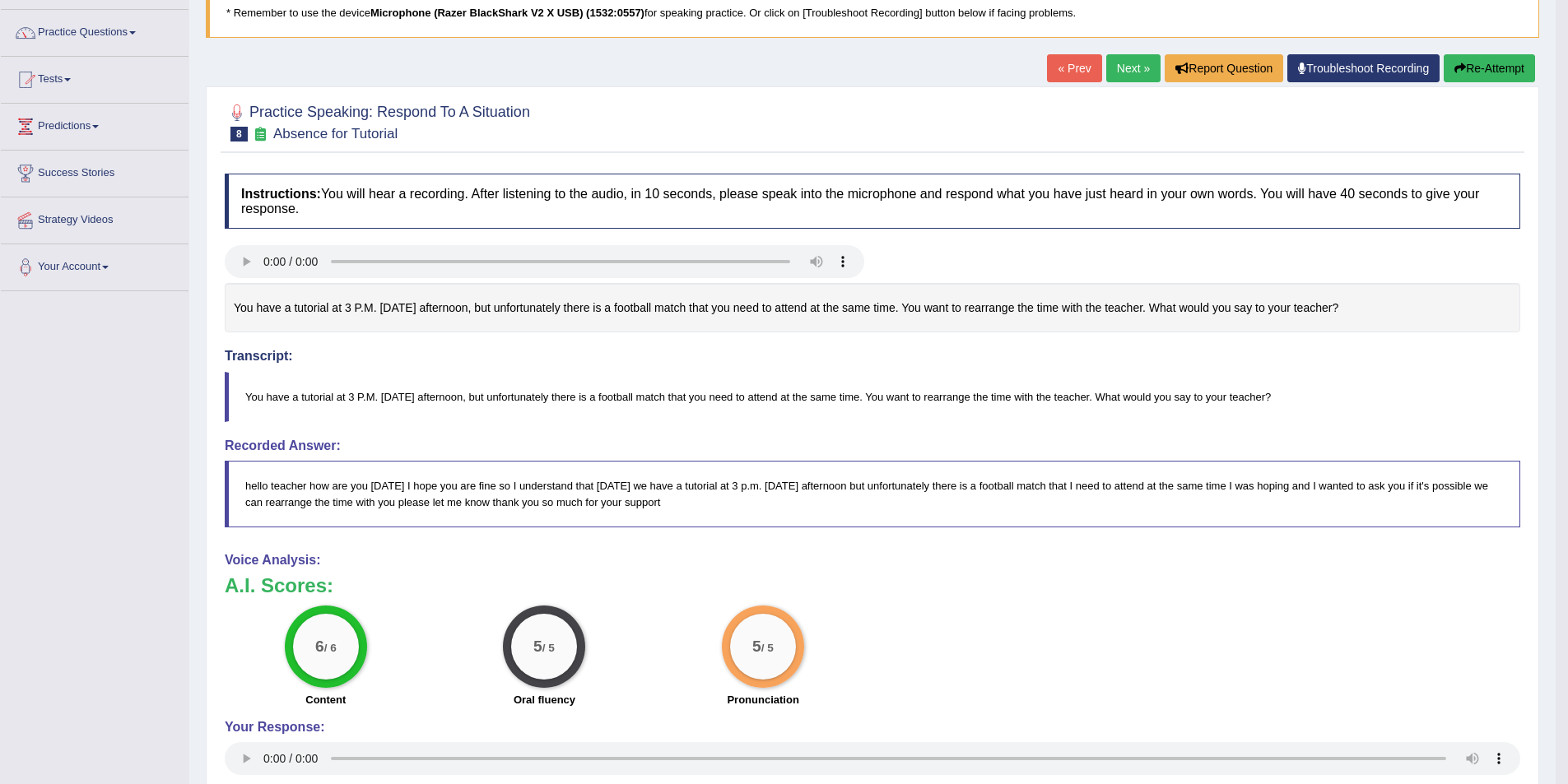
click at [1106, 75] on link "Next »" at bounding box center [1133, 68] width 54 height 28
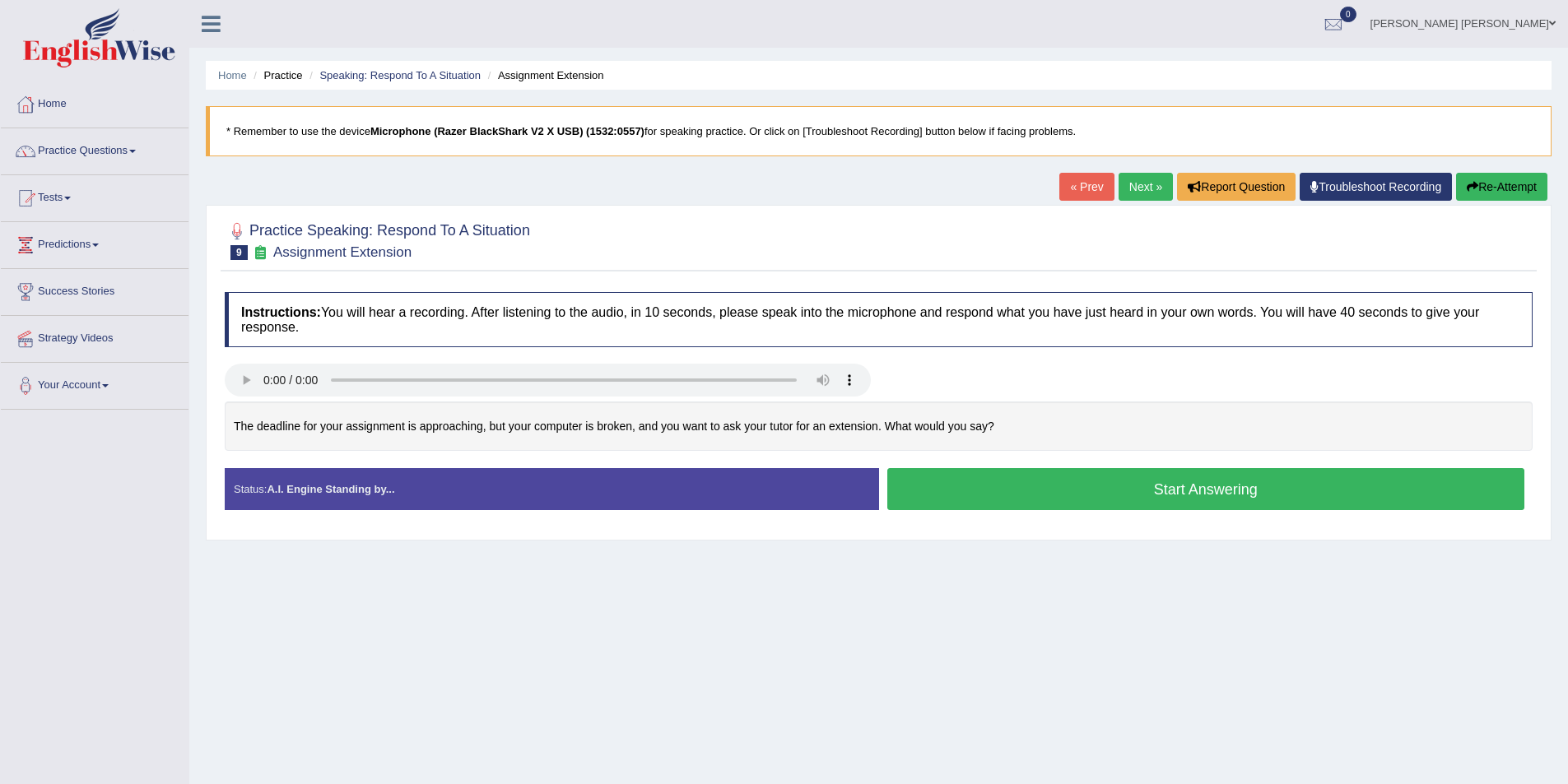
click at [1146, 491] on button "Start Answering" at bounding box center [1206, 489] width 638 height 42
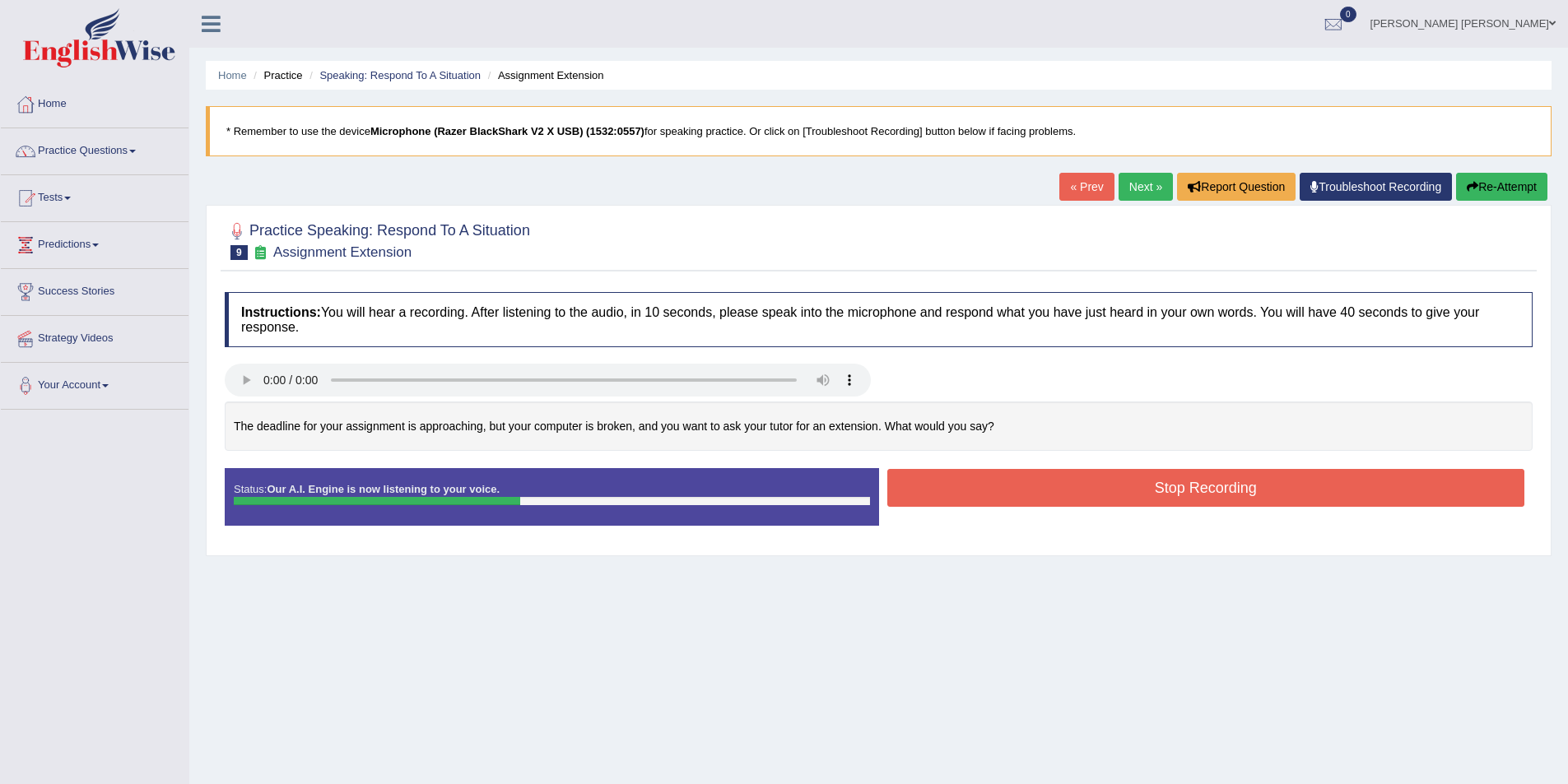
click at [1082, 478] on button "Stop Recording" at bounding box center [1206, 487] width 638 height 38
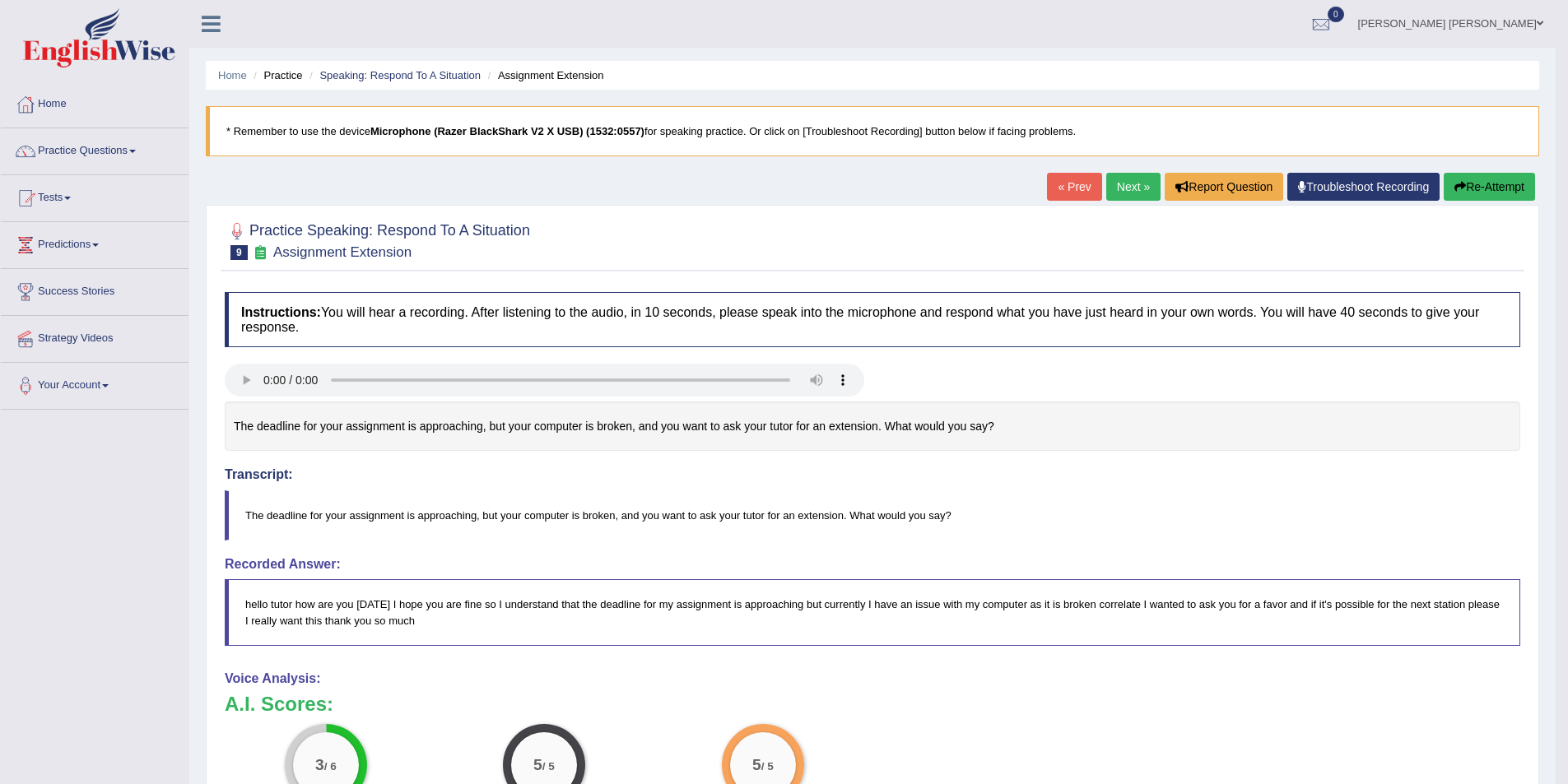
click at [1120, 180] on link "Next »" at bounding box center [1133, 186] width 54 height 28
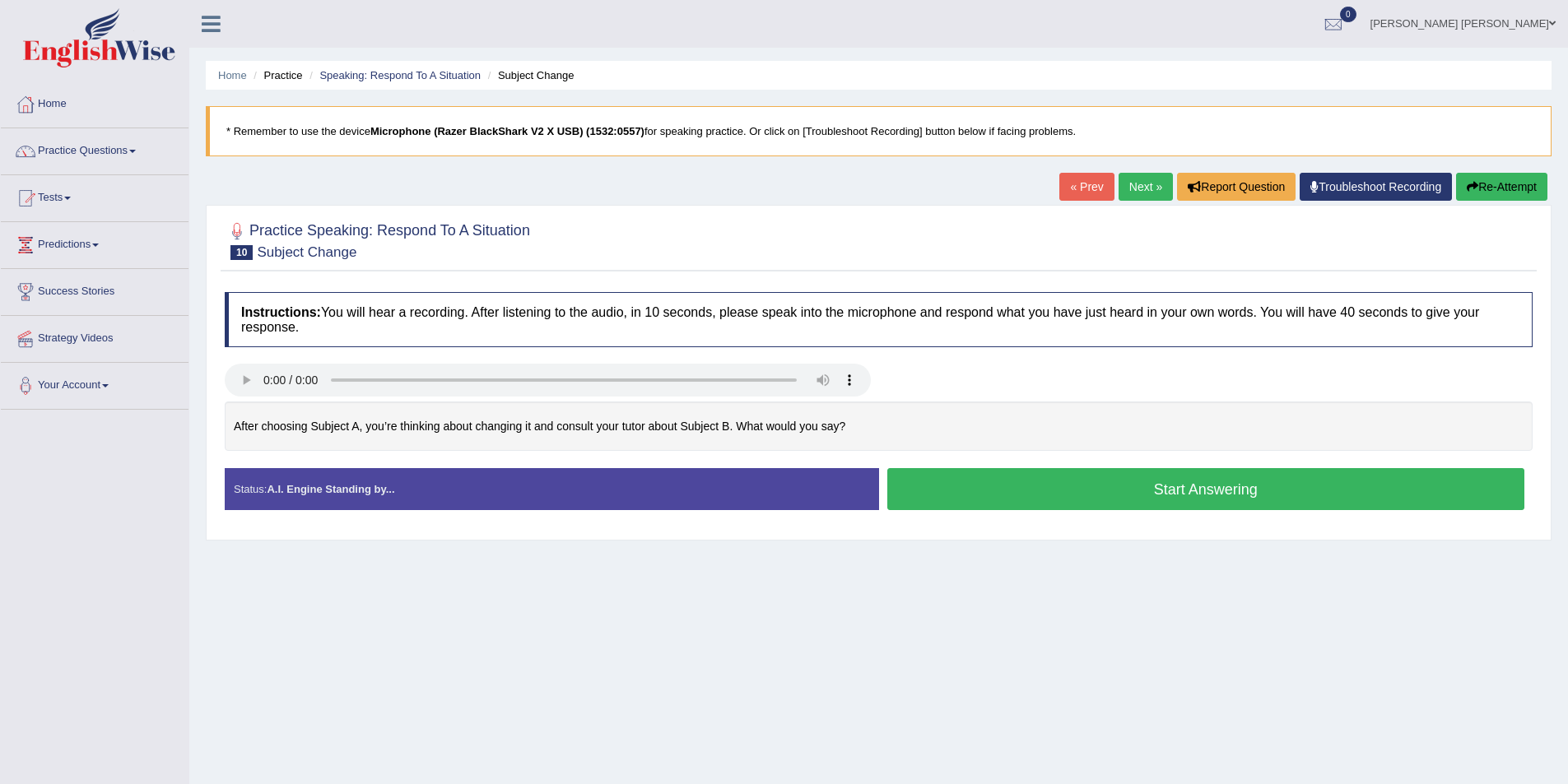
click at [1019, 480] on button "Start Answering" at bounding box center [1206, 489] width 638 height 42
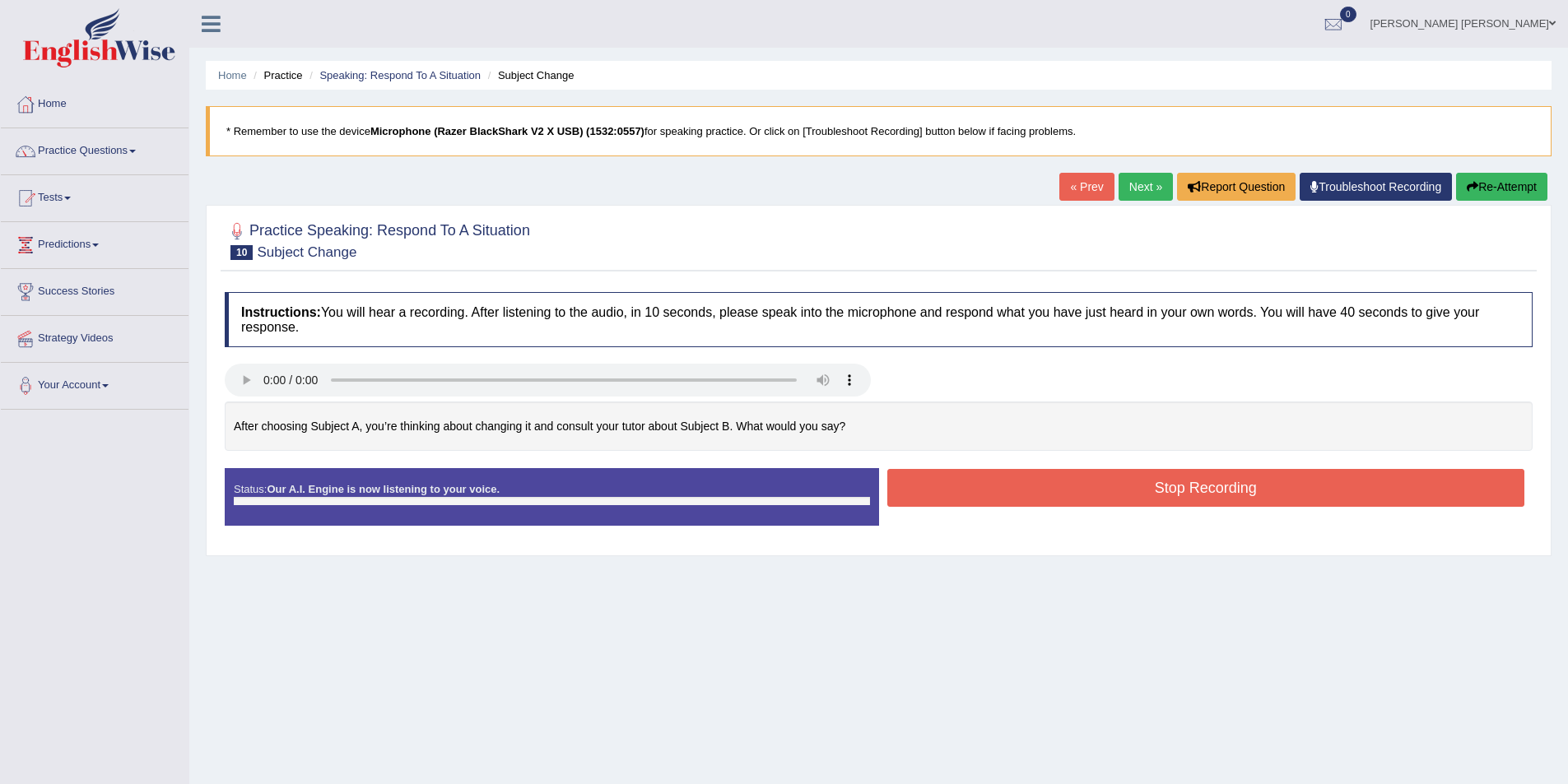
click at [1019, 480] on button "Stop Recording" at bounding box center [1206, 487] width 638 height 38
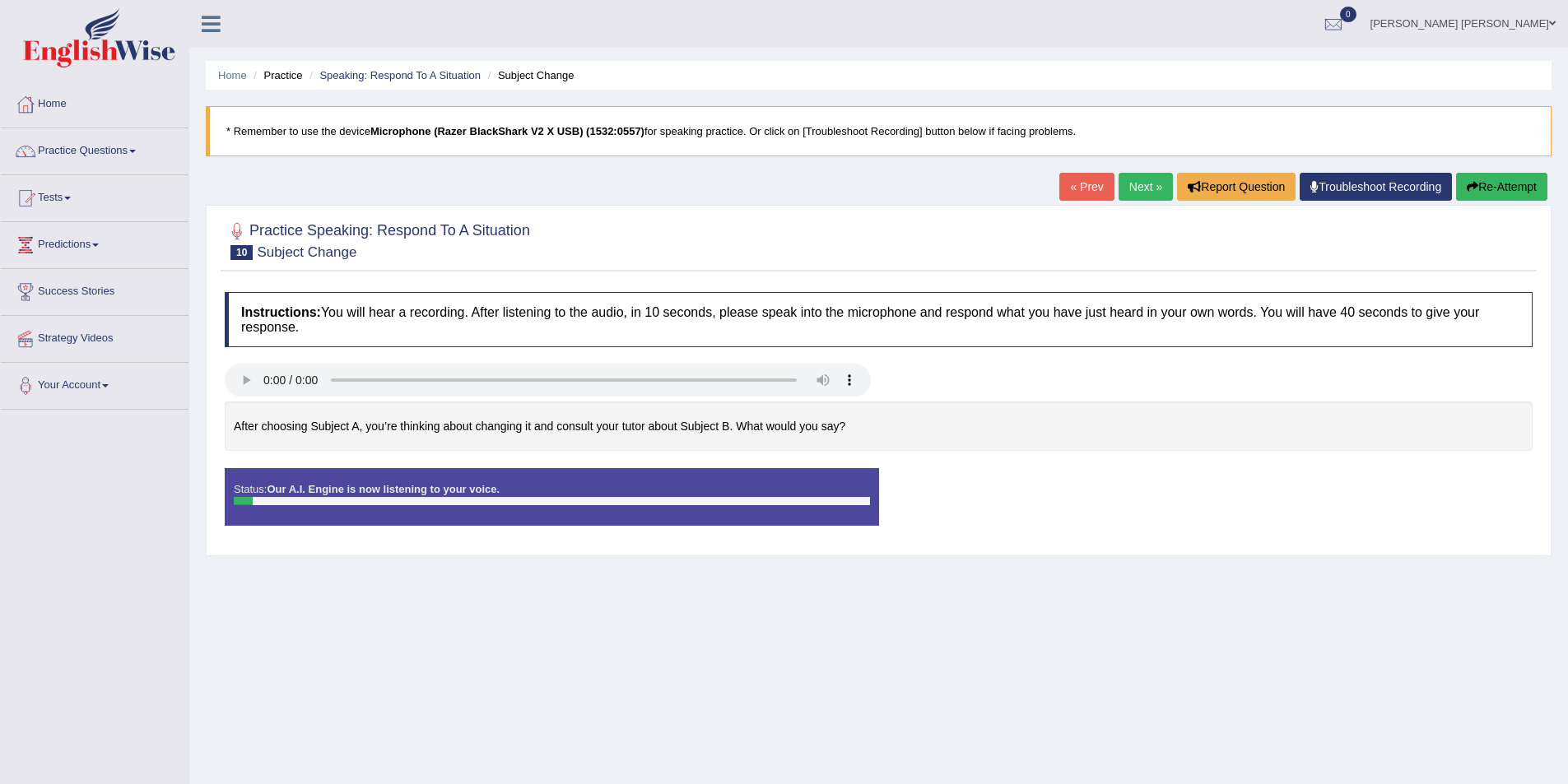
click at [1488, 187] on button "Re-Attempt" at bounding box center [1502, 186] width 91 height 28
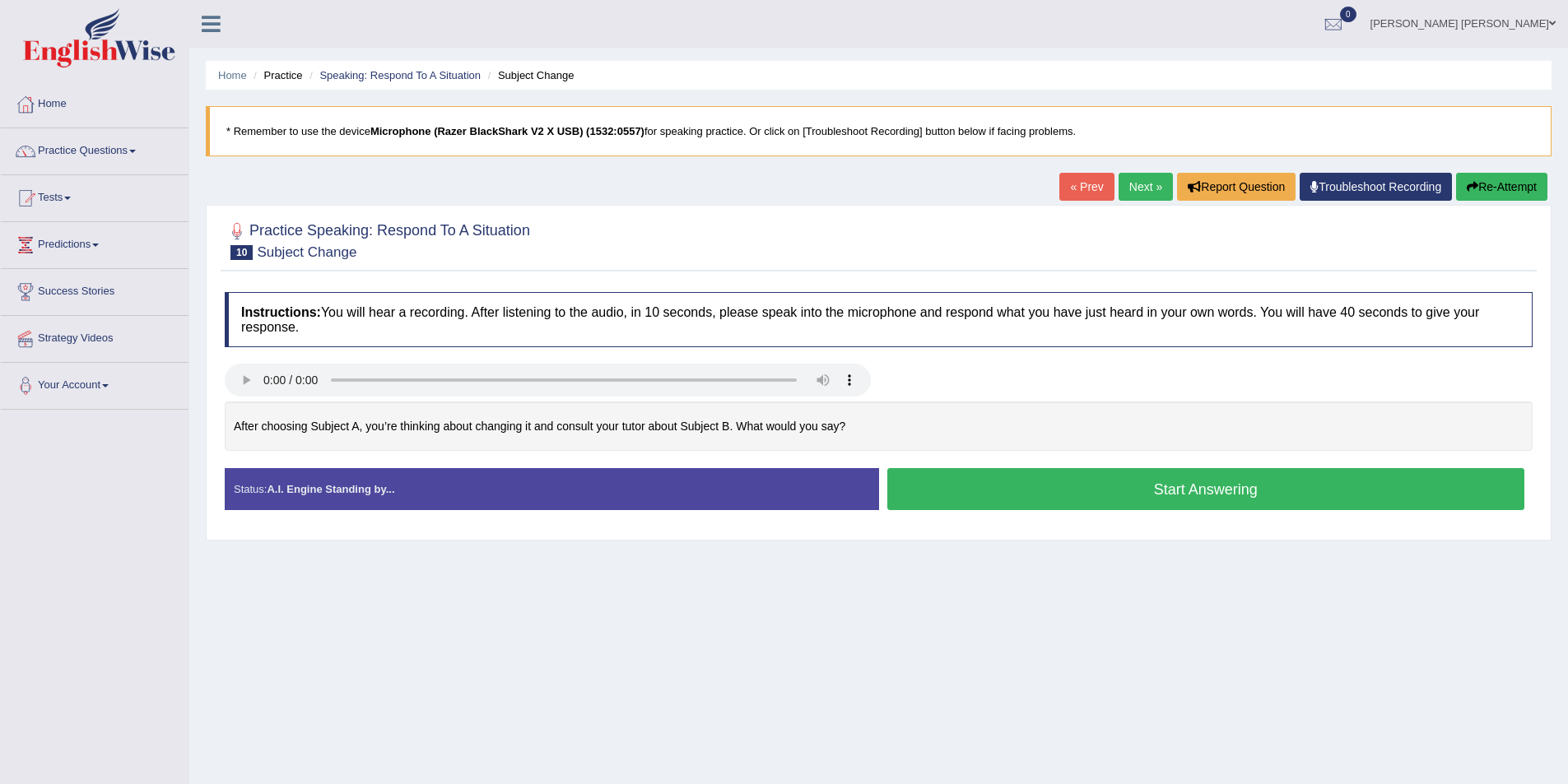
click at [1138, 499] on button "Start Answering" at bounding box center [1206, 489] width 638 height 42
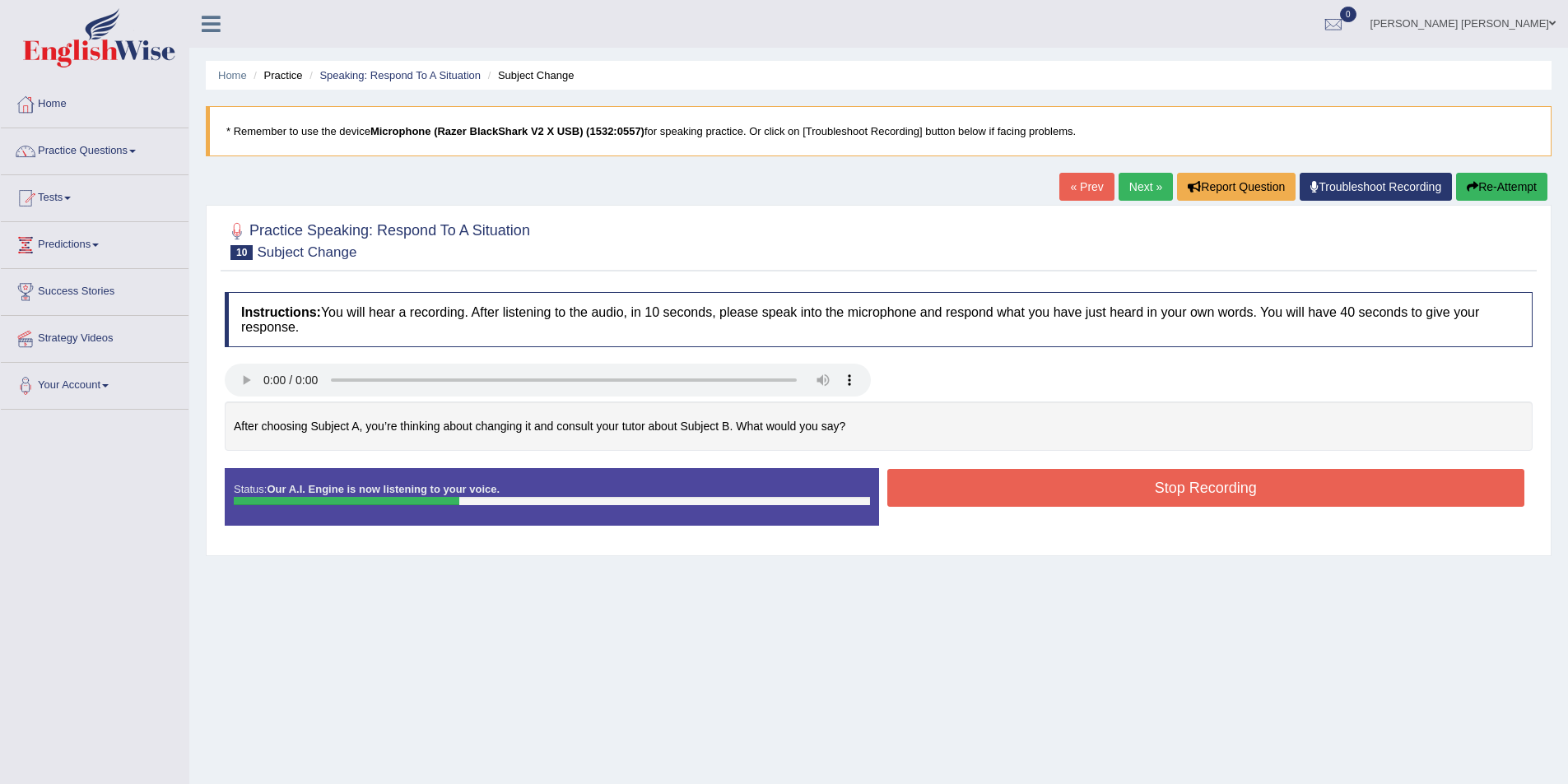
click at [1125, 493] on button "Stop Recording" at bounding box center [1206, 487] width 638 height 38
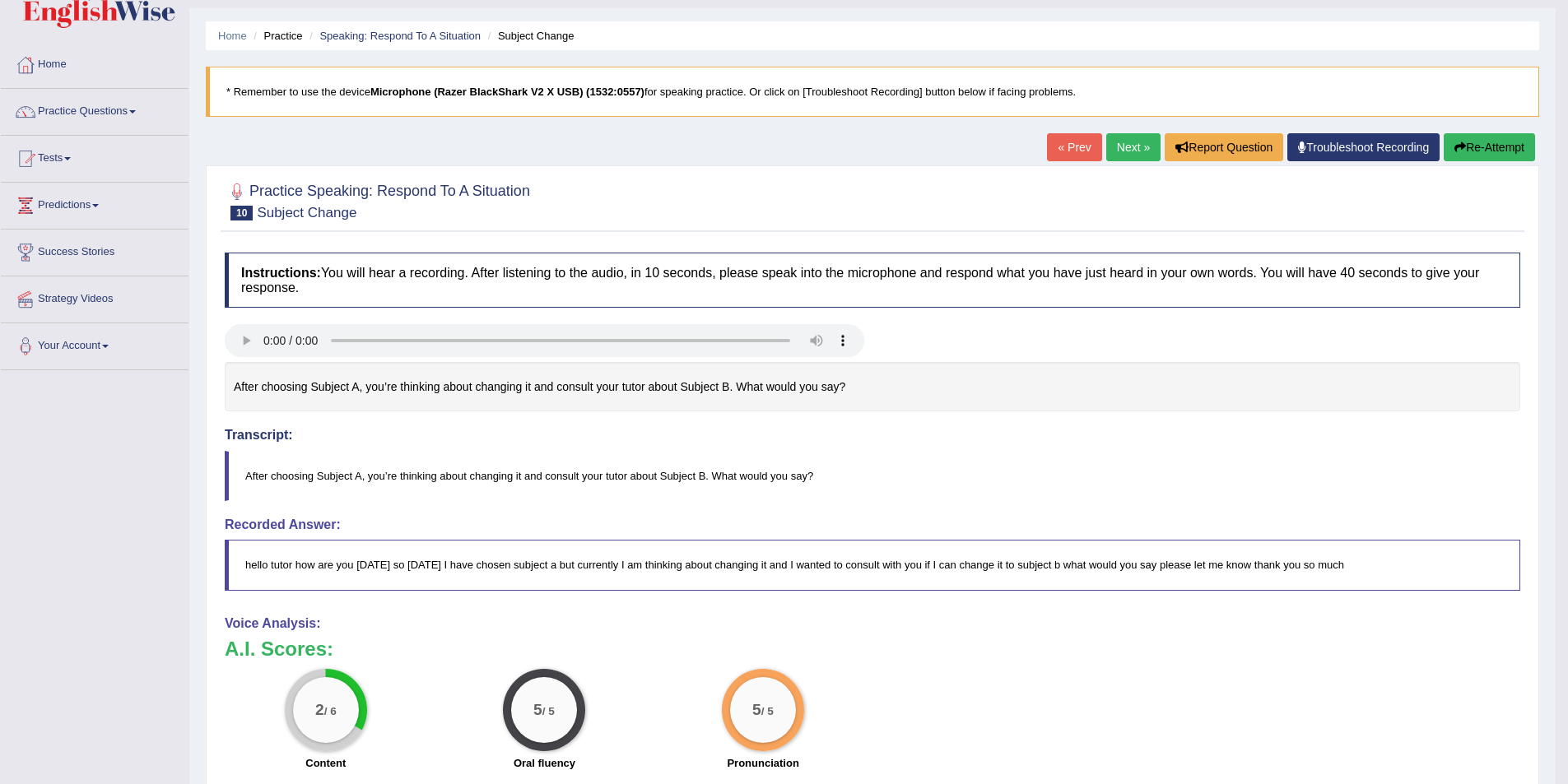
scroll to position [8, 0]
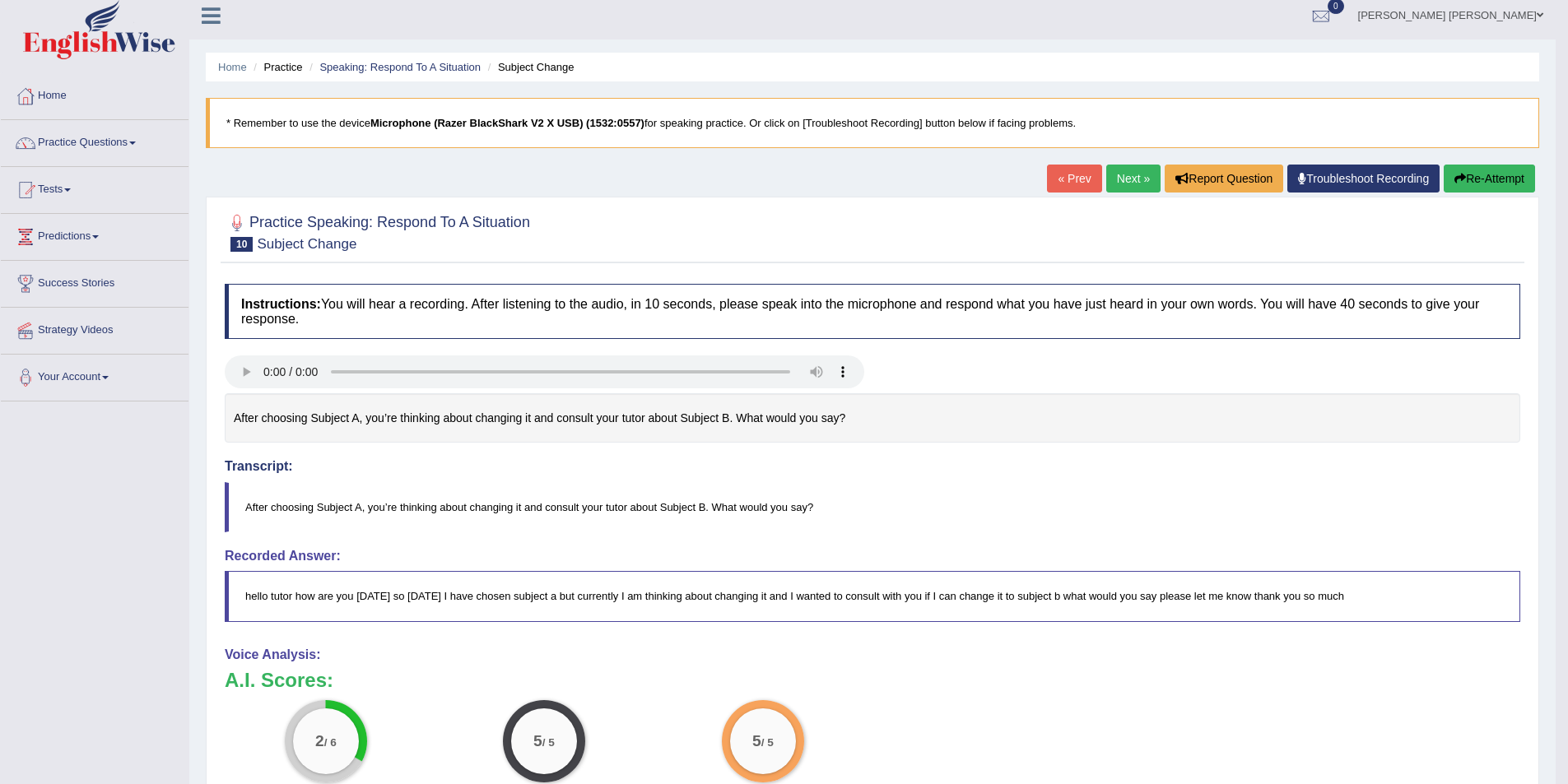
click at [1471, 184] on button "Re-Attempt" at bounding box center [1489, 178] width 91 height 28
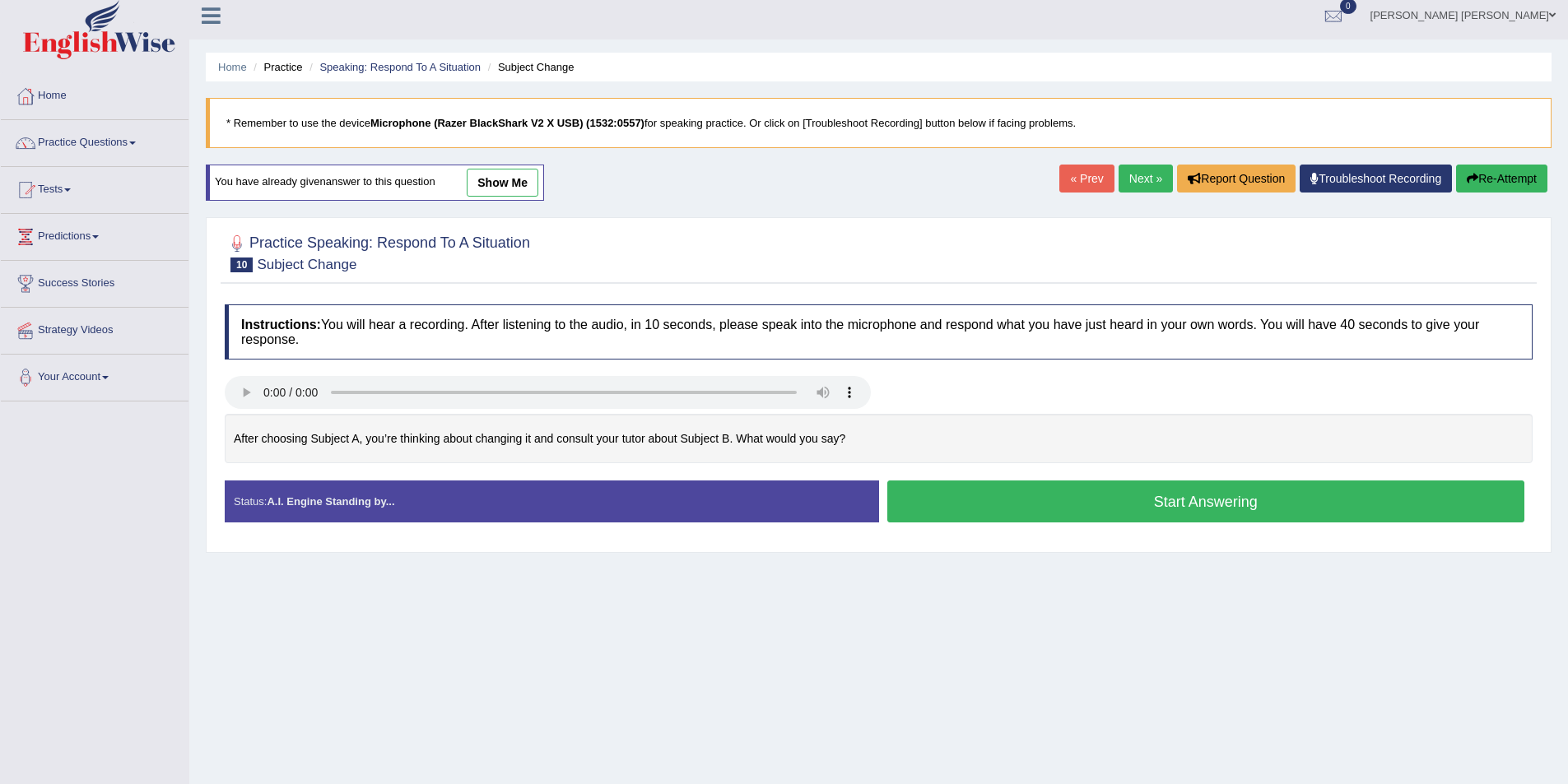
click at [1147, 497] on button "Start Answering" at bounding box center [1206, 502] width 638 height 42
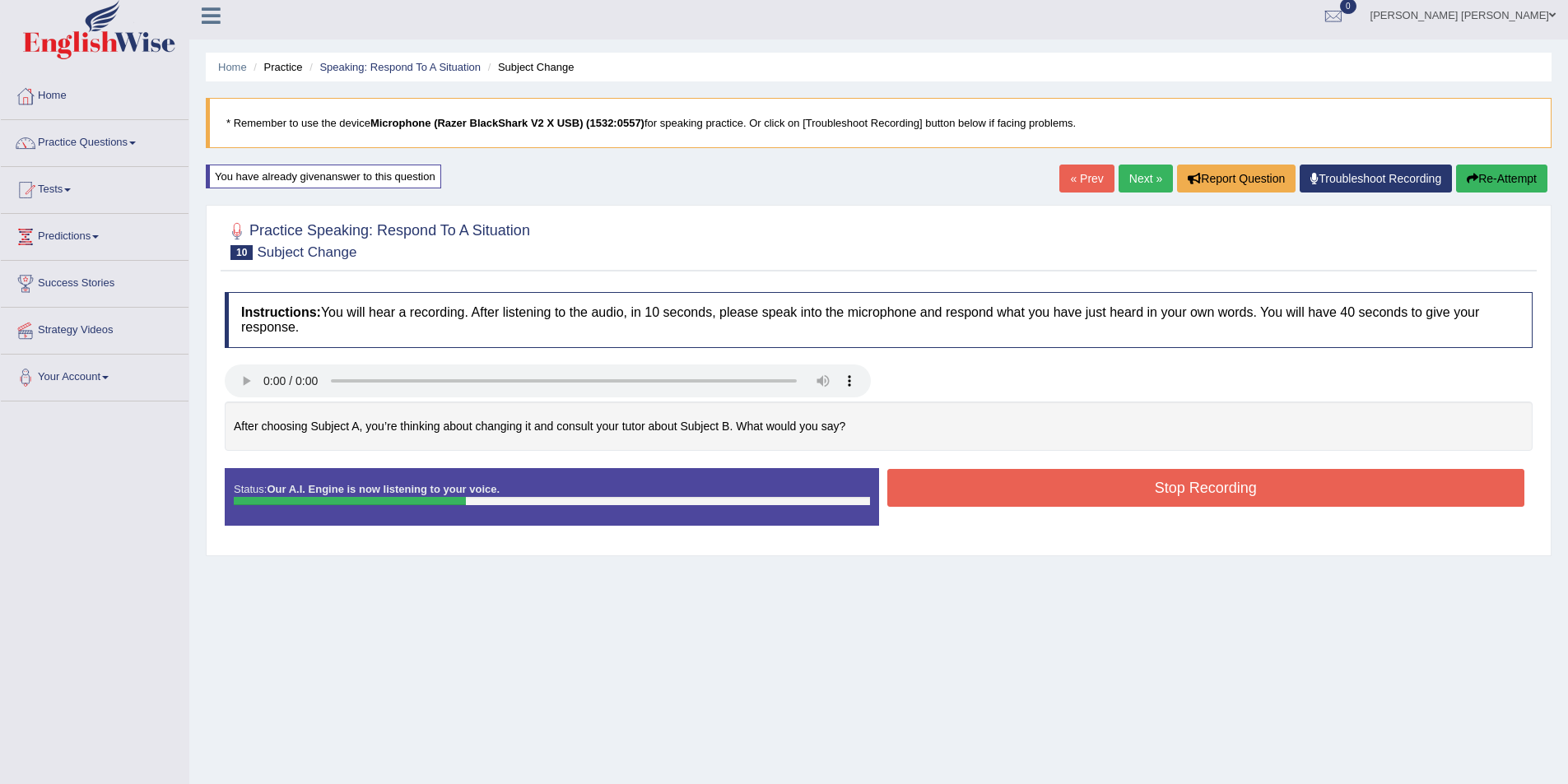
click at [999, 479] on button "Stop Recording" at bounding box center [1206, 487] width 638 height 38
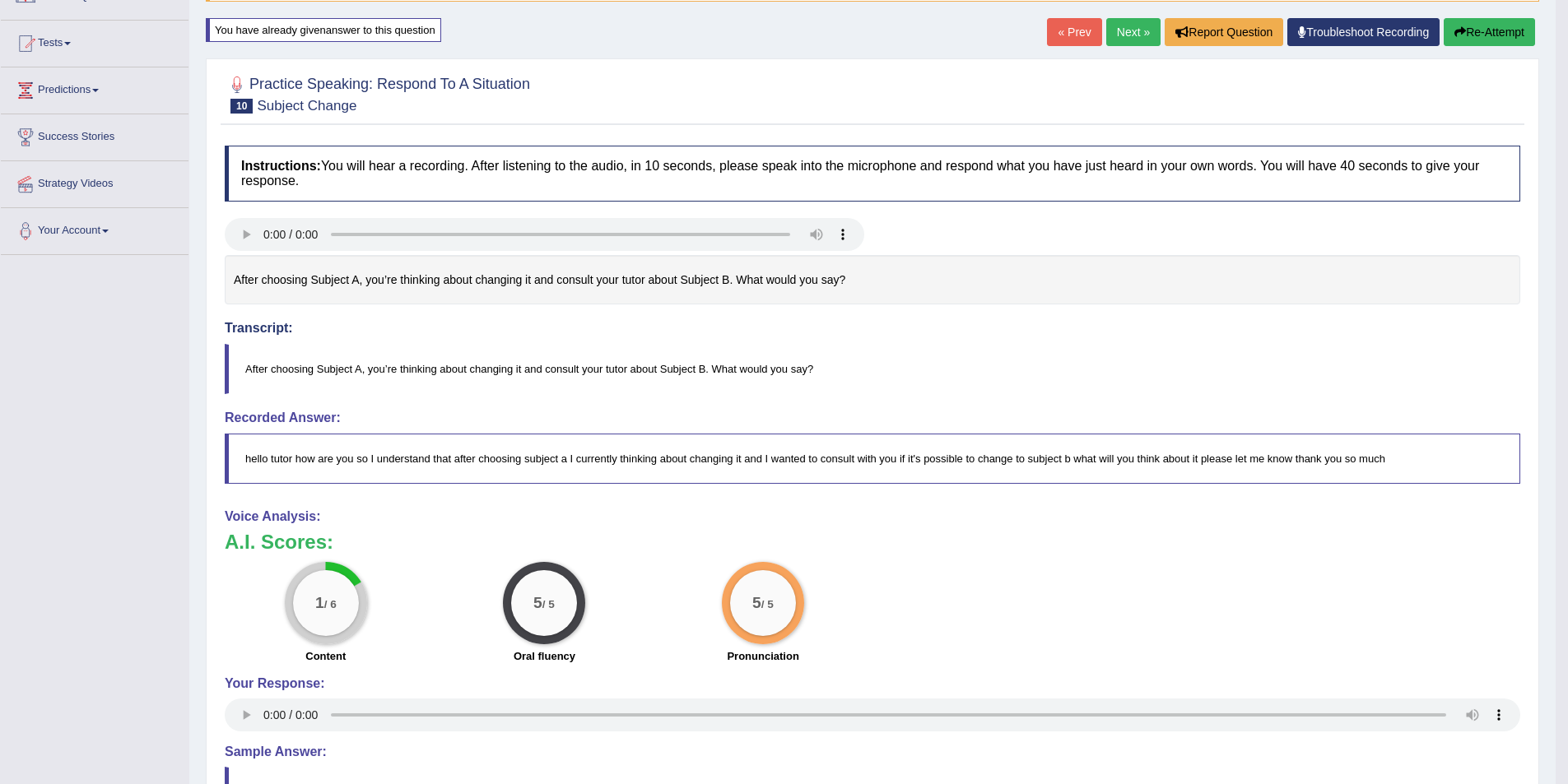
scroll to position [99, 0]
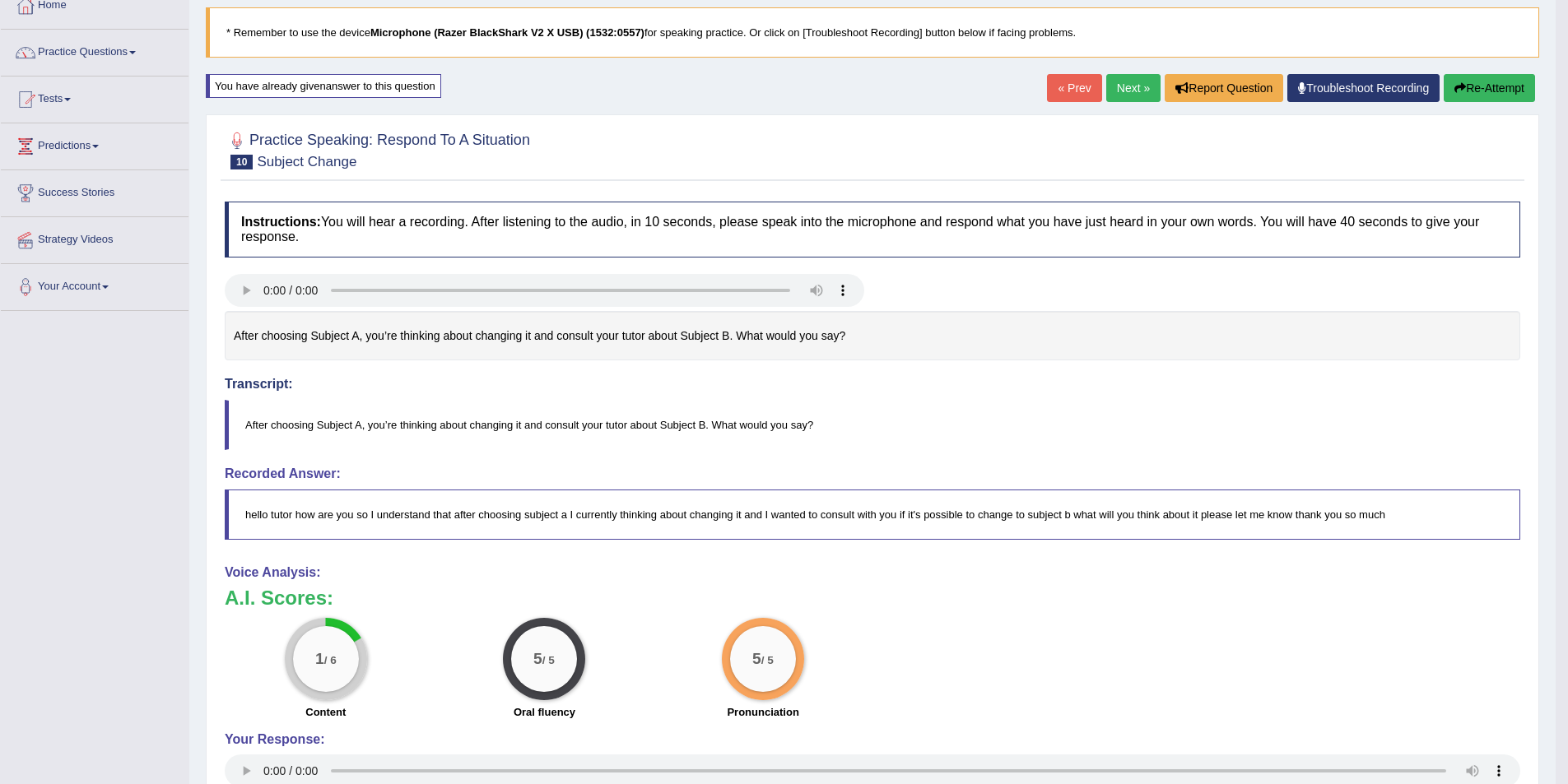
click at [1467, 85] on button "Re-Attempt" at bounding box center [1489, 87] width 91 height 28
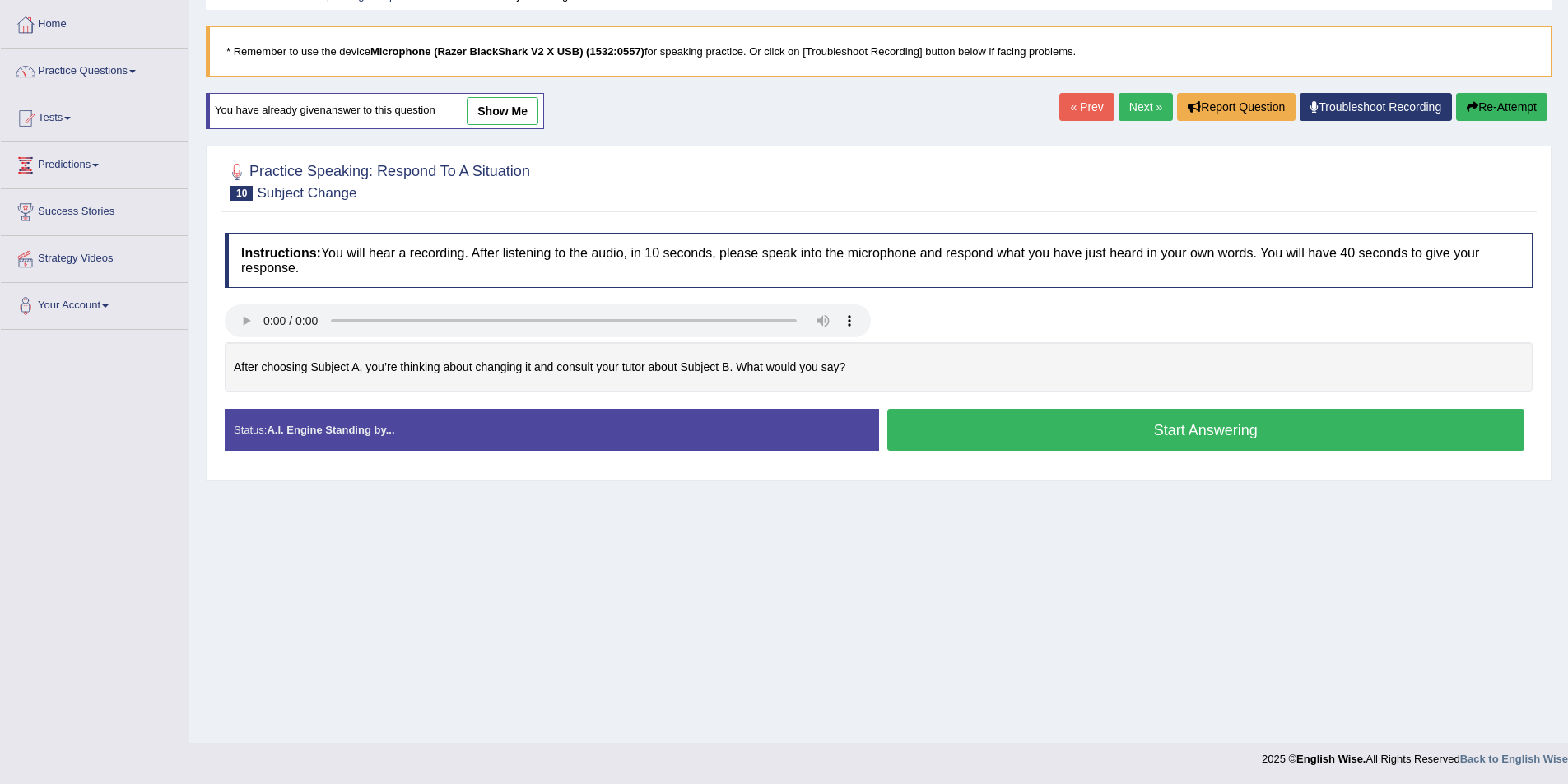
click at [1058, 436] on button "Start Answering" at bounding box center [1206, 430] width 638 height 42
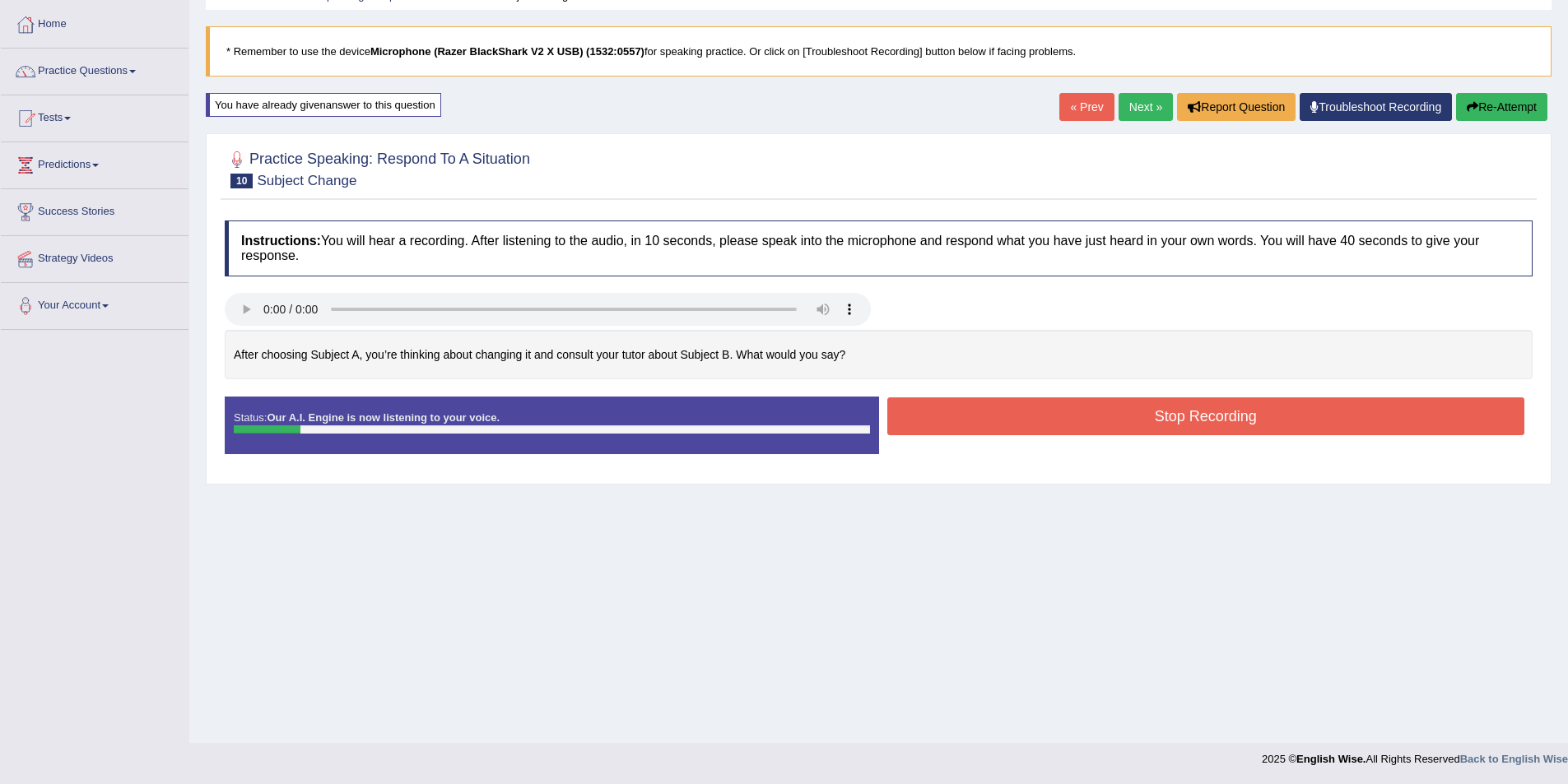
click at [1508, 103] on button "Re-Attempt" at bounding box center [1502, 106] width 91 height 28
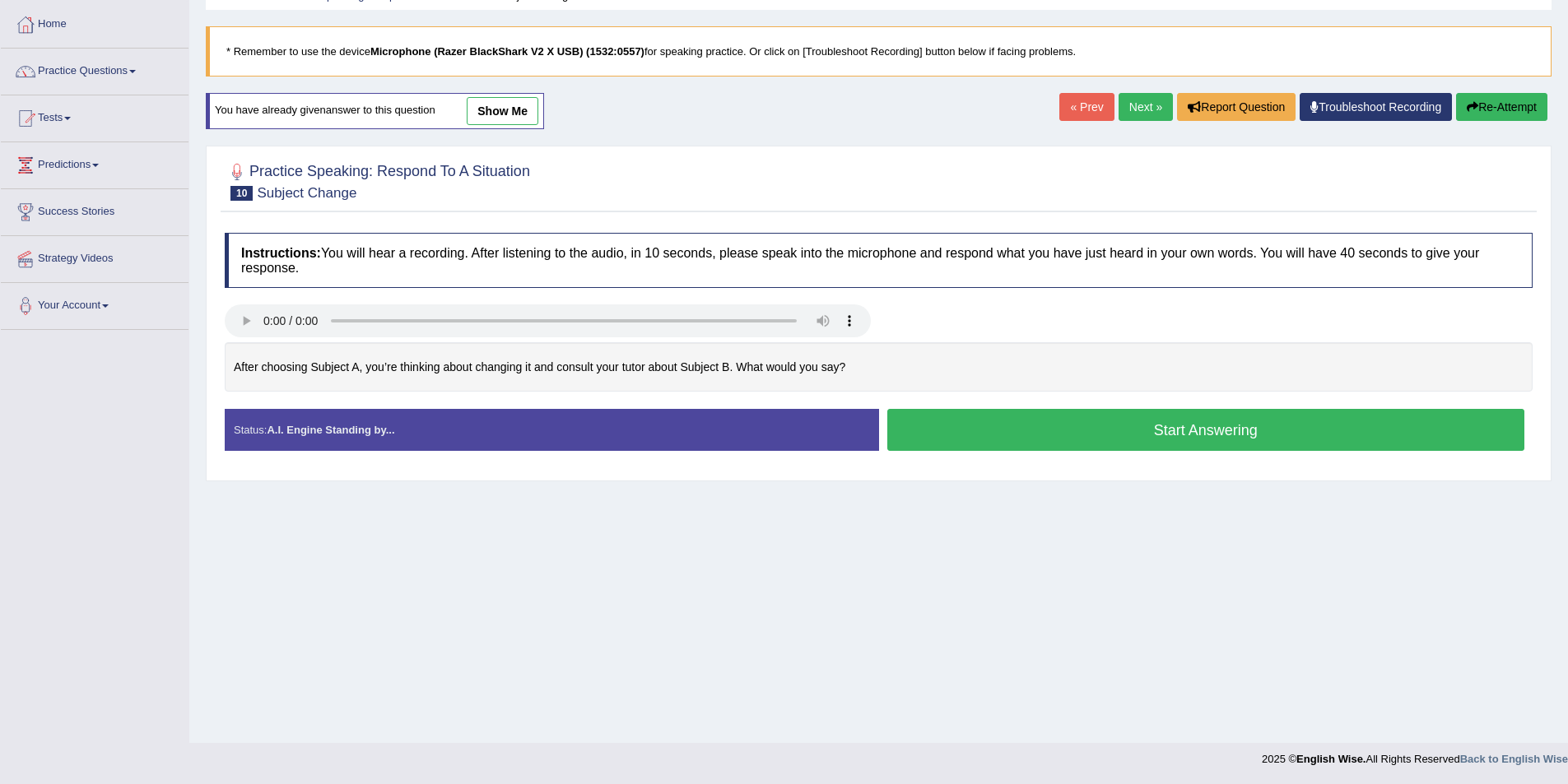
drag, startPoint x: 1065, startPoint y: 433, endPoint x: 802, endPoint y: 456, distance: 264.0
click at [1066, 433] on button "Start Answering" at bounding box center [1206, 430] width 638 height 42
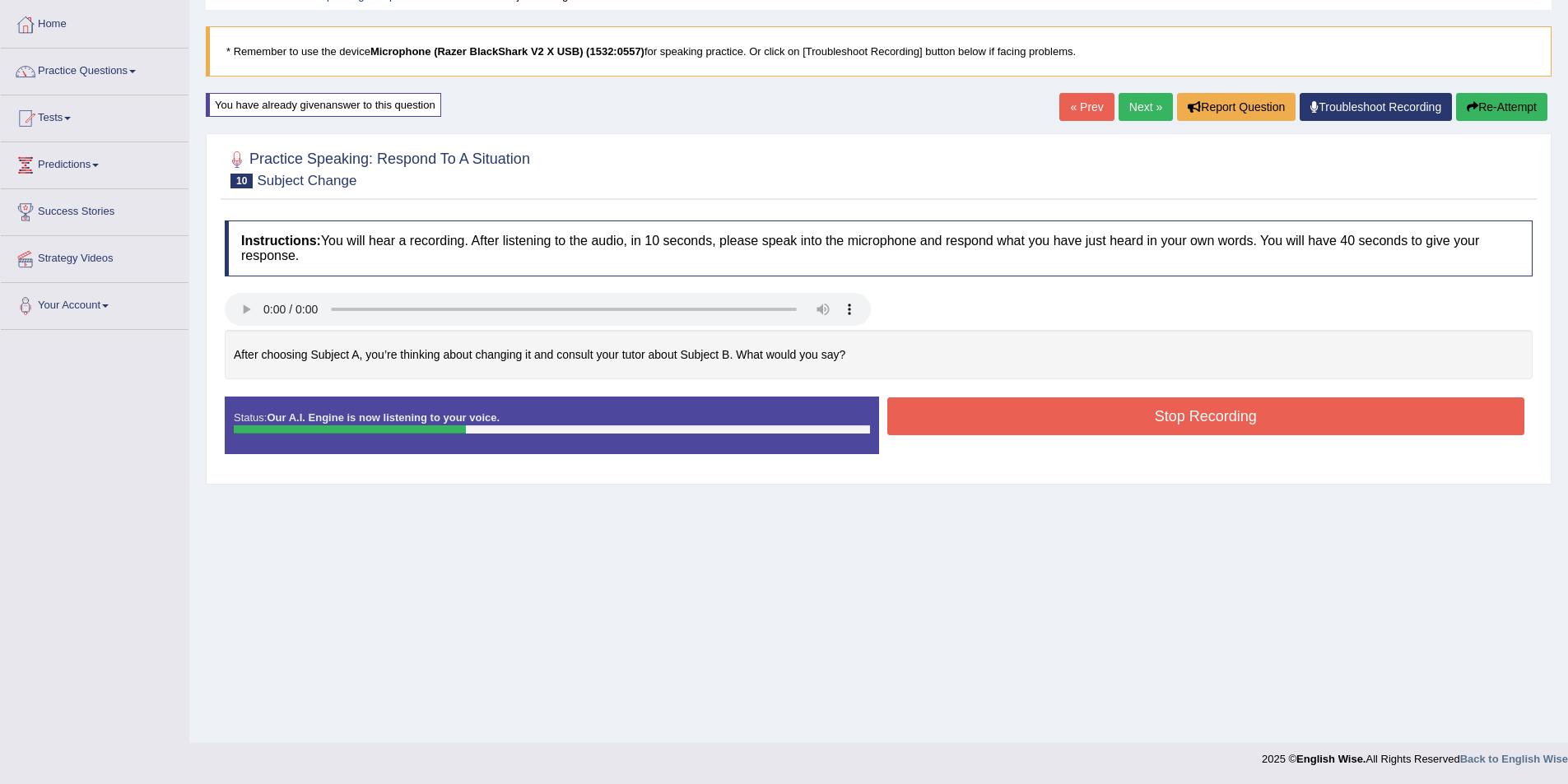
drag, startPoint x: 1118, startPoint y: 426, endPoint x: 1142, endPoint y: 414, distance: 26.8
click at [1120, 426] on button "Stop Recording" at bounding box center [1206, 415] width 638 height 38
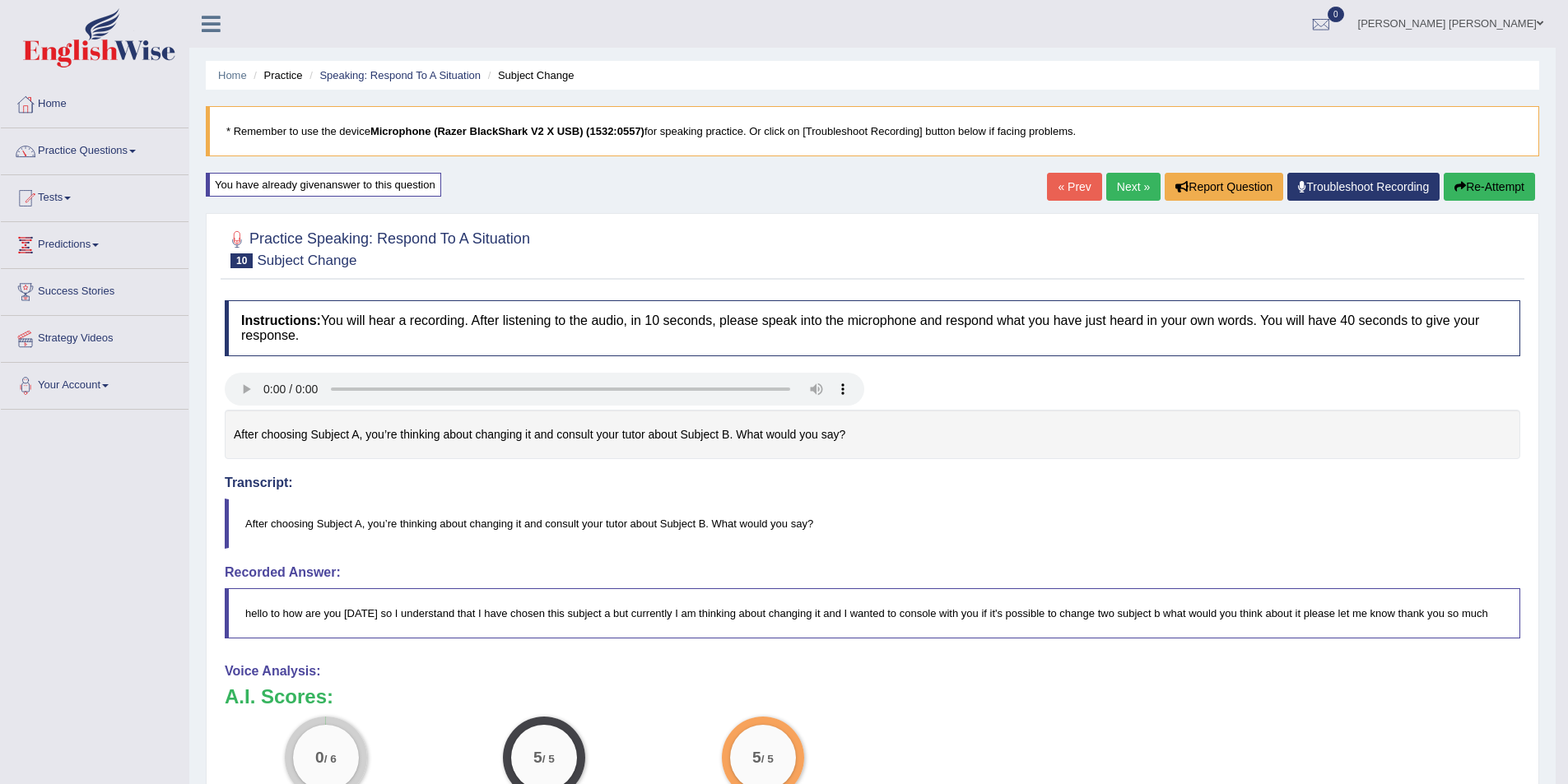
click at [1106, 187] on link "Next »" at bounding box center [1133, 186] width 54 height 28
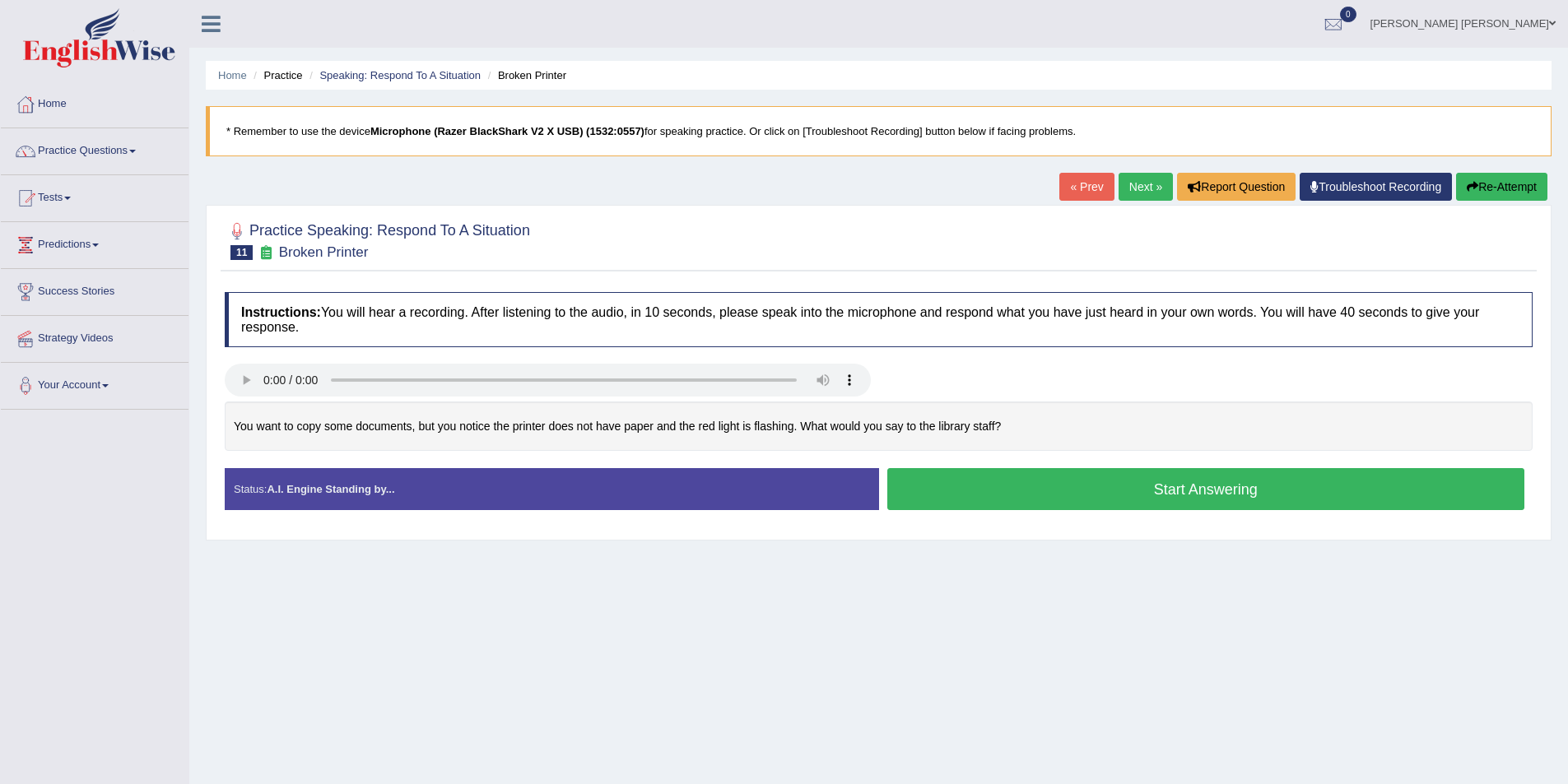
click at [1032, 478] on button "Start Answering" at bounding box center [1206, 489] width 638 height 42
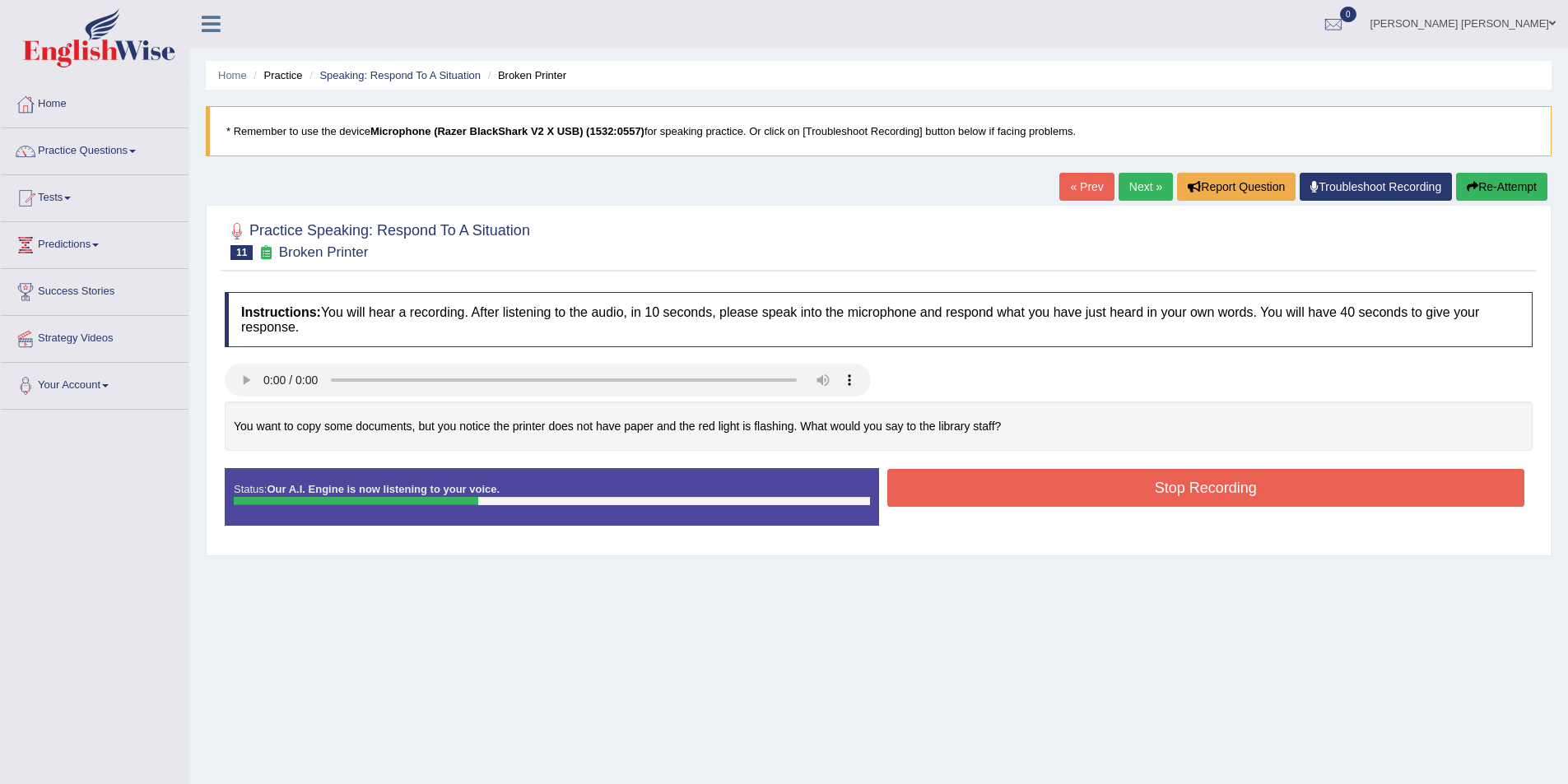
click at [1072, 478] on button "Stop Recording" at bounding box center [1206, 487] width 638 height 38
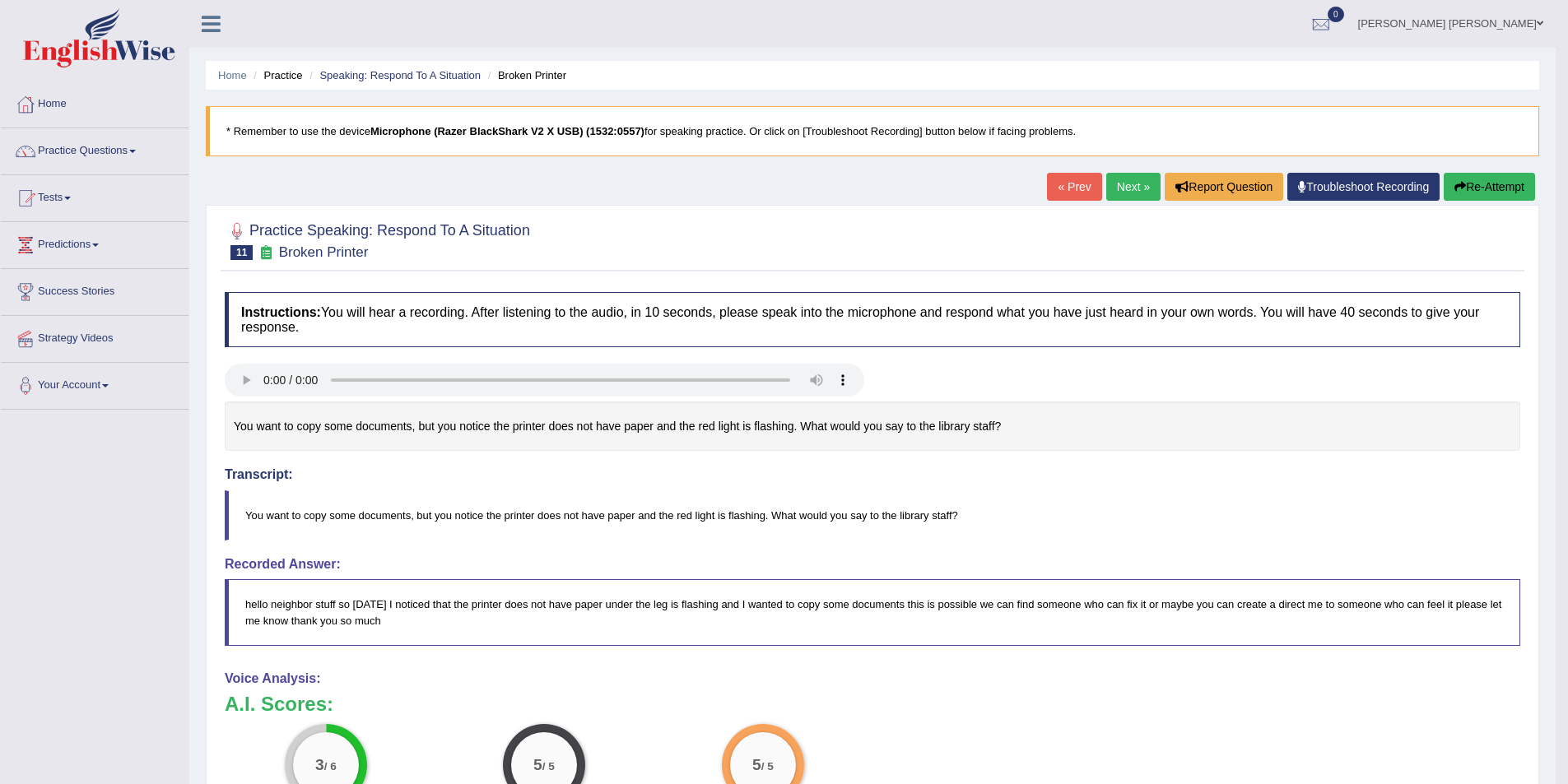
click at [1477, 194] on button "Re-Attempt" at bounding box center [1489, 186] width 91 height 28
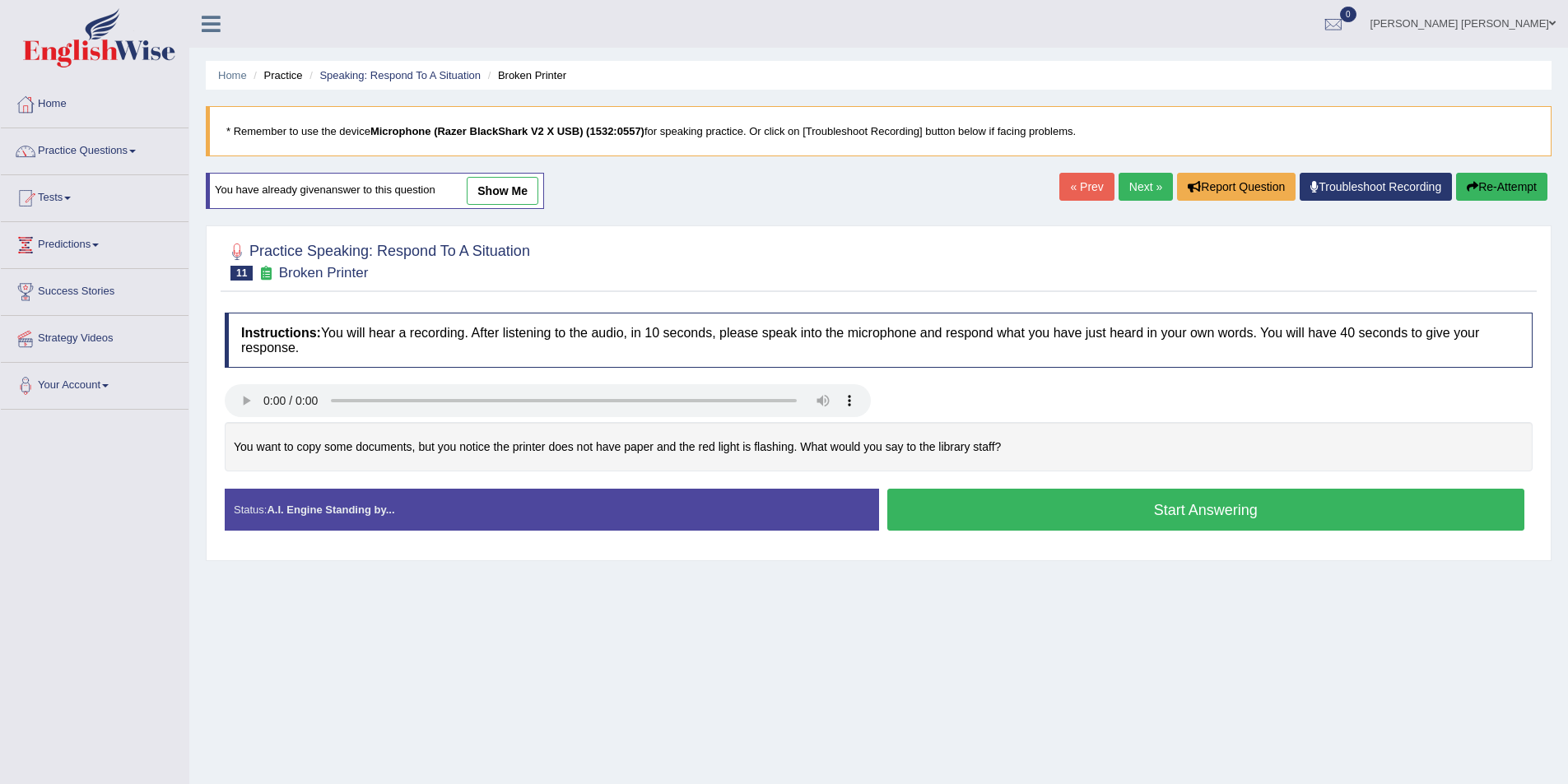
click at [965, 509] on button "Start Answering" at bounding box center [1206, 509] width 638 height 42
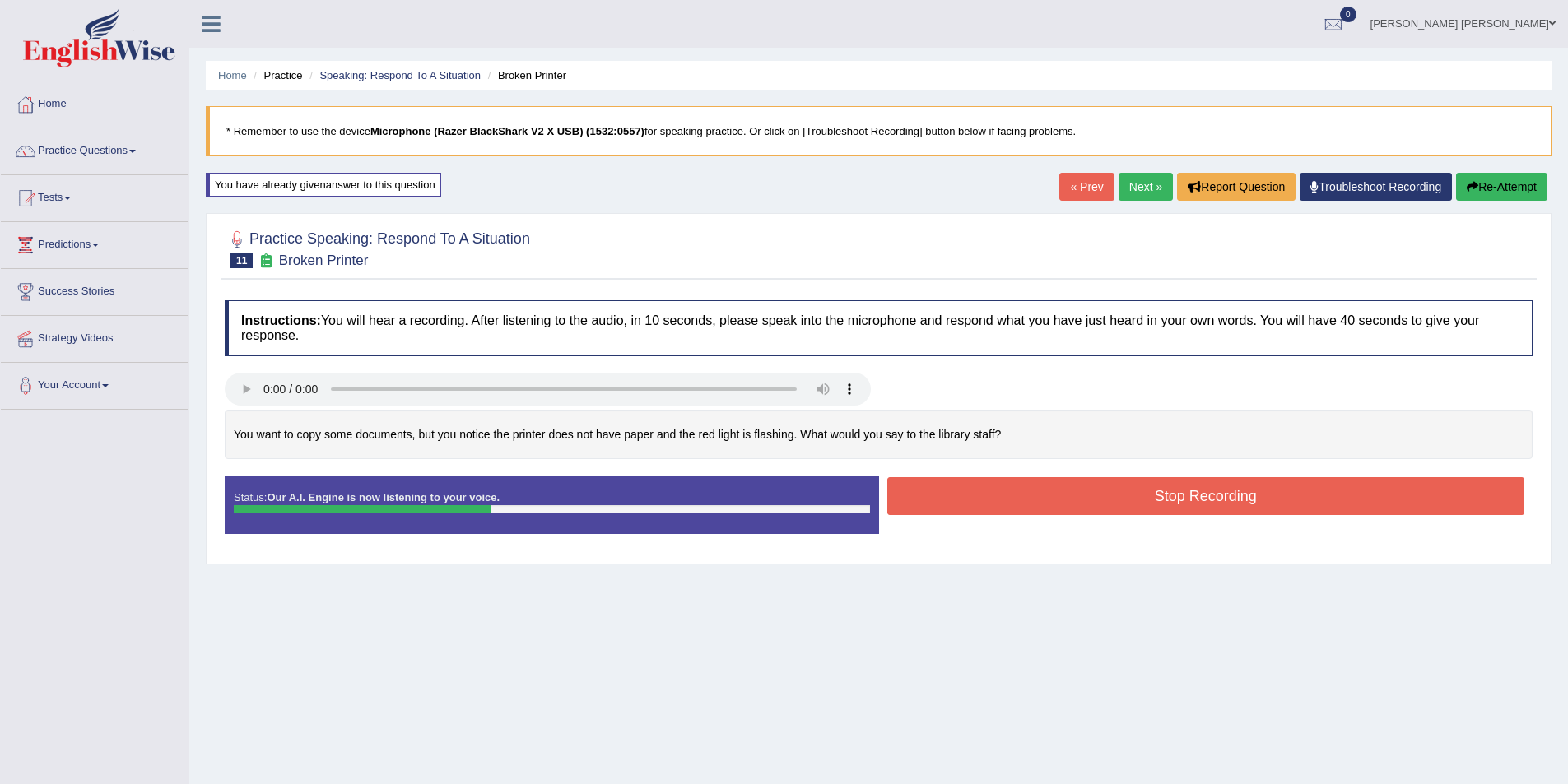
click at [1137, 491] on button "Stop Recording" at bounding box center [1206, 496] width 638 height 38
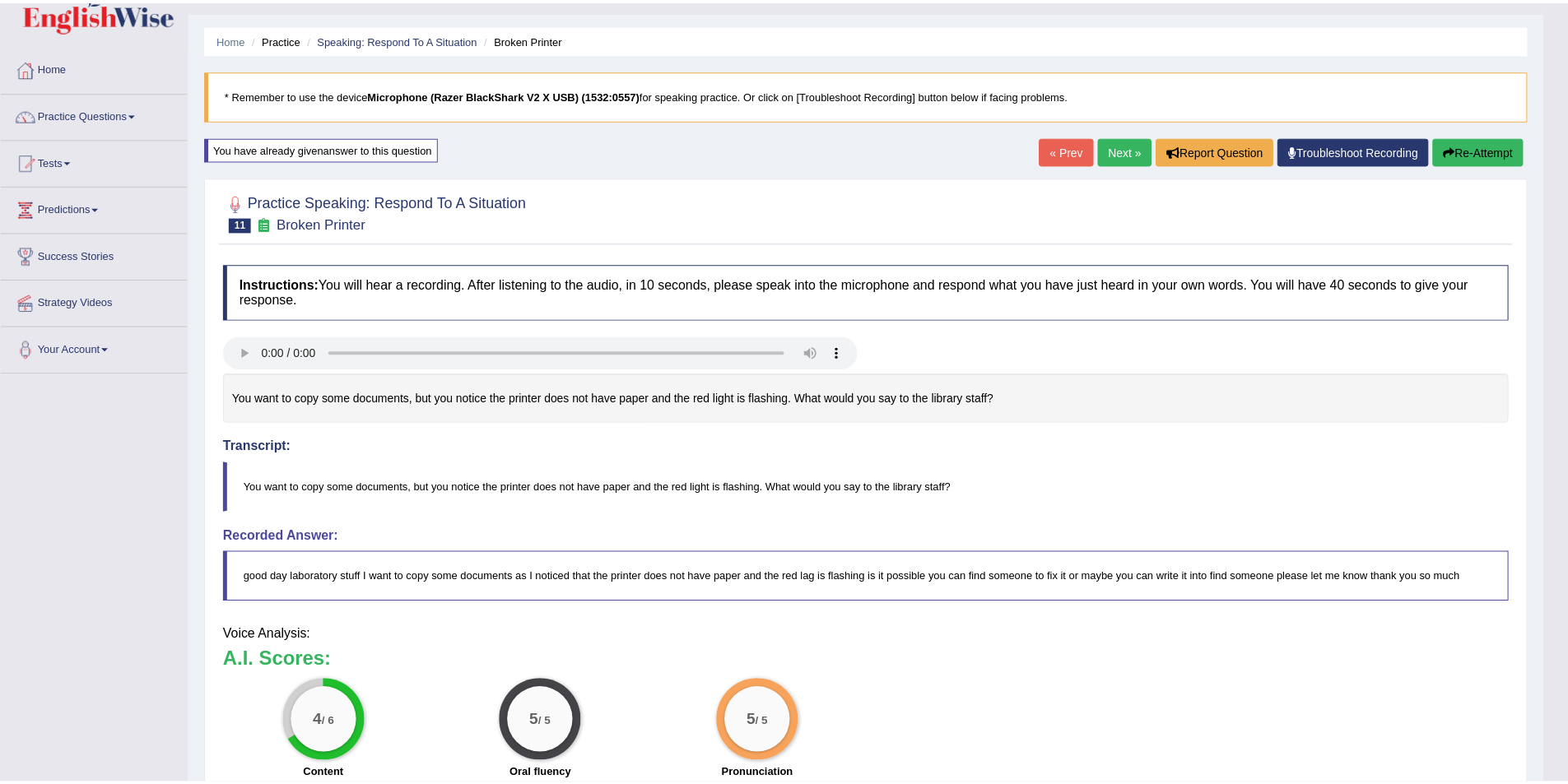
scroll to position [111, 0]
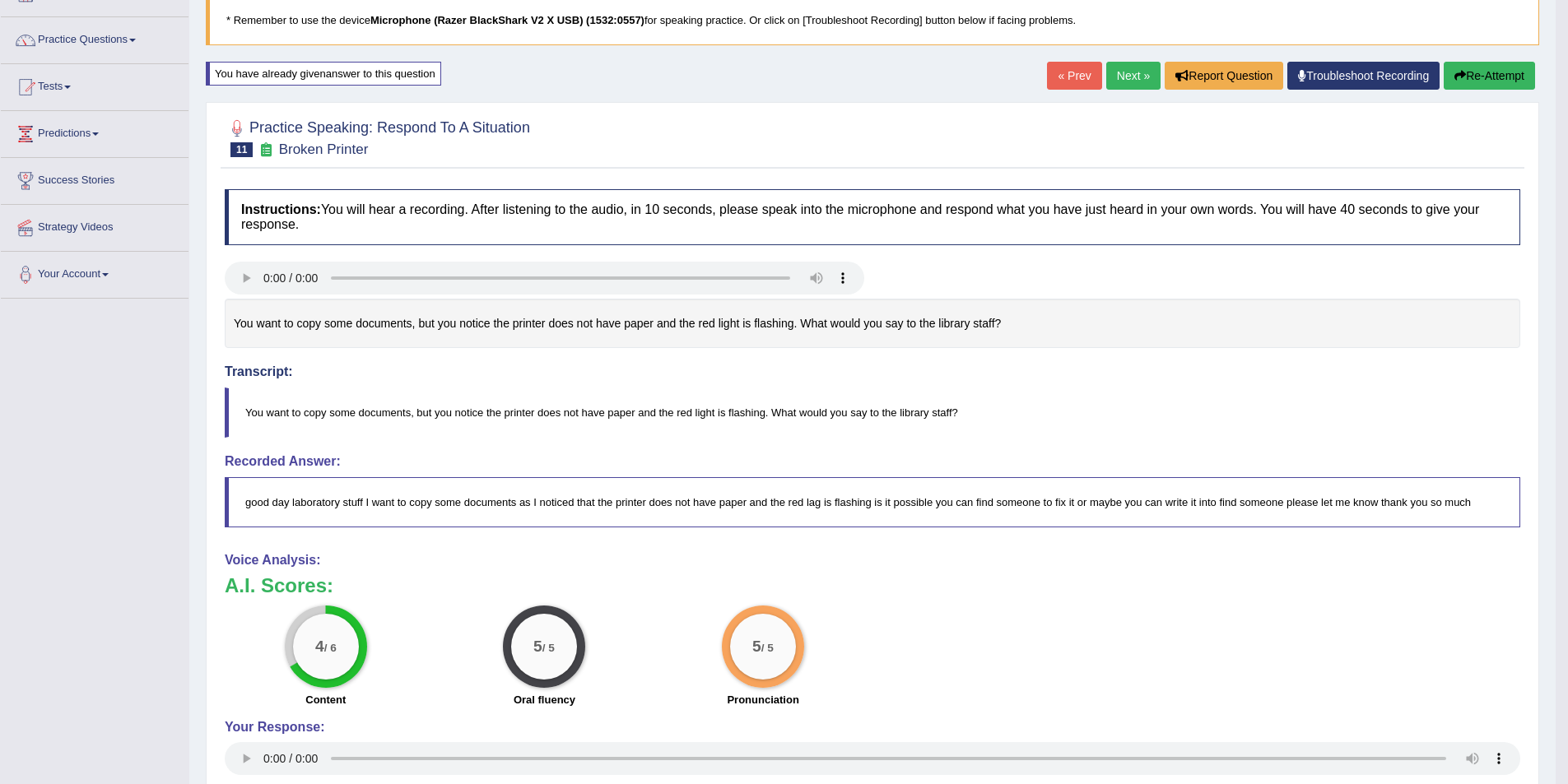
click at [956, 324] on div "You want to copy some documents, but you notice the printer does not have paper…" at bounding box center [872, 324] width 1296 height 50
click at [955, 322] on div "You want to copy some documents, but you notice the printer does not have paper…" at bounding box center [872, 324] width 1296 height 50
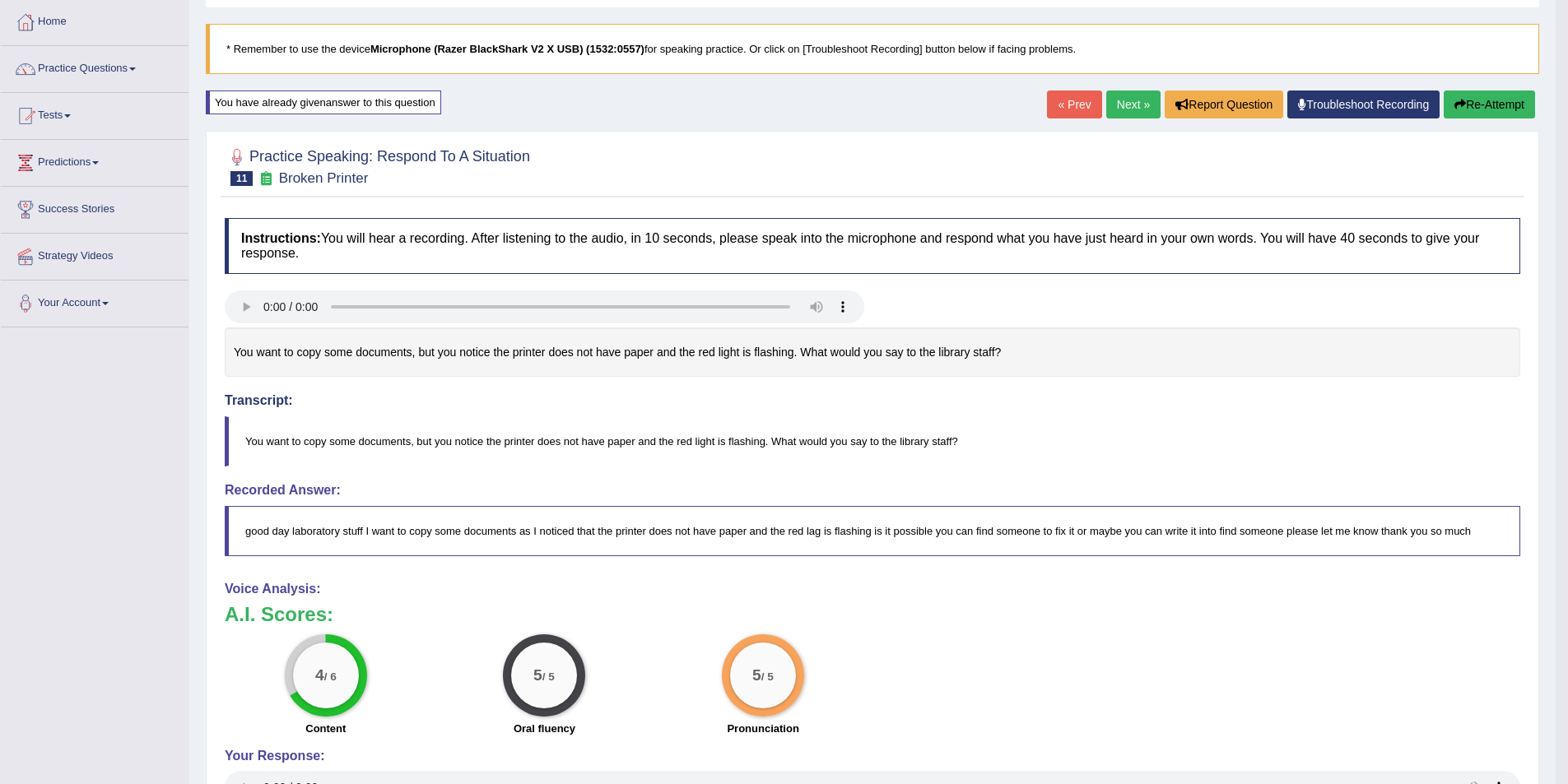
scroll to position [0, 0]
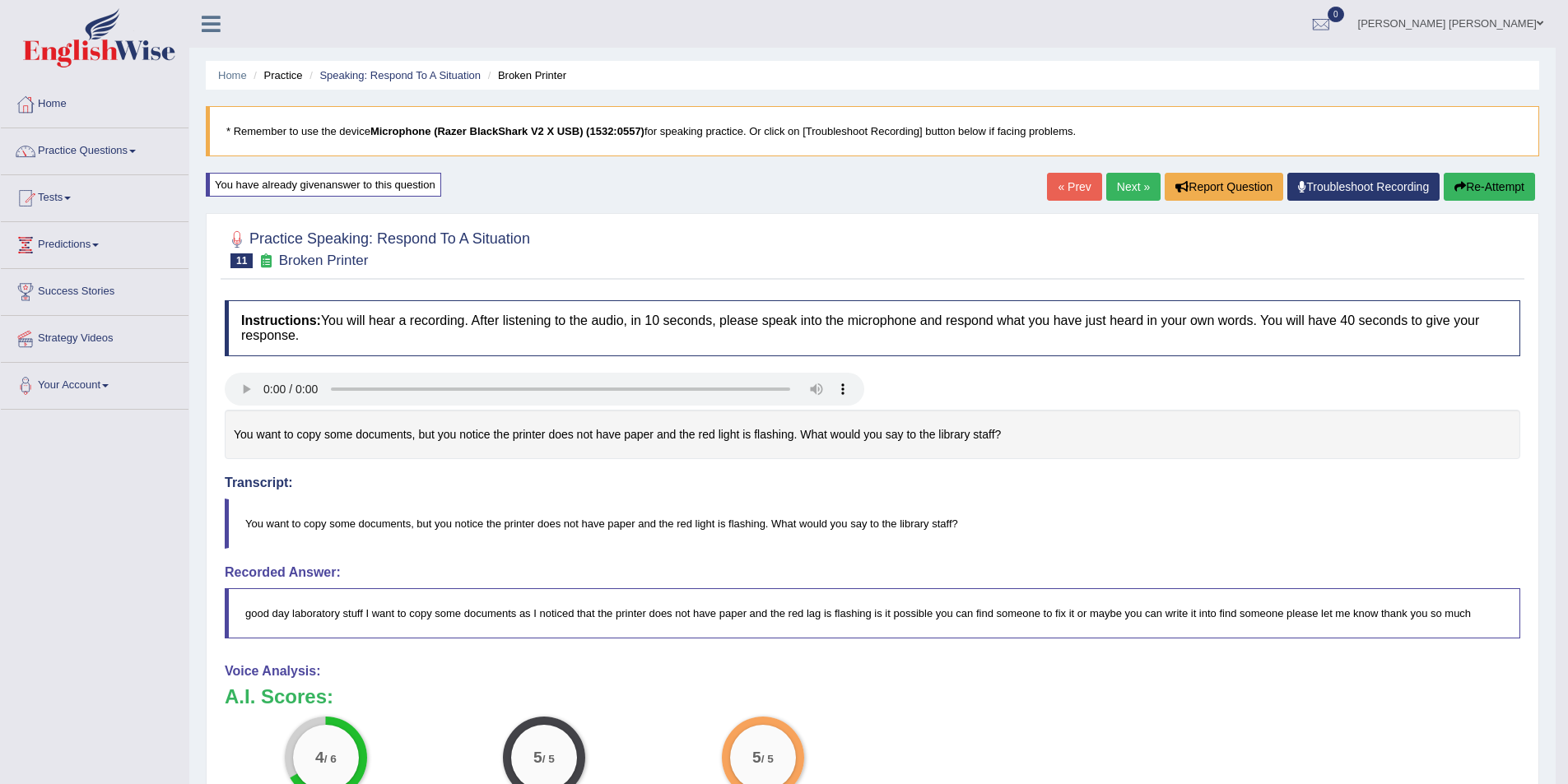
click at [1455, 188] on icon "button" at bounding box center [1461, 187] width 12 height 12
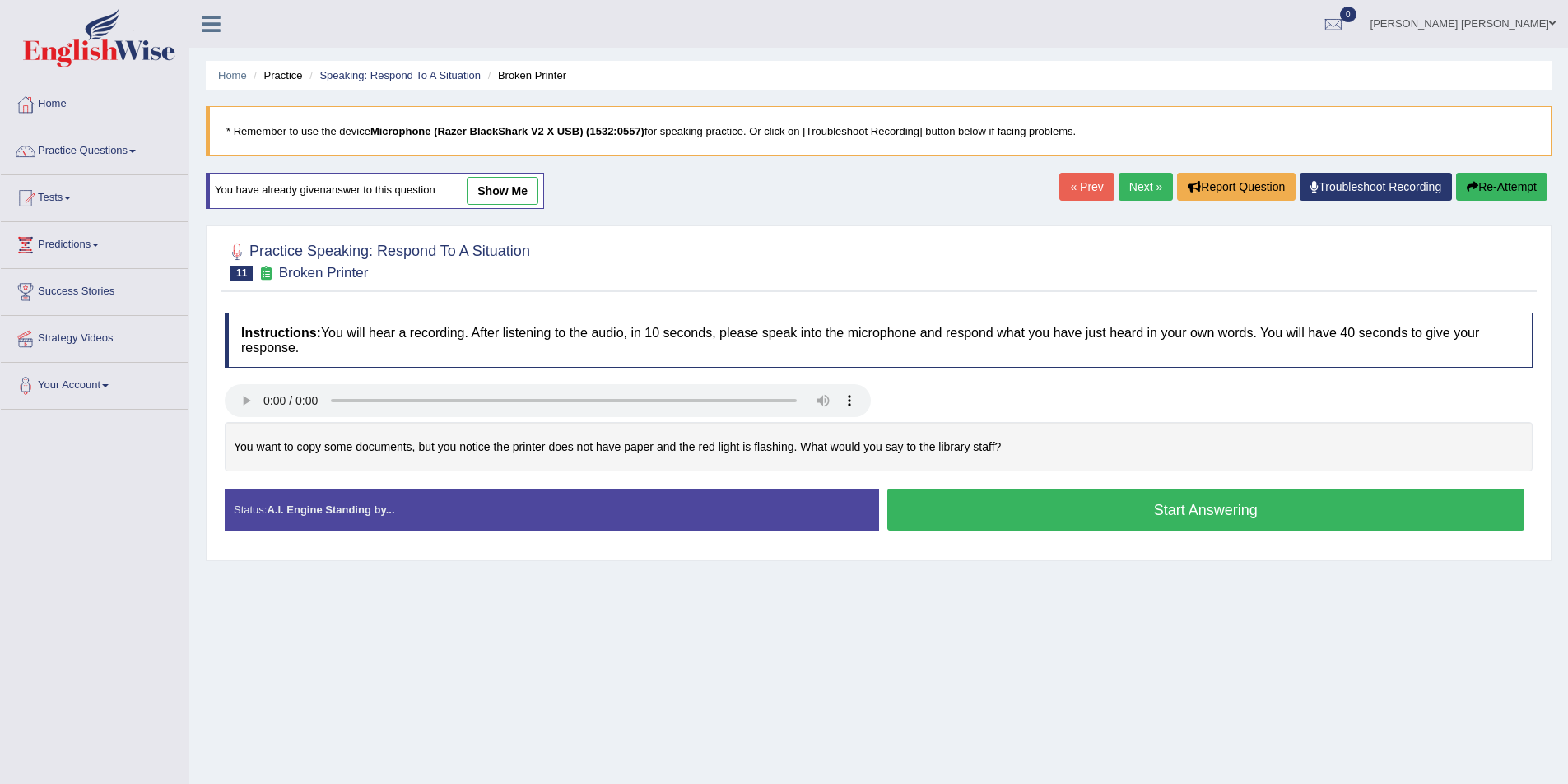
click at [1099, 500] on button "Start Answering" at bounding box center [1206, 509] width 638 height 42
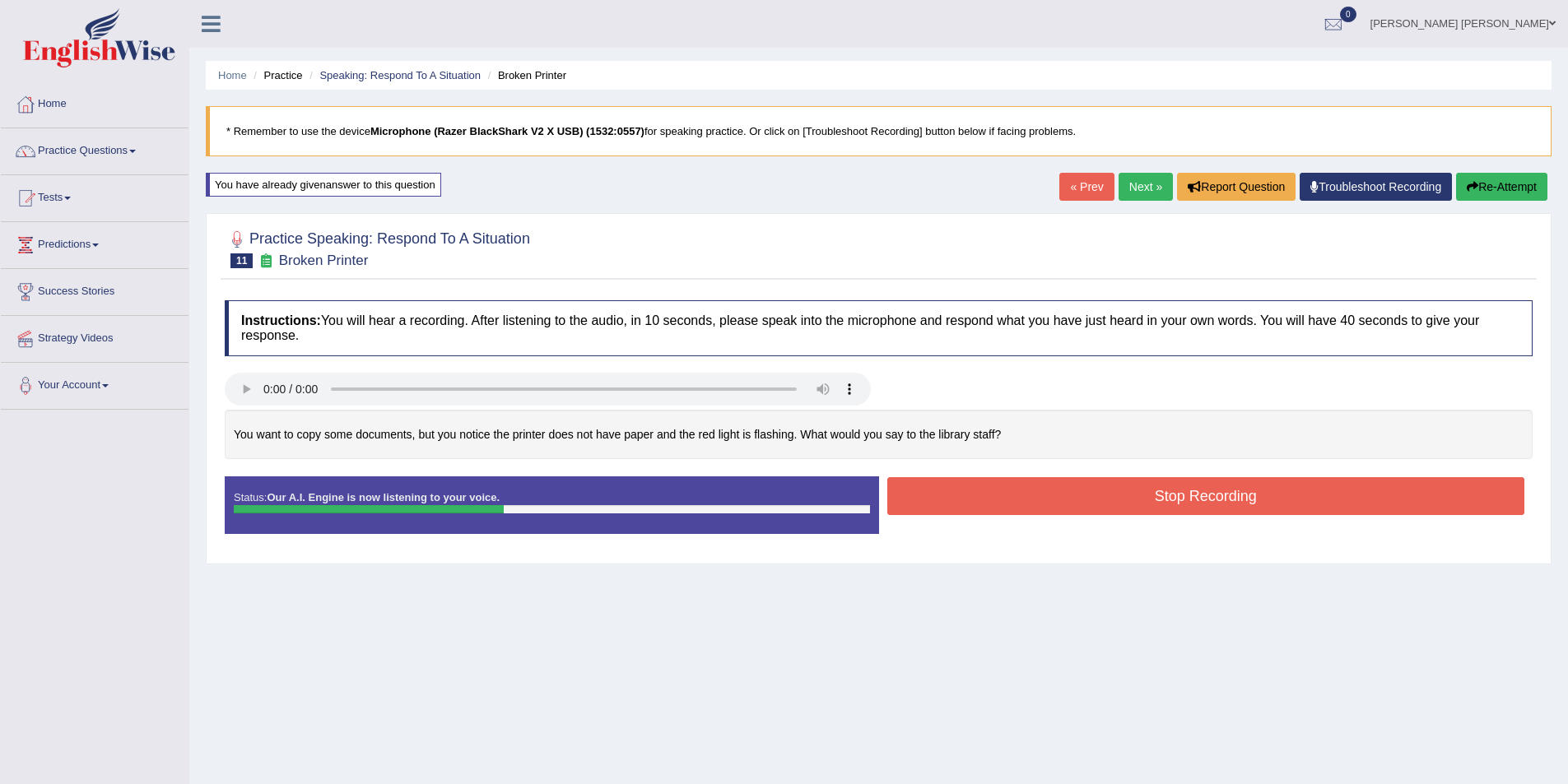
click at [1127, 481] on button "Stop Recording" at bounding box center [1206, 496] width 638 height 38
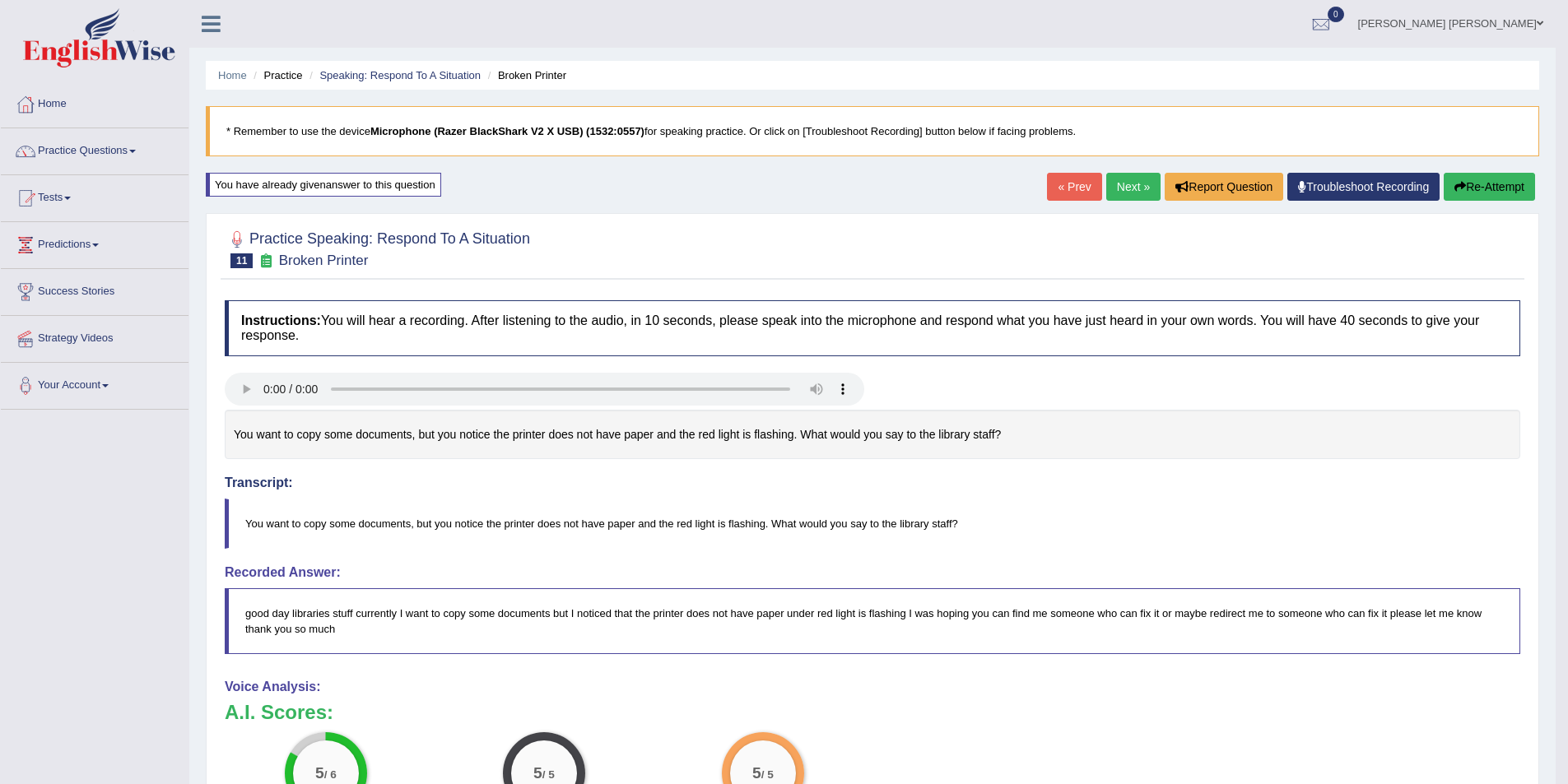
click at [1134, 194] on link "Next »" at bounding box center [1133, 186] width 54 height 28
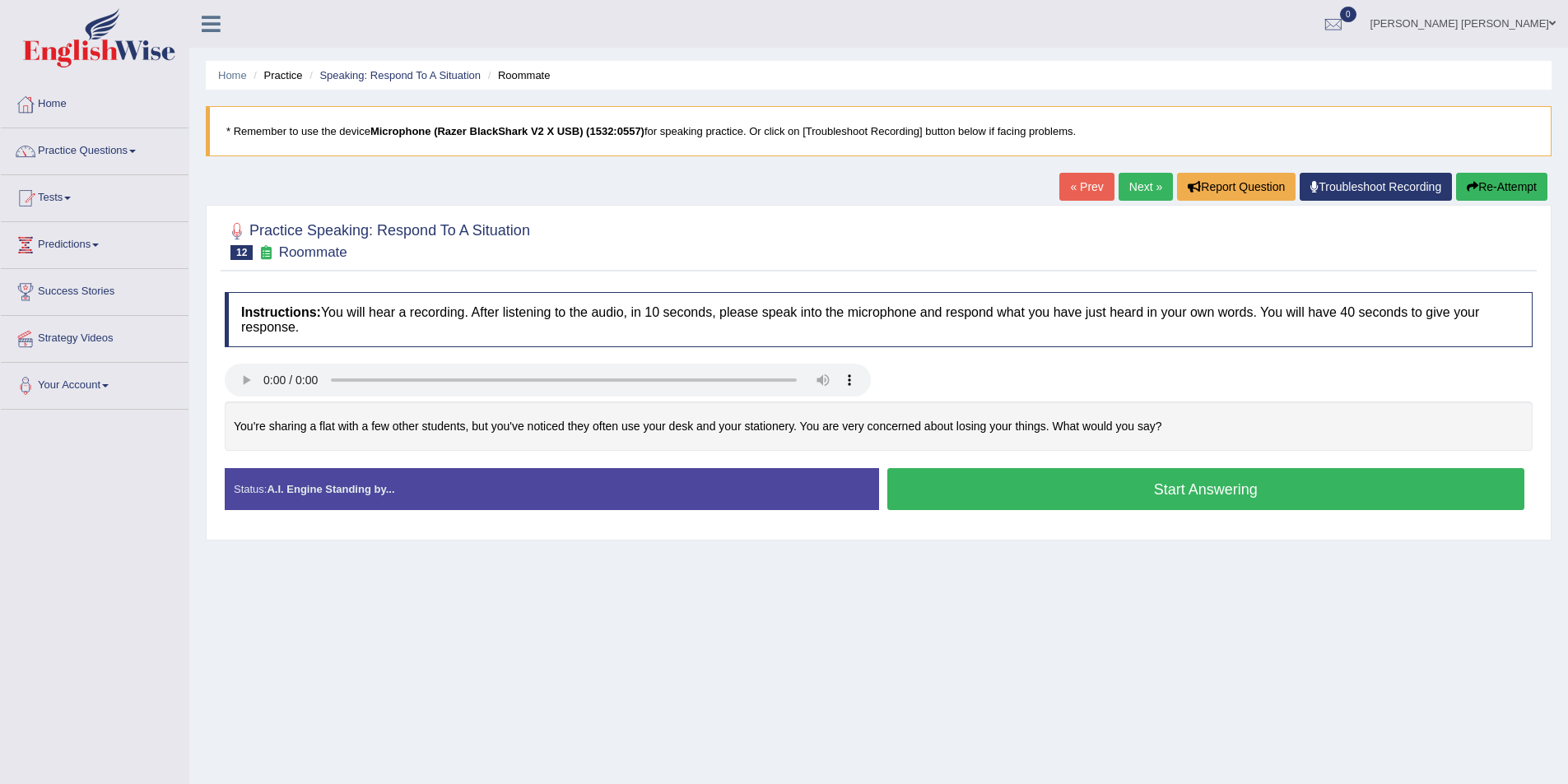
click at [1054, 490] on button "Start Answering" at bounding box center [1206, 489] width 638 height 42
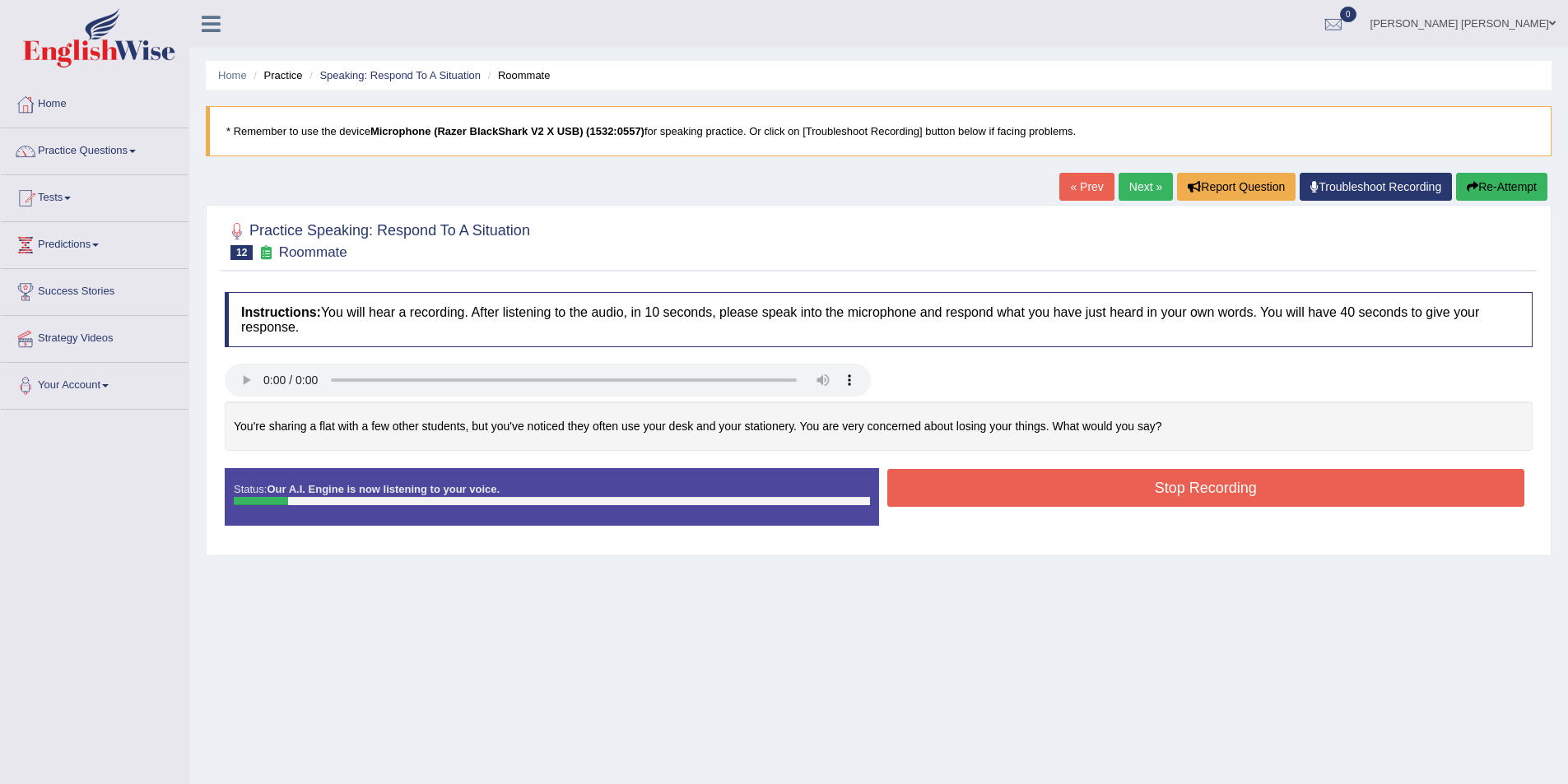
click at [1472, 192] on icon "button" at bounding box center [1472, 187] width 12 height 12
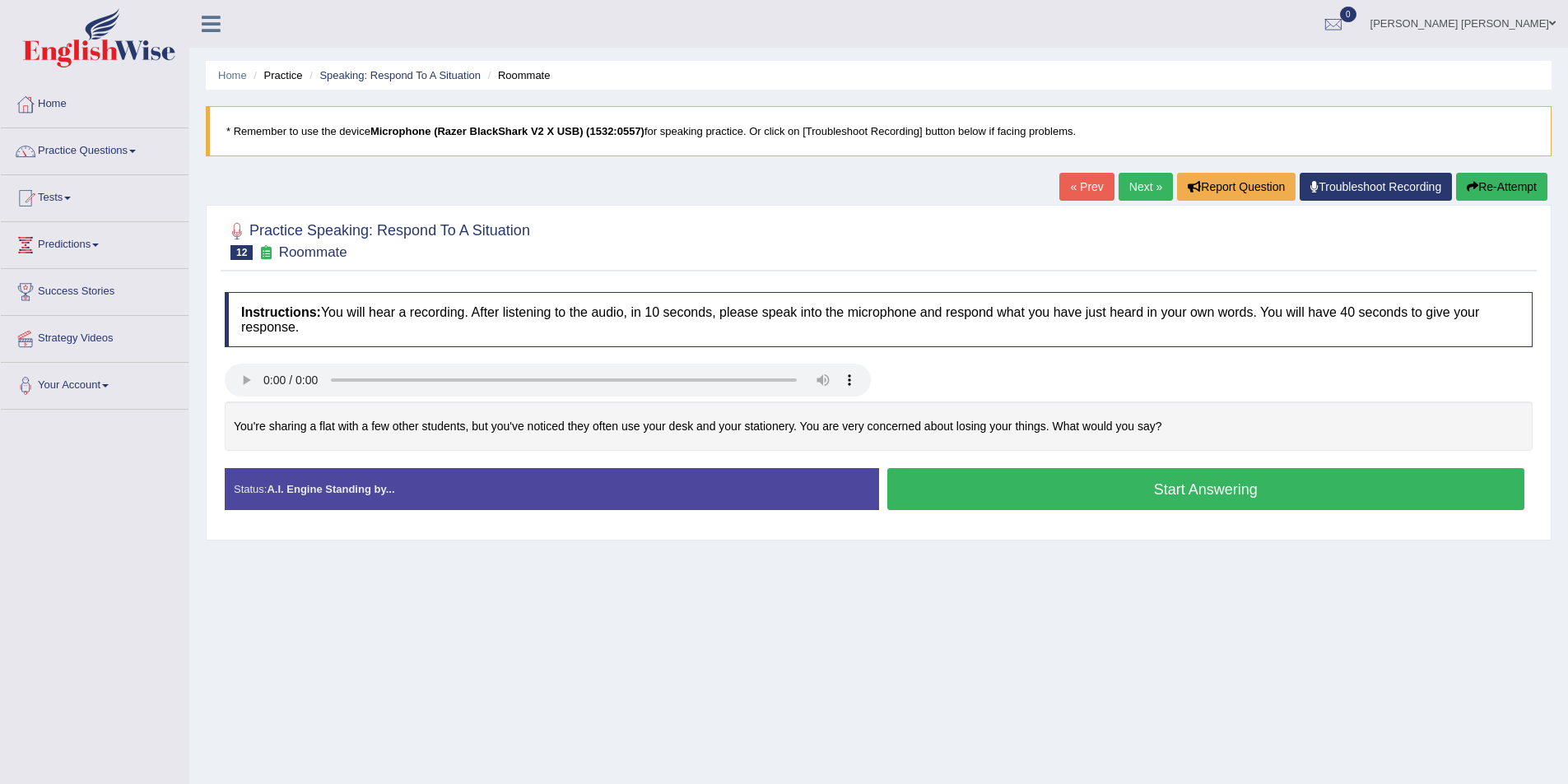
click at [1178, 483] on button "Start Answering" at bounding box center [1206, 489] width 638 height 42
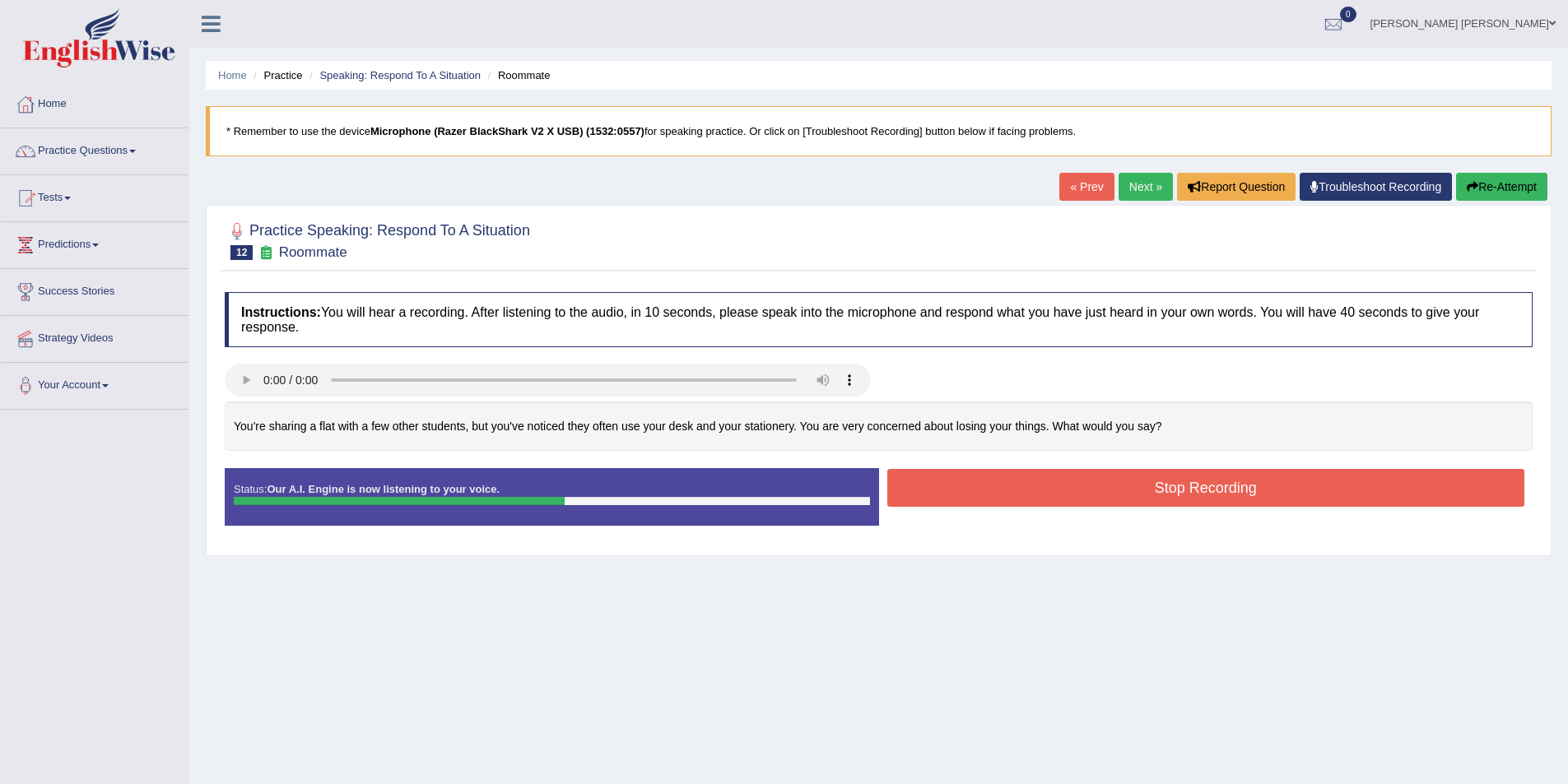
click at [1039, 471] on button "Stop Recording" at bounding box center [1206, 487] width 638 height 38
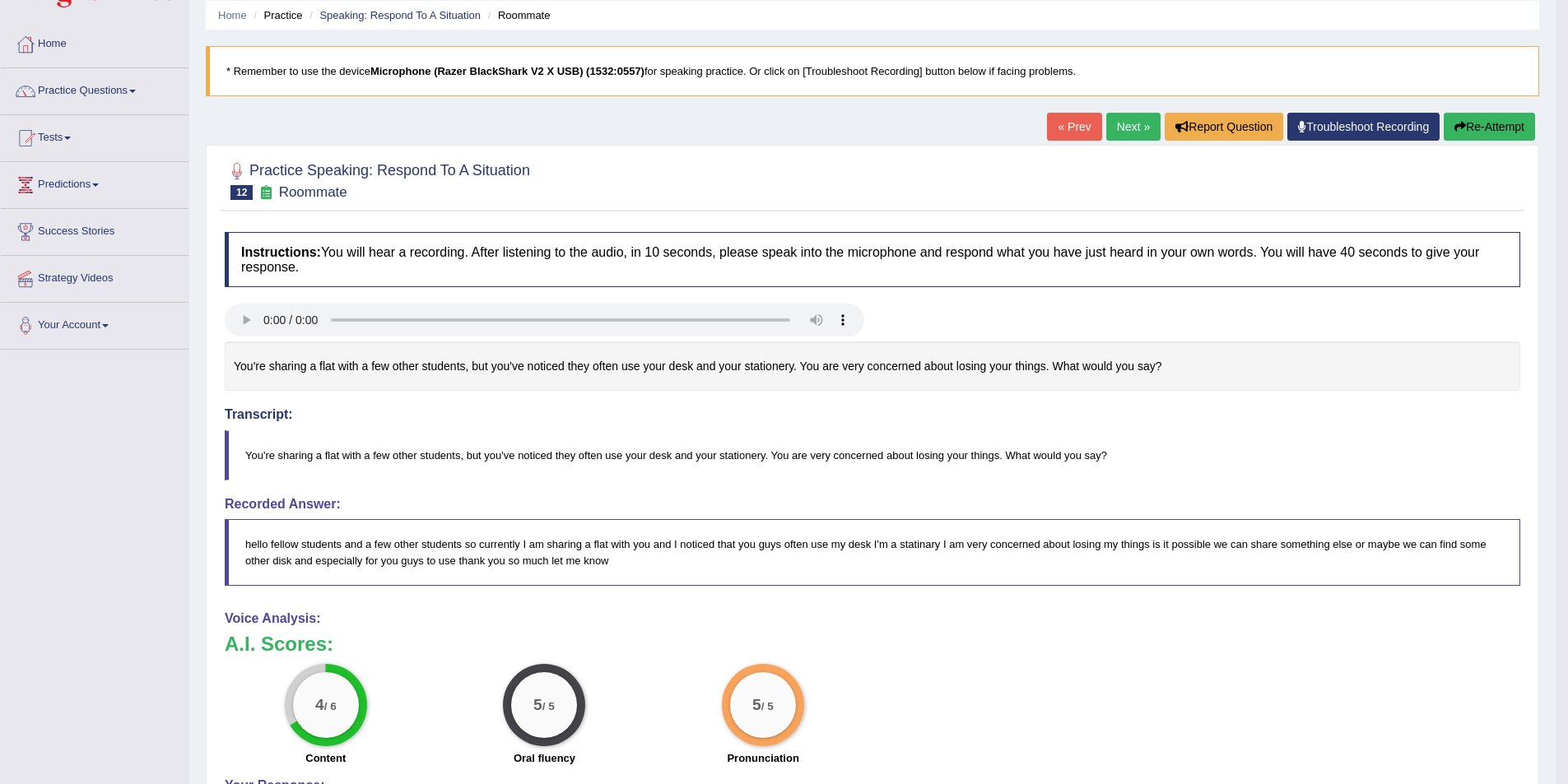
scroll to position [36, 0]
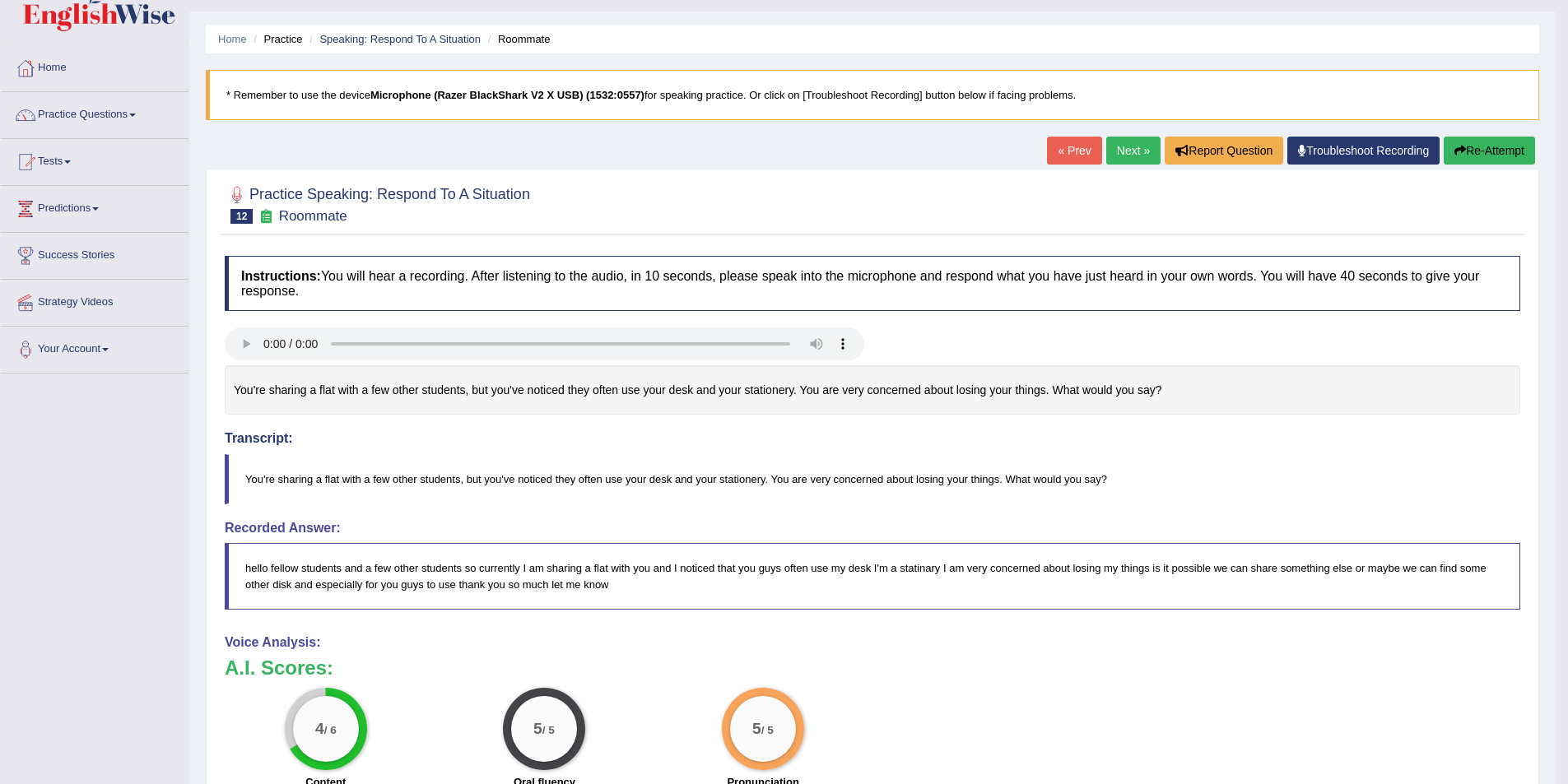
click at [1136, 157] on link "Next »" at bounding box center [1133, 150] width 54 height 28
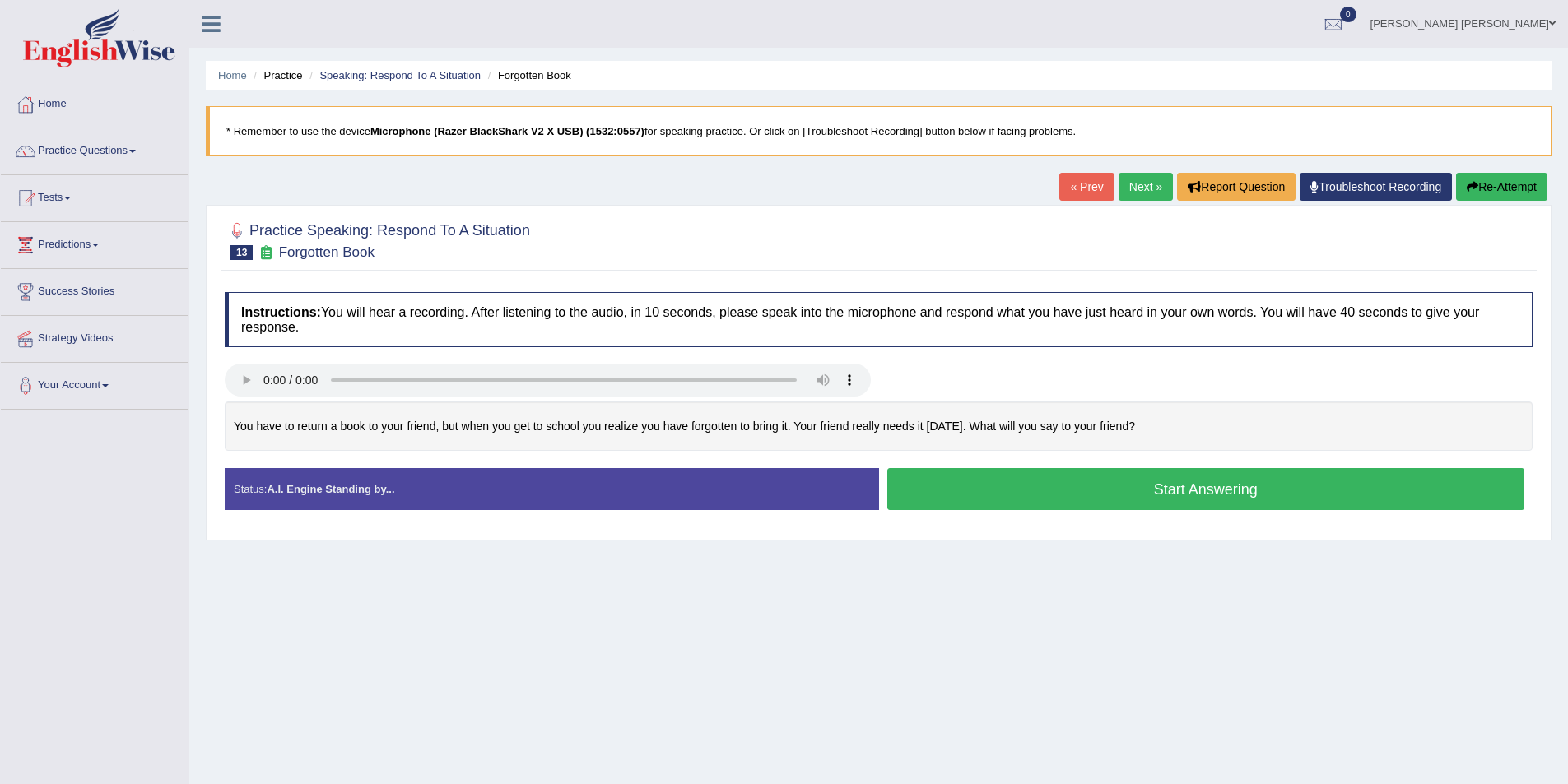
click at [986, 481] on button "Start Answering" at bounding box center [1206, 489] width 638 height 42
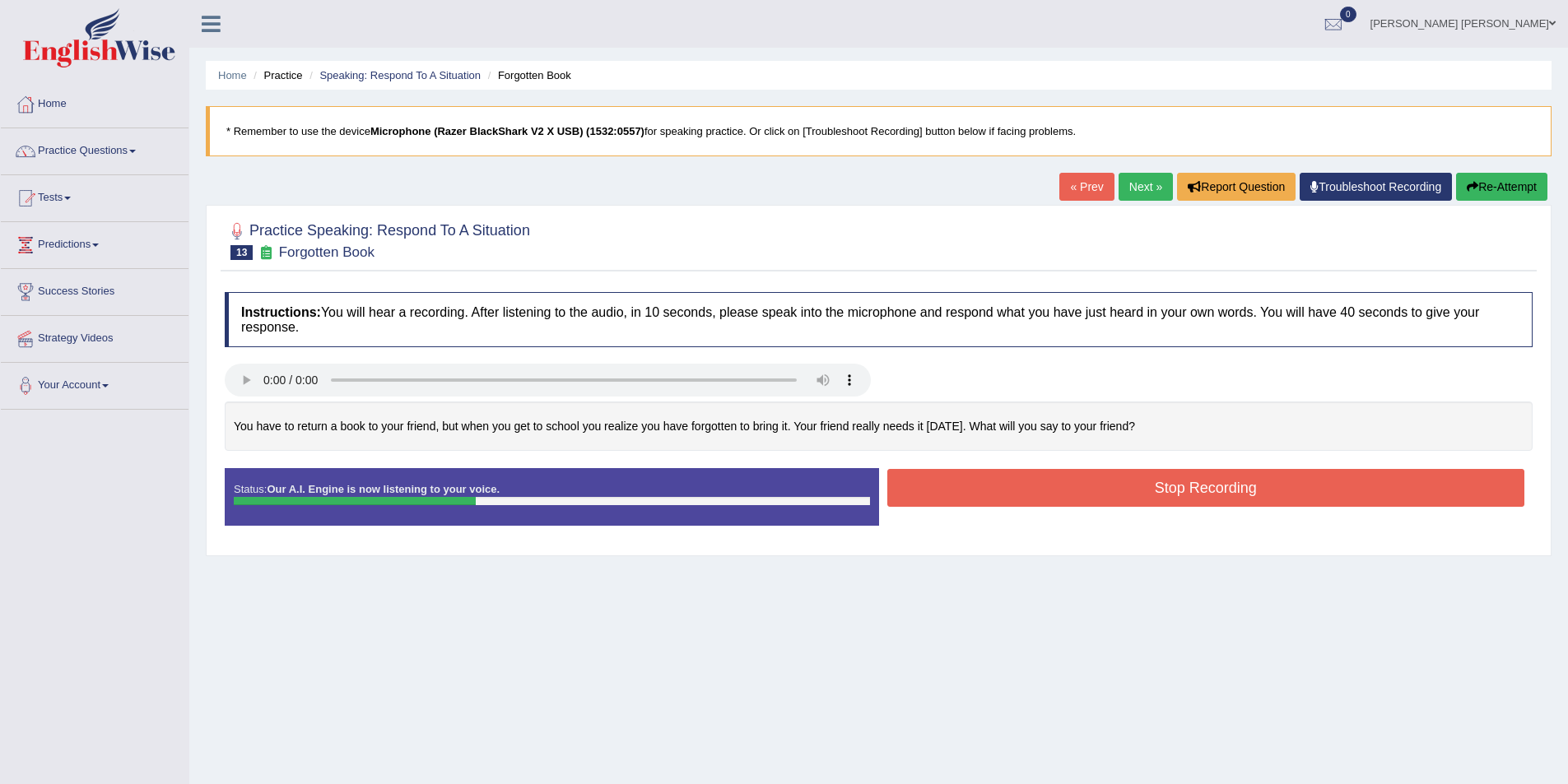
click at [1187, 486] on button "Stop Recording" at bounding box center [1206, 487] width 638 height 38
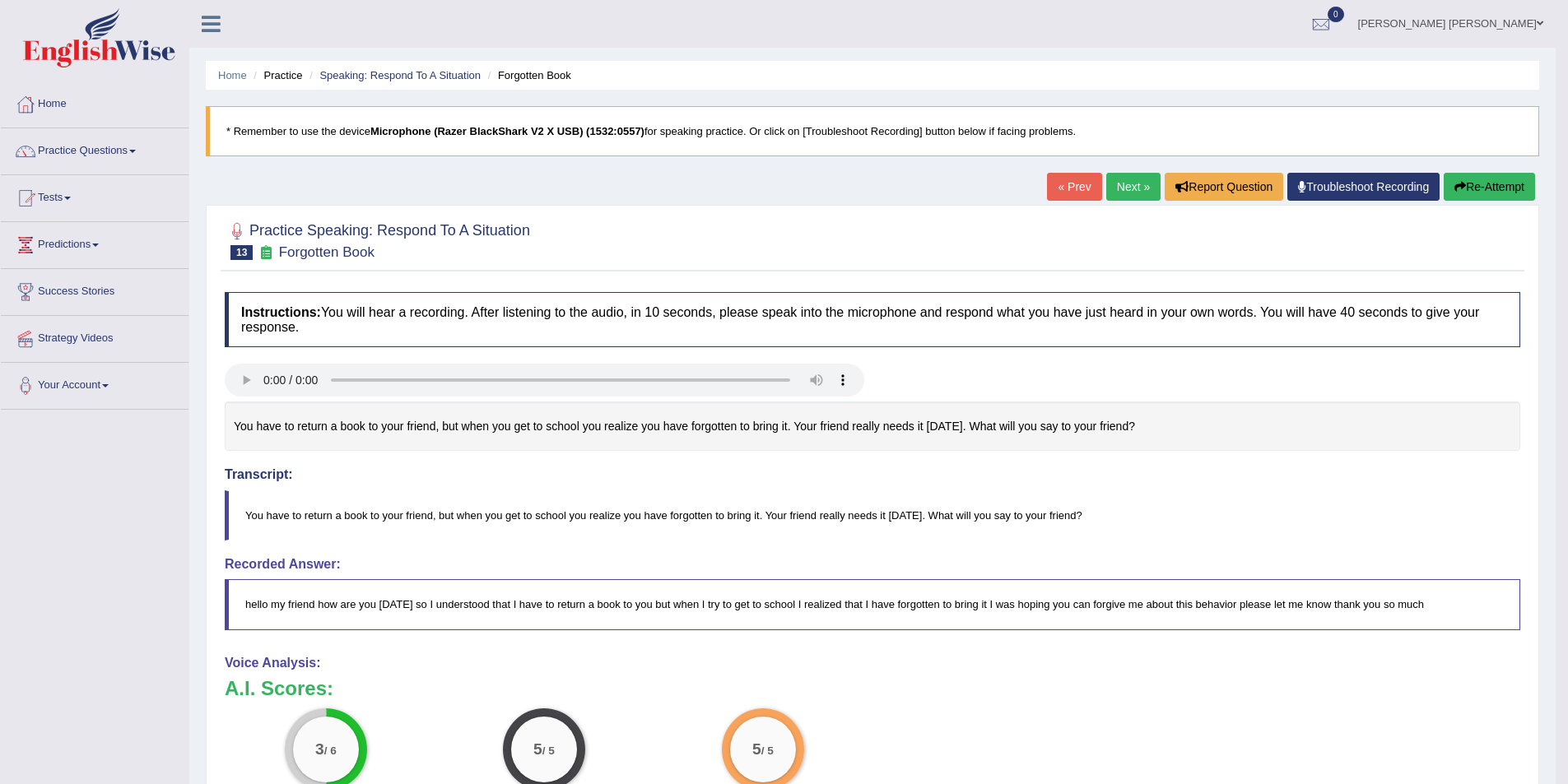
click at [1475, 180] on button "Re-Attempt" at bounding box center [1489, 186] width 91 height 28
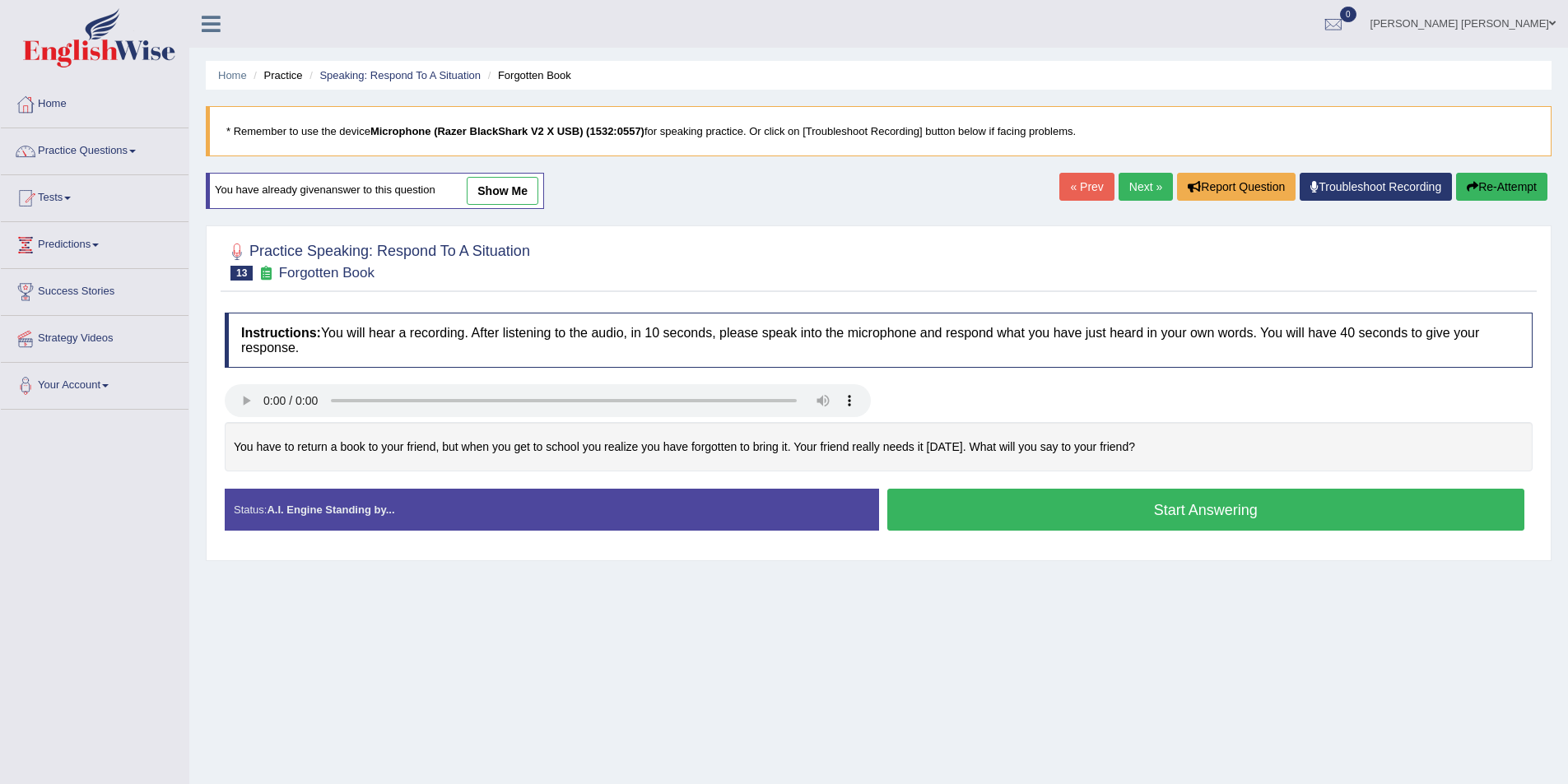
click at [1198, 502] on button "Start Answering" at bounding box center [1206, 509] width 638 height 42
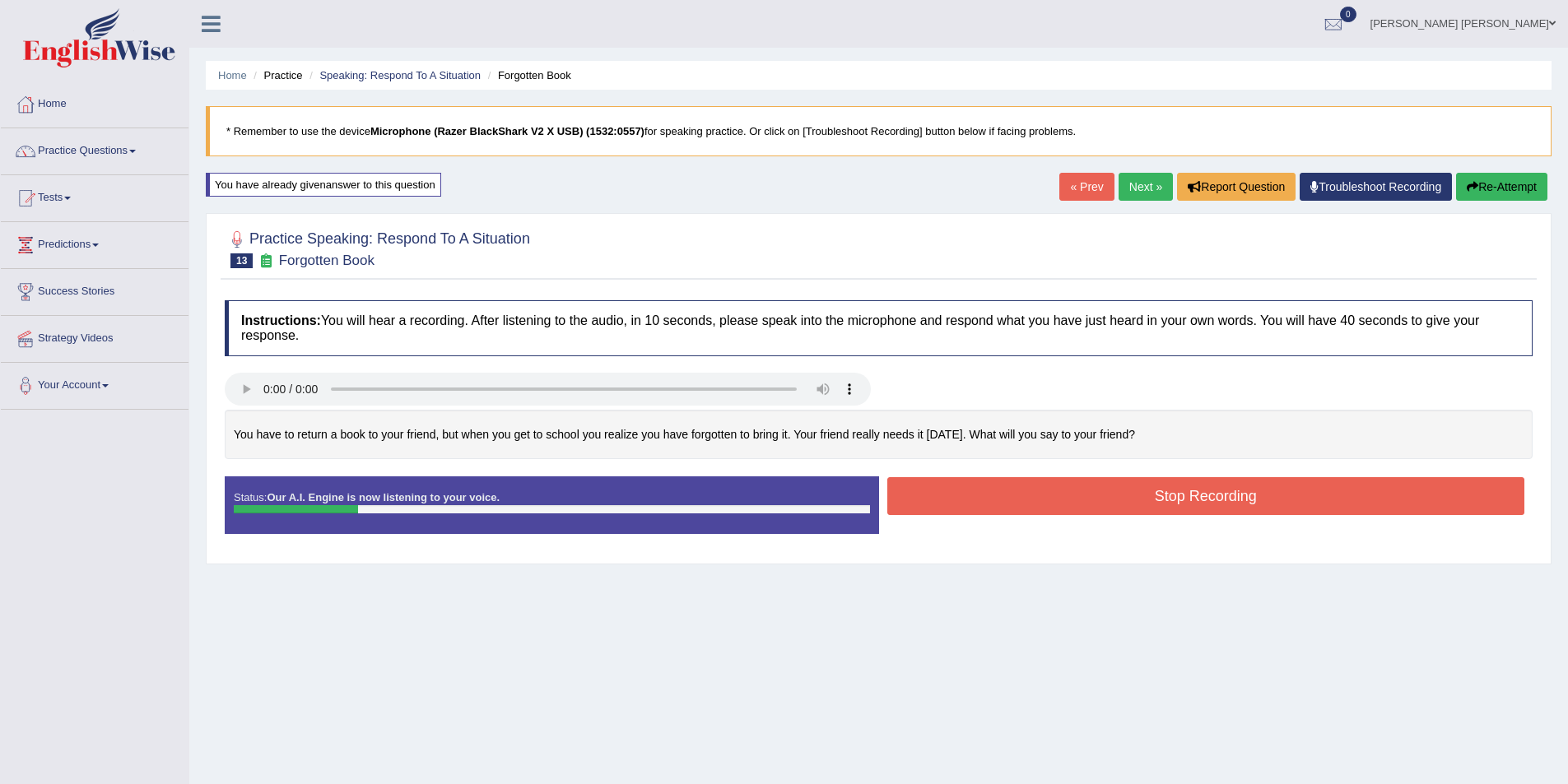
click at [1520, 196] on button "Re-Attempt" at bounding box center [1502, 186] width 91 height 28
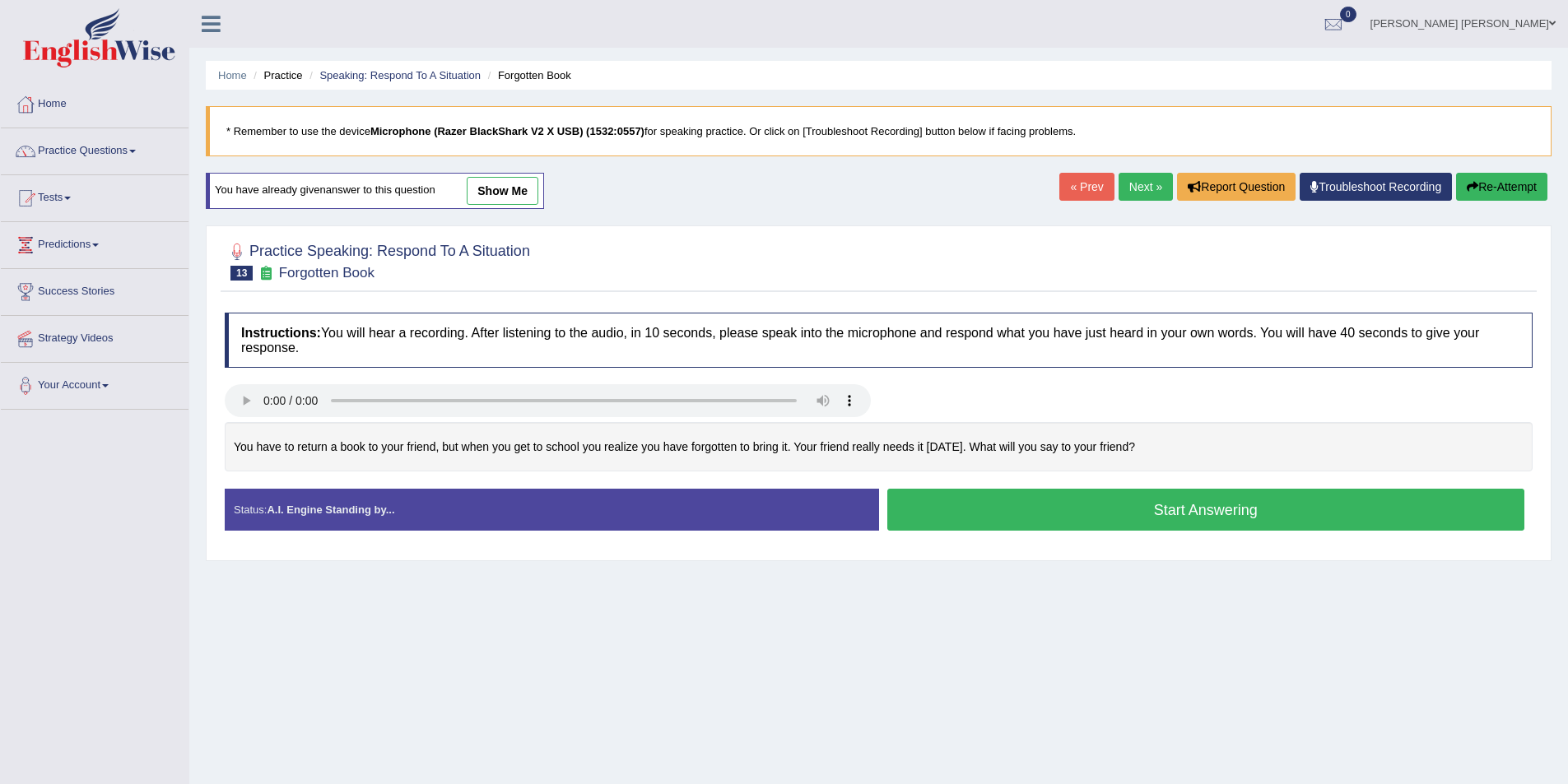
click at [1164, 508] on button "Start Answering" at bounding box center [1206, 509] width 638 height 42
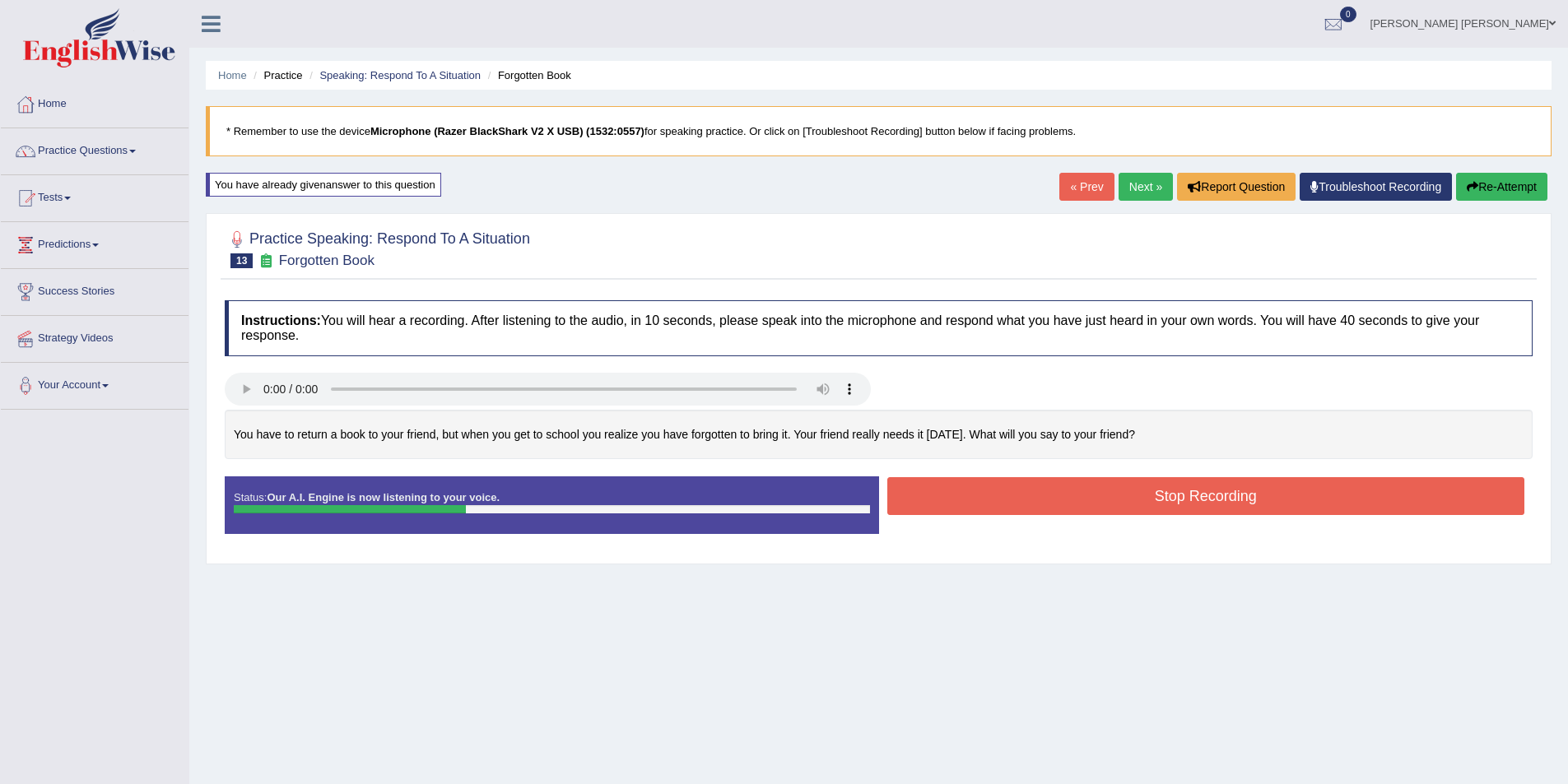
click at [1503, 189] on button "Re-Attempt" at bounding box center [1502, 186] width 91 height 28
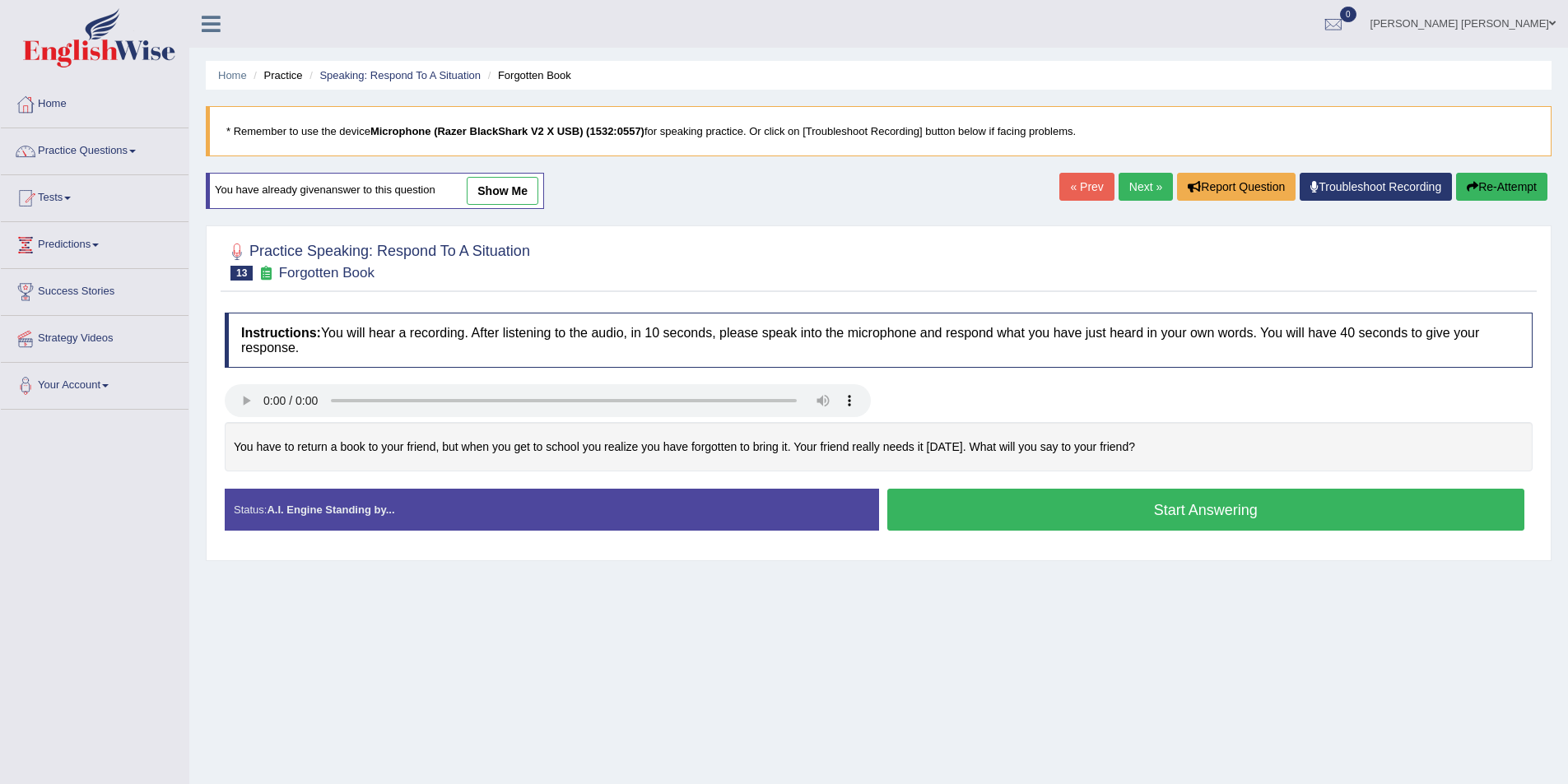
click at [1198, 500] on button "Start Answering" at bounding box center [1206, 509] width 638 height 42
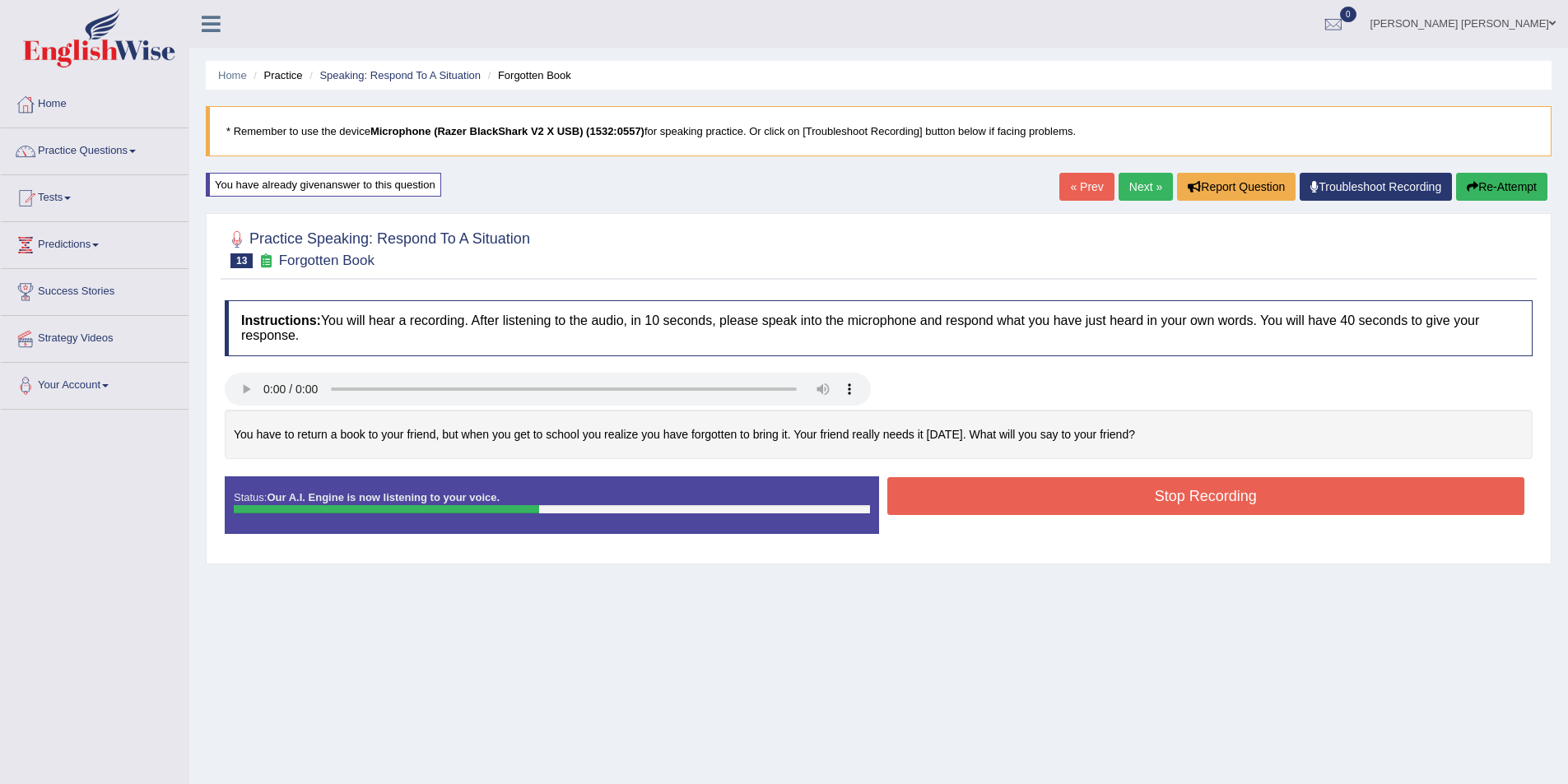
click at [1197, 486] on button "Stop Recording" at bounding box center [1206, 496] width 638 height 38
